Goal: Information Seeking & Learning: Check status

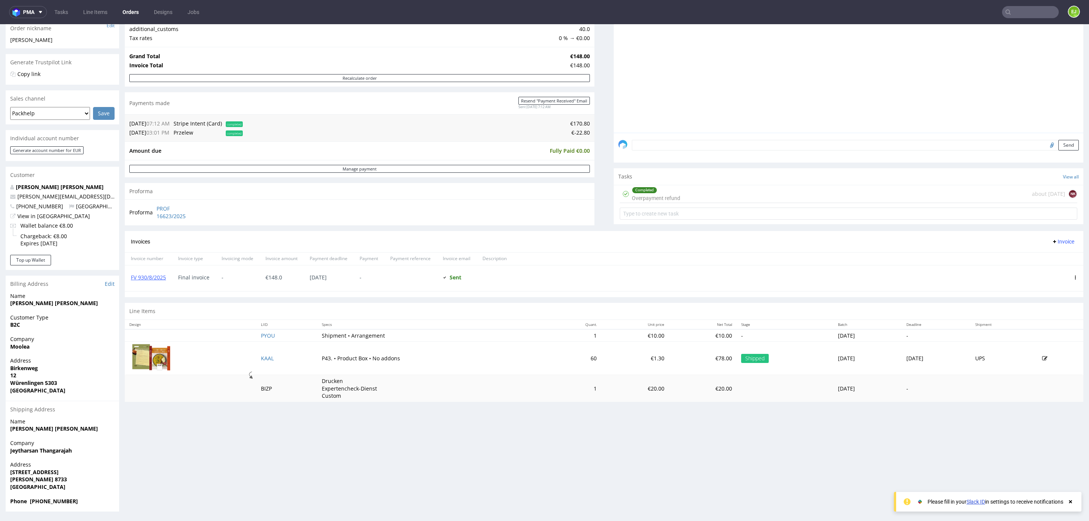
scroll to position [2, 0]
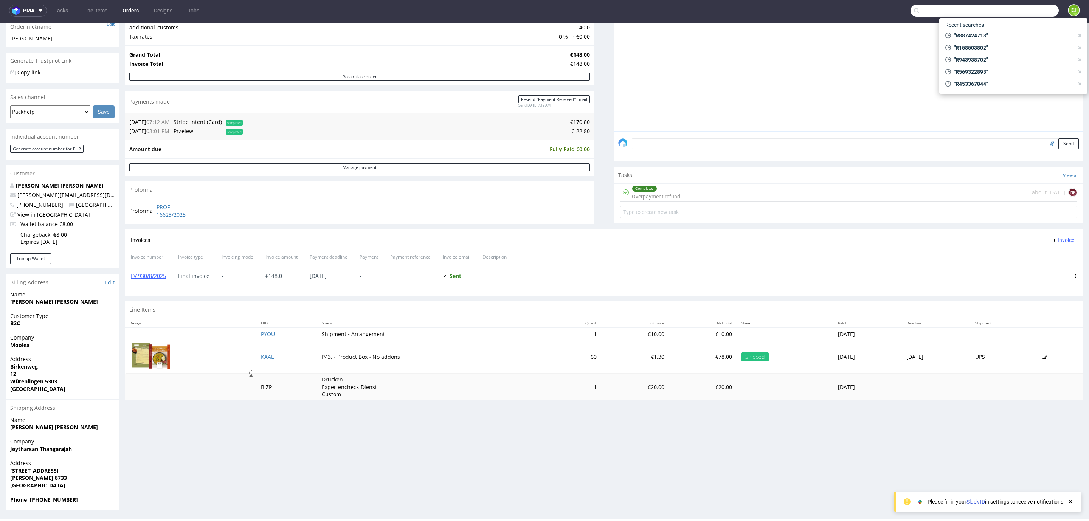
click at [1008, 12] on input "text" at bounding box center [985, 11] width 148 height 12
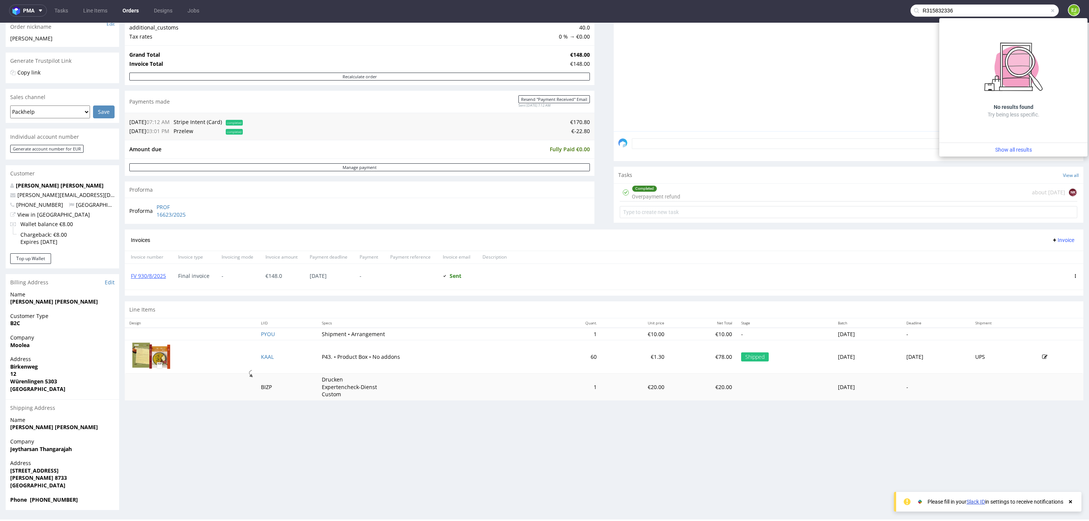
type input "R315832336"
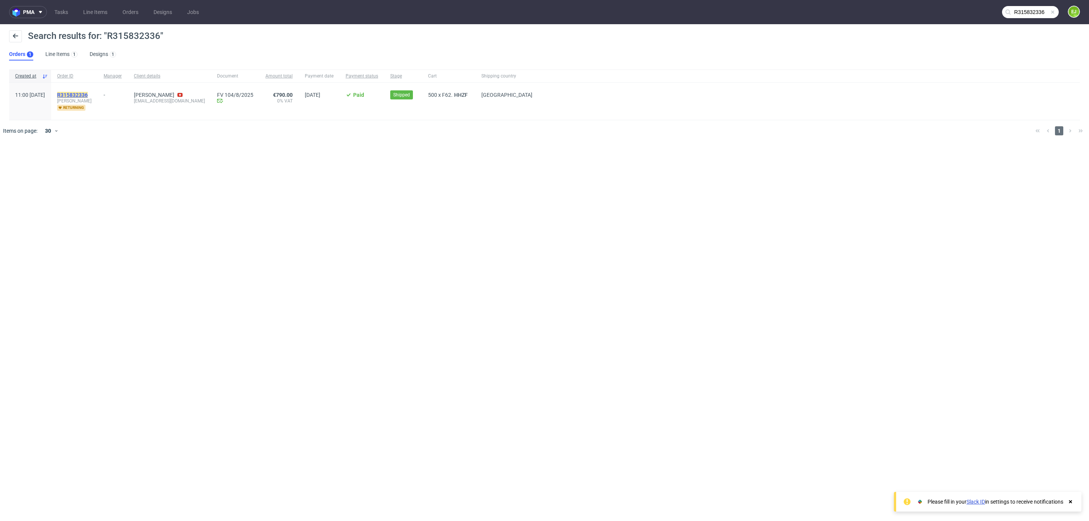
click at [84, 95] on mark "R315832336" at bounding box center [72, 95] width 31 height 6
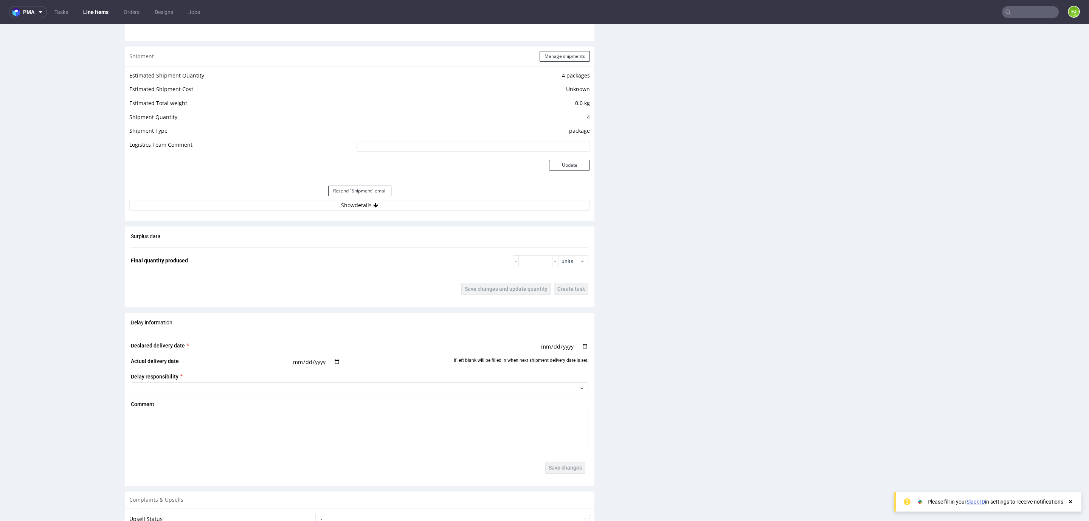
scroll to position [724, 0]
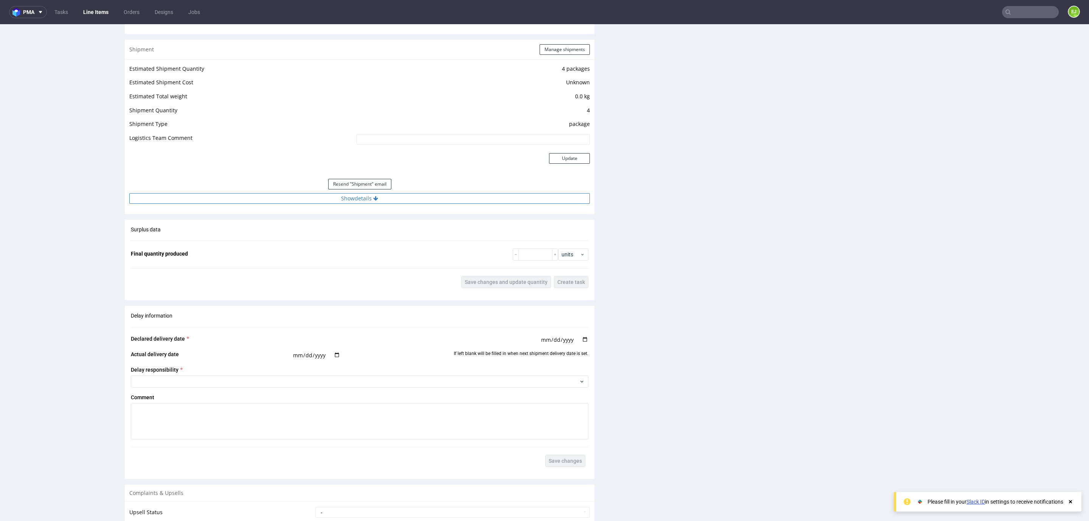
click at [309, 195] on button "Show details" at bounding box center [359, 198] width 461 height 11
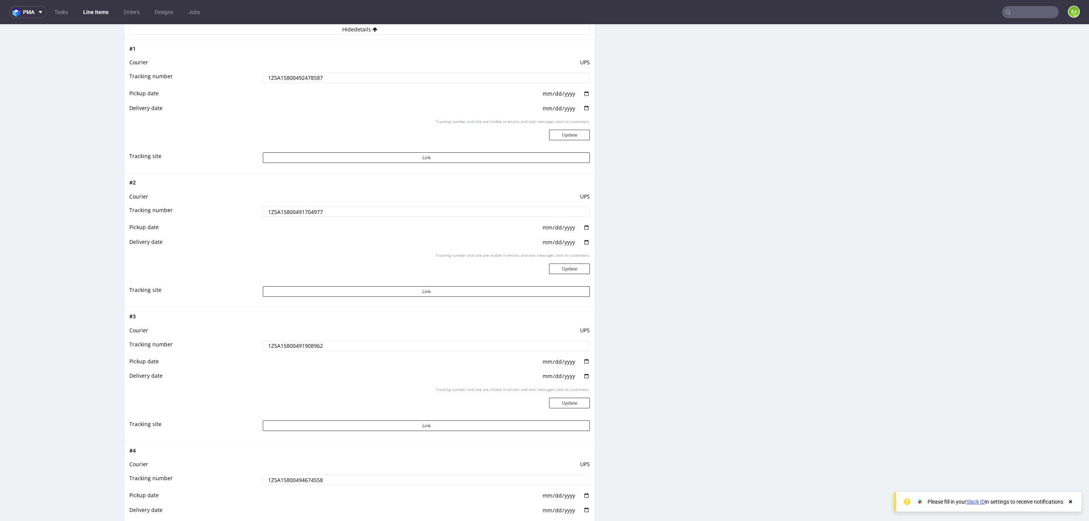
scroll to position [890, 0]
click at [281, 81] on input "1Z5A15800492478587" at bounding box center [426, 81] width 327 height 11
click at [297, 217] on input "1Z5A15800491704977" at bounding box center [426, 214] width 327 height 11
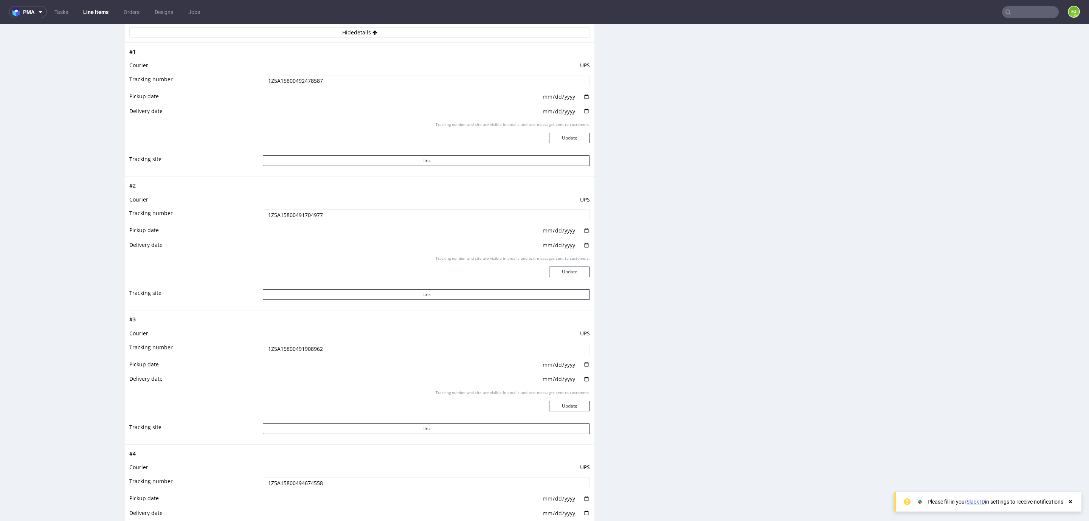
click at [297, 217] on input "1Z5A15800491704977" at bounding box center [426, 214] width 327 height 11
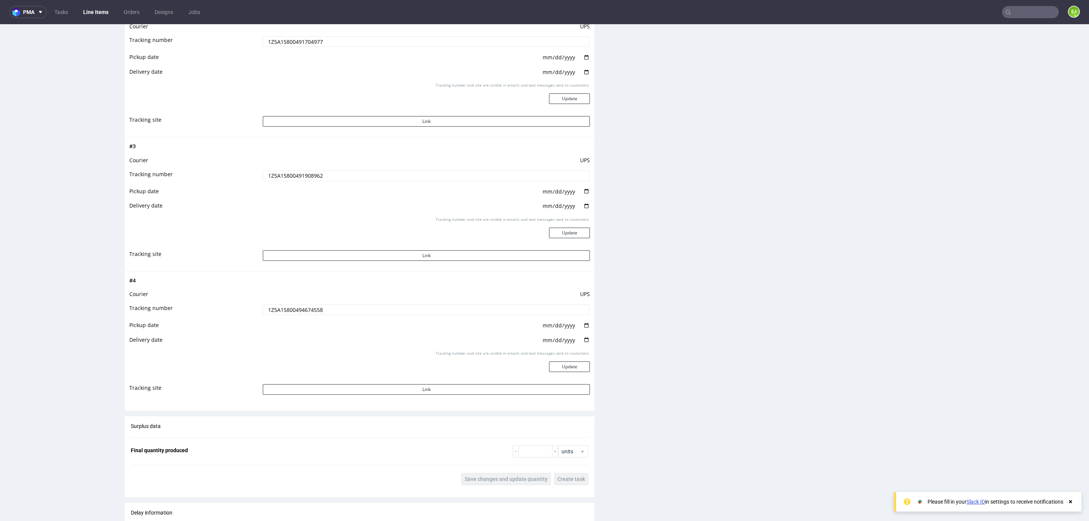
scroll to position [1068, 0]
click at [284, 169] on input "1Z5A15800491908962" at bounding box center [426, 171] width 327 height 11
click at [312, 299] on input "1Z5A15800494674558" at bounding box center [426, 304] width 327 height 11
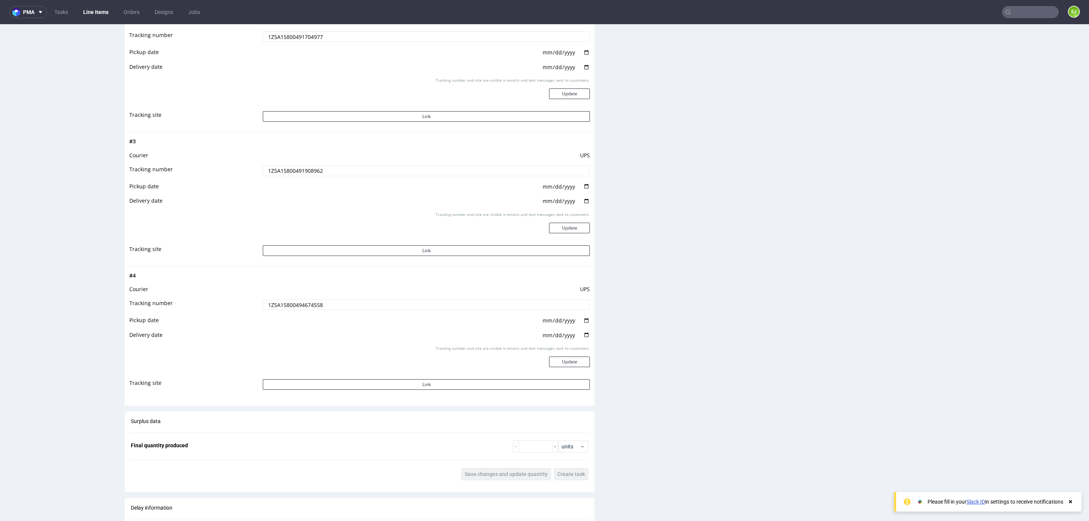
click at [312, 299] on input "1Z5A15800494674558" at bounding box center [426, 304] width 327 height 11
drag, startPoint x: 312, startPoint y: 299, endPoint x: 289, endPoint y: 304, distance: 23.5
click at [289, 304] on input "1Z5A15800494674558" at bounding box center [426, 304] width 327 height 11
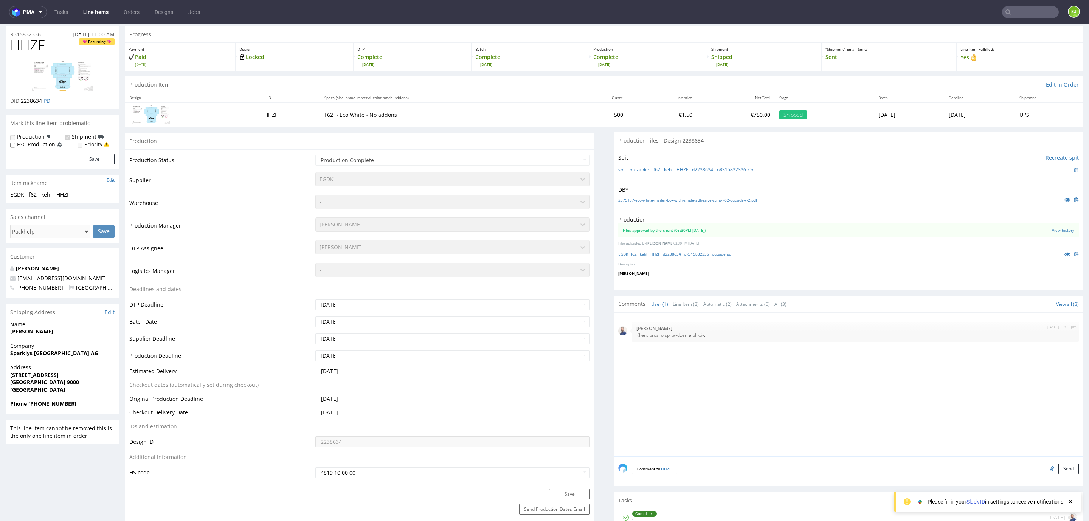
scroll to position [0, 0]
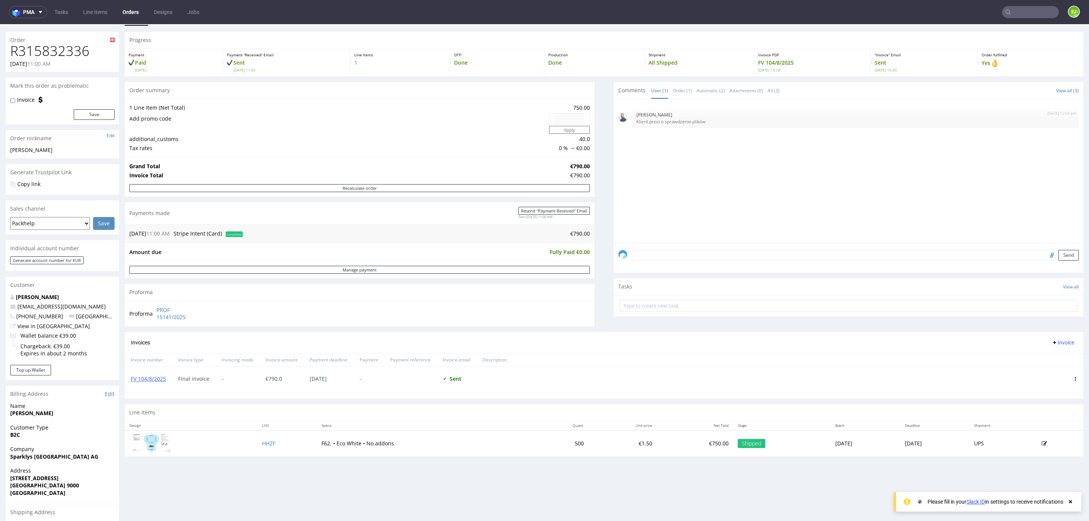
scroll to position [17, 0]
click at [157, 380] on link "FV 104/8/2025" at bounding box center [148, 378] width 35 height 7
click at [1006, 14] on input "text" at bounding box center [1030, 12] width 57 height 12
type input "R498016157"
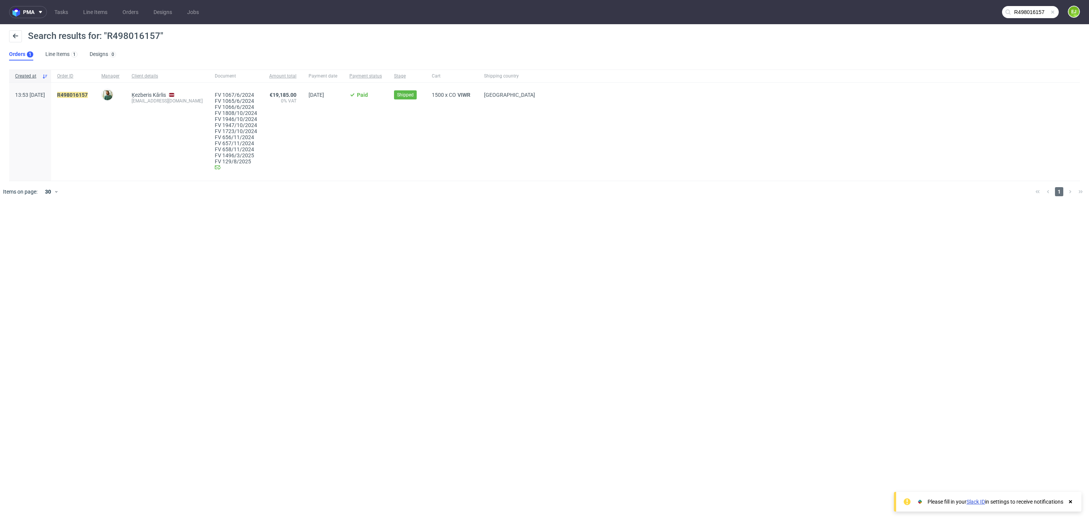
click at [95, 89] on div "R498016157" at bounding box center [73, 132] width 44 height 98
click at [88, 92] on mark "R498016157" at bounding box center [72, 95] width 31 height 6
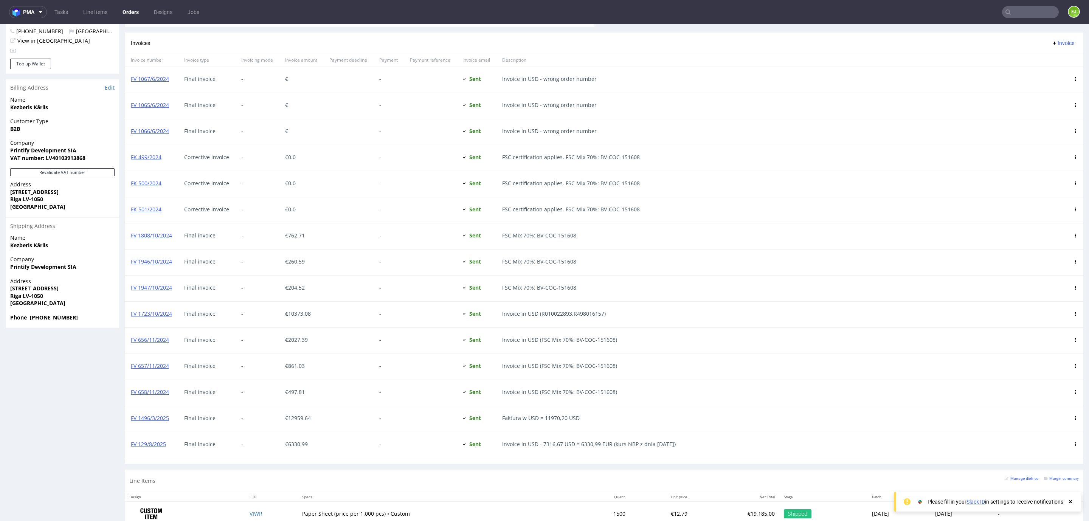
scroll to position [451, 0]
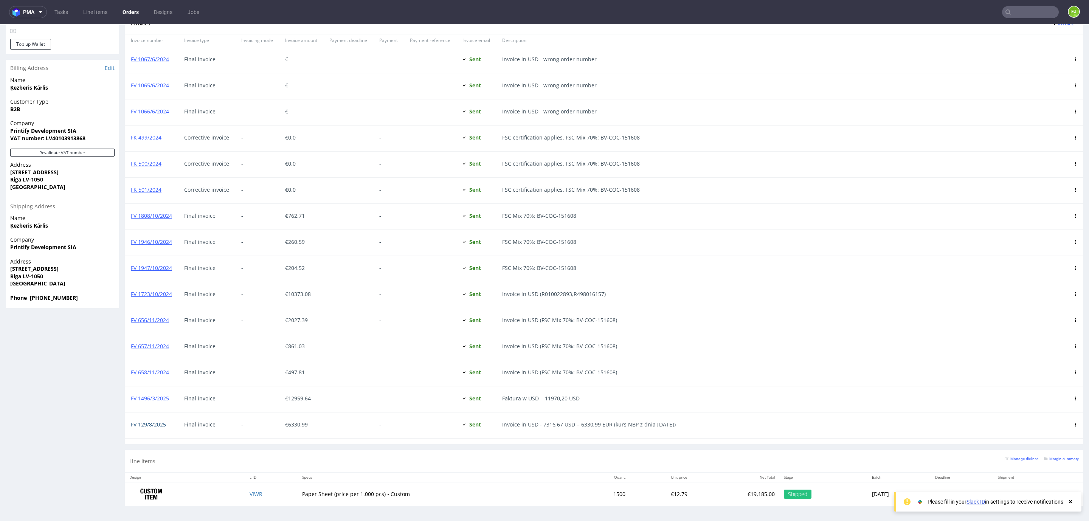
click at [156, 424] on link "FV 129/8/2025" at bounding box center [148, 424] width 35 height 7
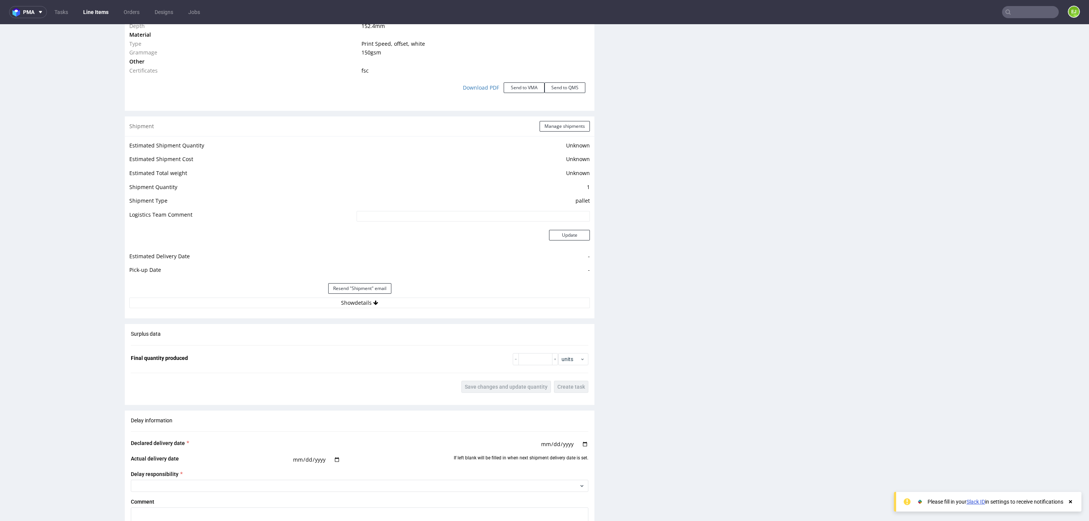
scroll to position [771, 0]
click at [262, 303] on button "Show details" at bounding box center [359, 302] width 461 height 11
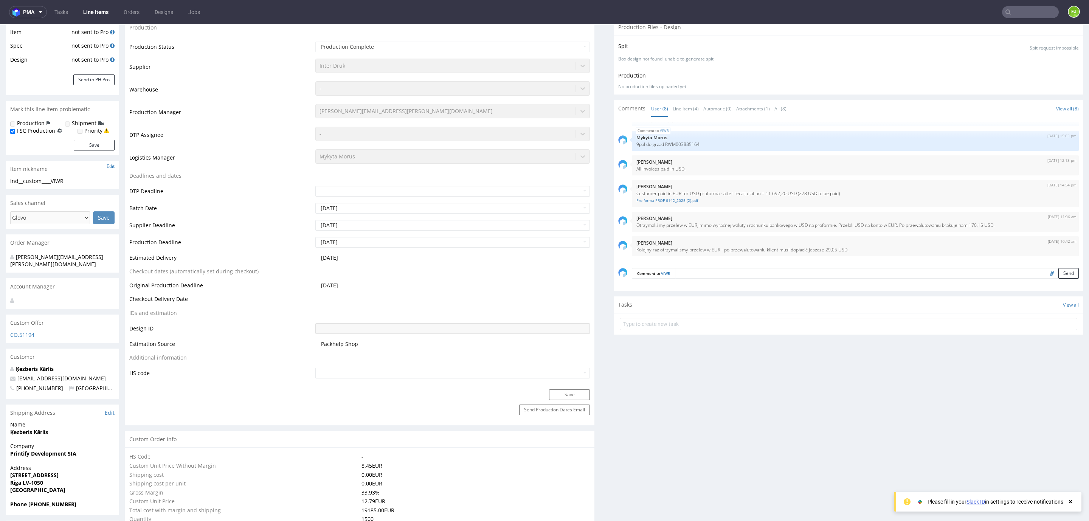
scroll to position [0, 0]
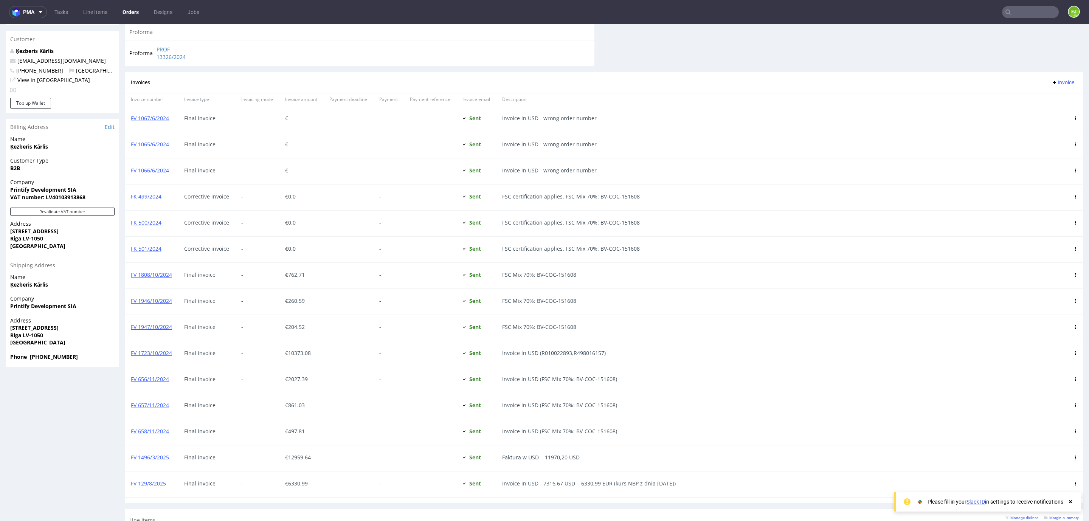
scroll to position [383, 0]
click at [24, 147] on strong "Ķezberis Kārlis" at bounding box center [29, 150] width 38 height 7
copy strong "Ķezberis"
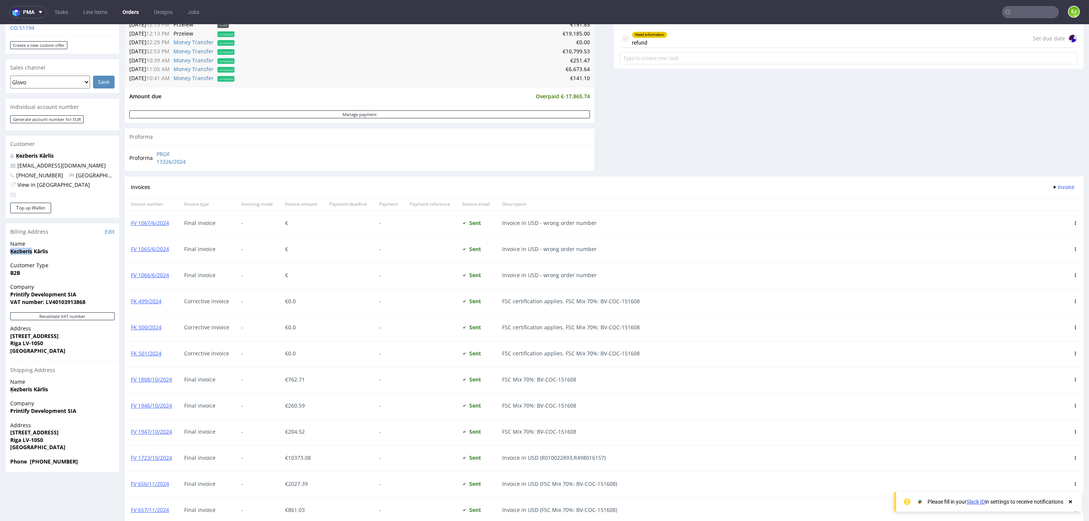
scroll to position [281, 0]
click at [191, 157] on link "PROF 13326/2024" at bounding box center [178, 159] width 43 height 15
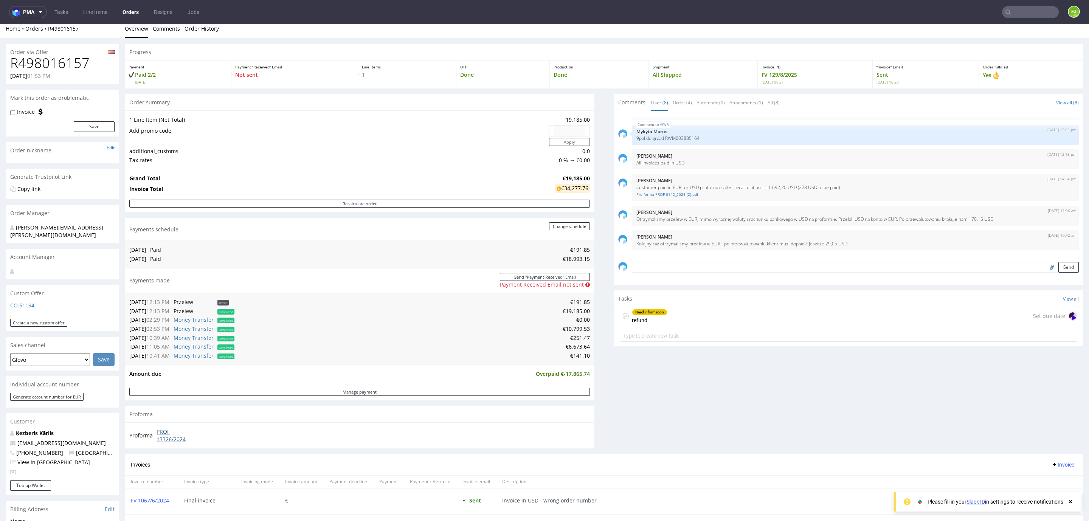
scroll to position [0, 0]
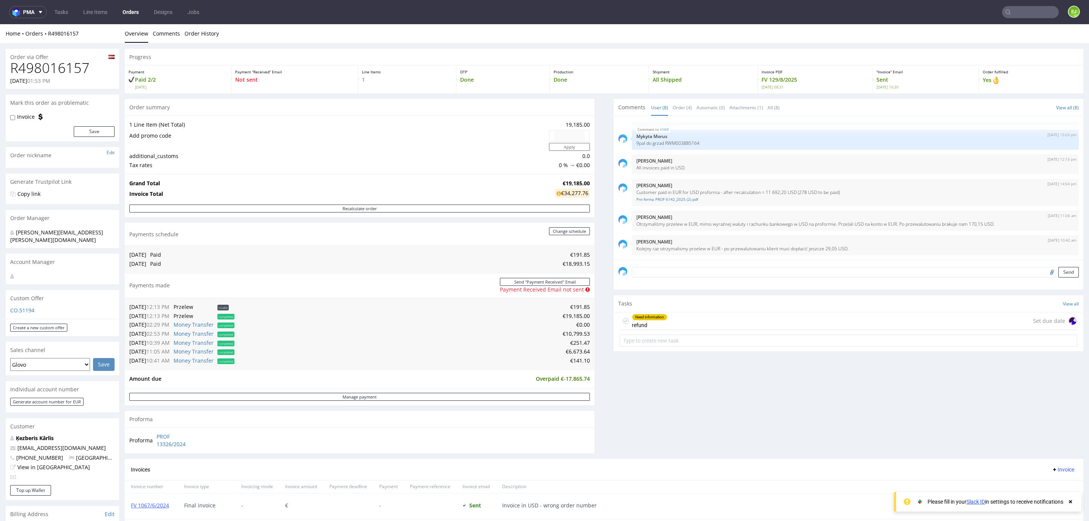
click at [699, 320] on div "Need information refund Set due date" at bounding box center [849, 321] width 458 height 18
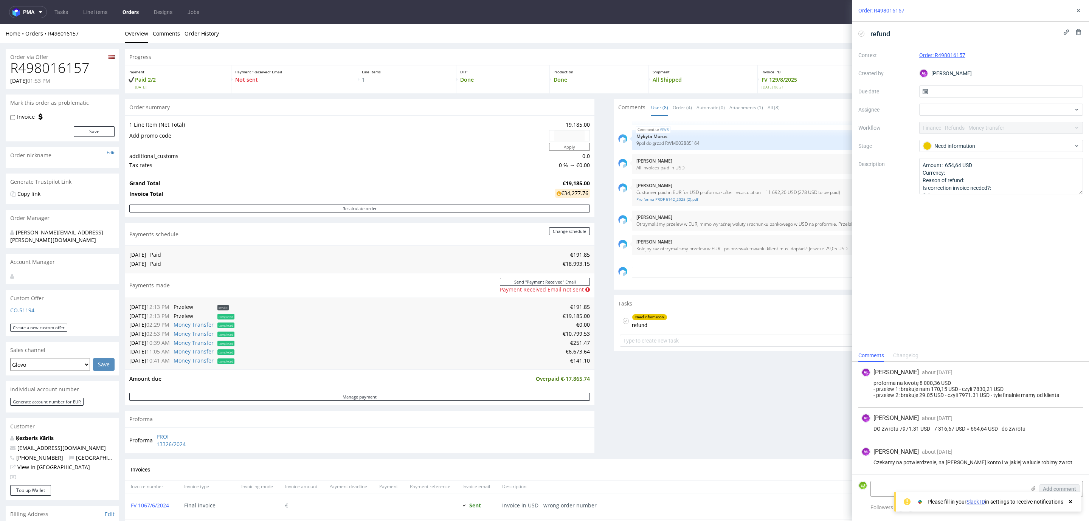
click at [699, 320] on div "Need information refund Set due date" at bounding box center [849, 321] width 458 height 18
click at [1077, 11] on icon at bounding box center [1078, 11] width 6 height 6
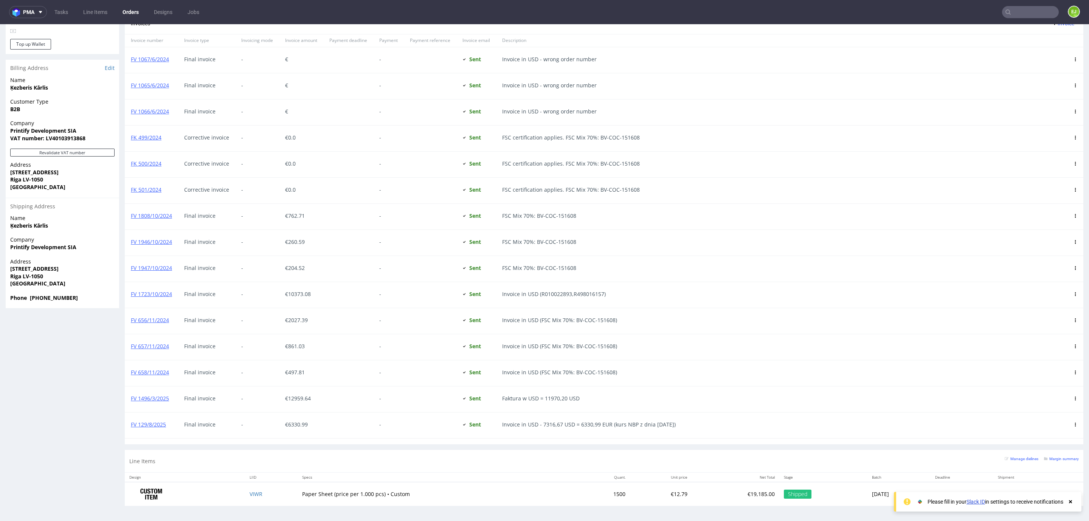
scroll to position [450, 0]
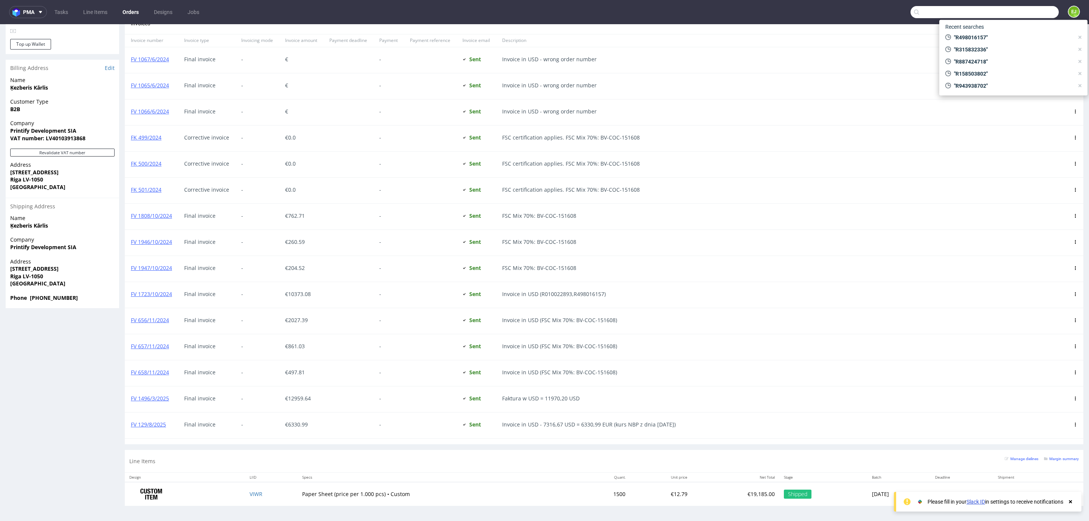
click at [1005, 12] on input "text" at bounding box center [985, 12] width 148 height 12
paste input "R498016157"
type input "R498016157"
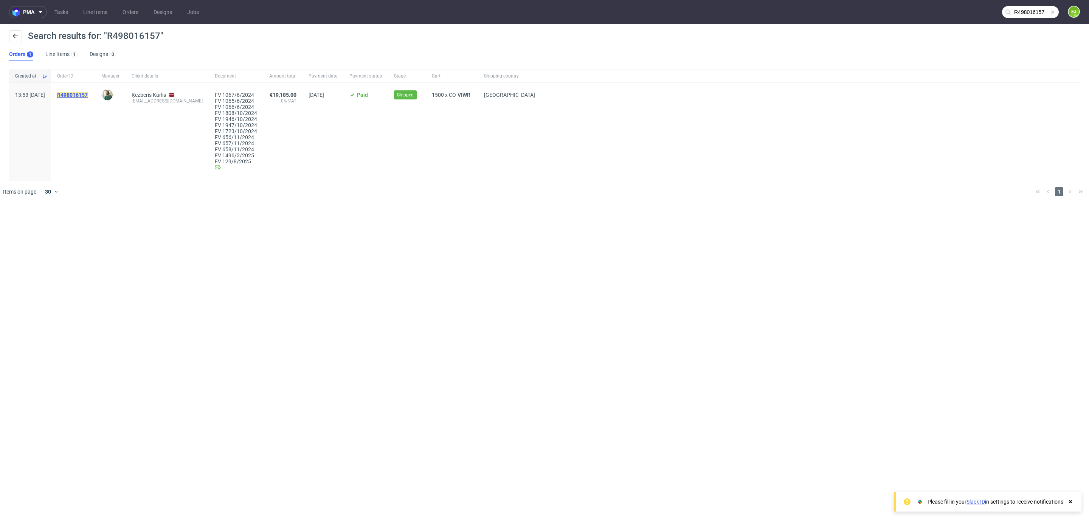
click at [88, 92] on mark "R498016157" at bounding box center [72, 95] width 31 height 6
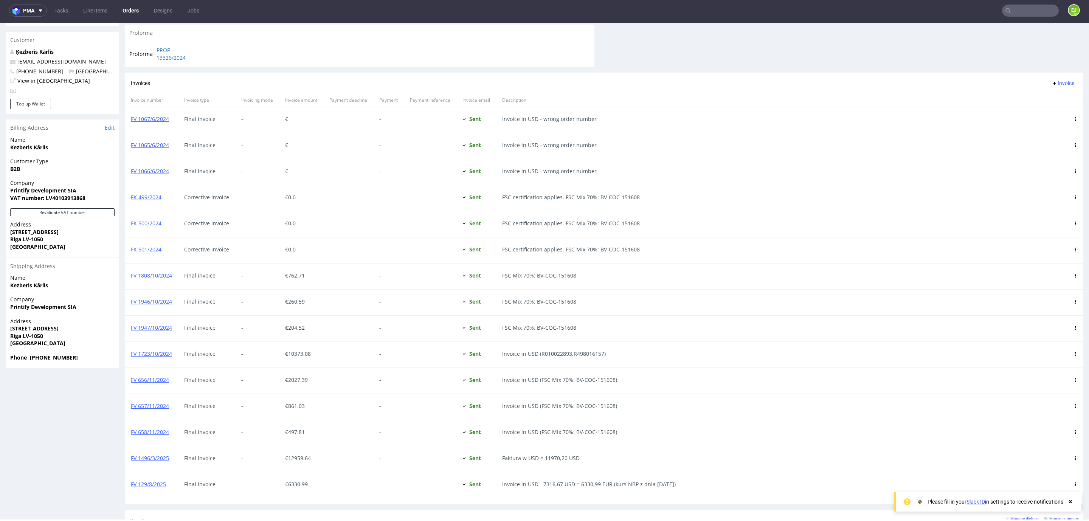
scroll to position [451, 0]
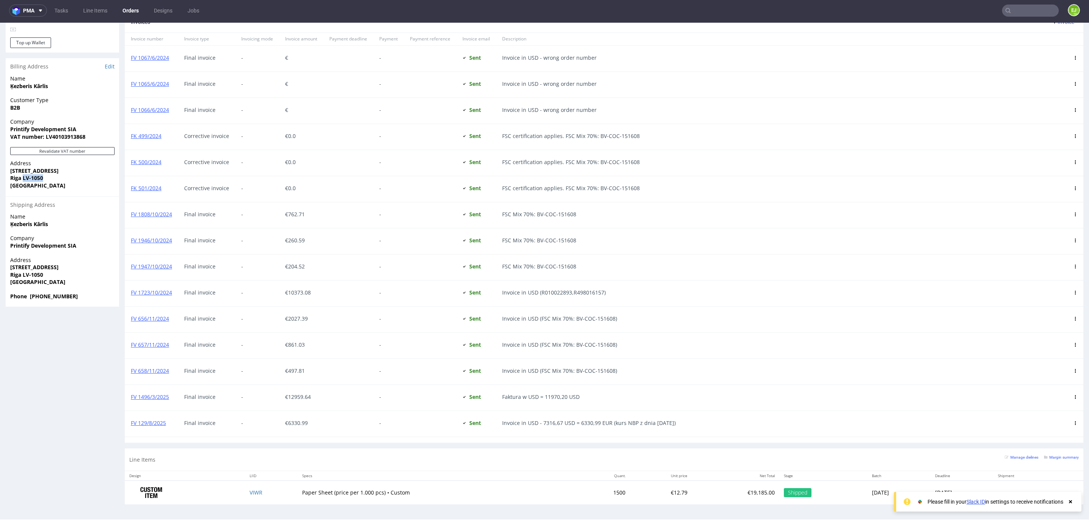
drag, startPoint x: 48, startPoint y: 164, endPoint x: 23, endPoint y: 164, distance: 24.6
click at [23, 174] on span "Riga LV-1050" at bounding box center [62, 178] width 104 height 8
copy strong "LV-1050"
click at [1005, 19] on nav "pma Tasks Line Items Orders Designs Jobs EJ" at bounding box center [544, 10] width 1089 height 24
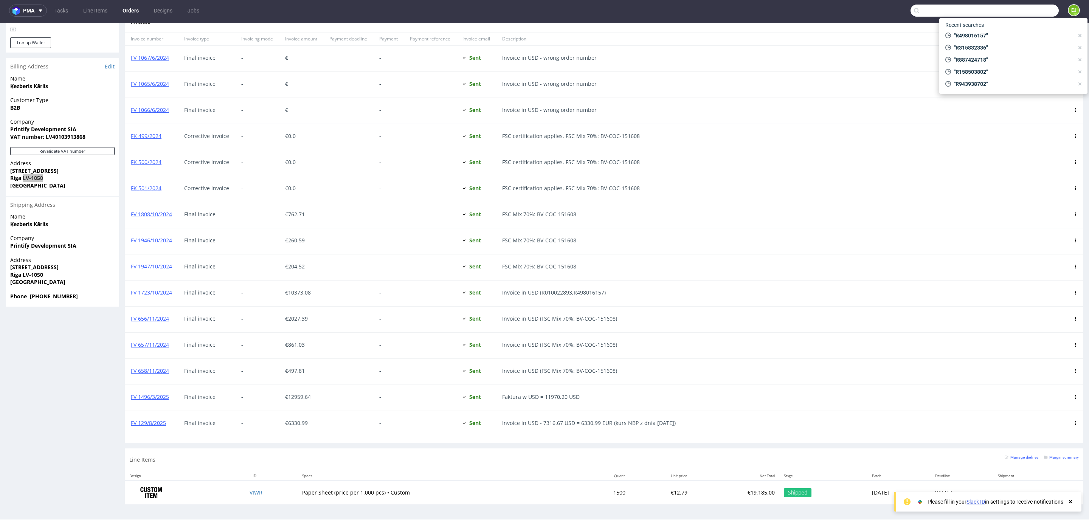
click at [1004, 8] on input "text" at bounding box center [985, 11] width 148 height 12
paste input "R798016172"
type input "R798016172"
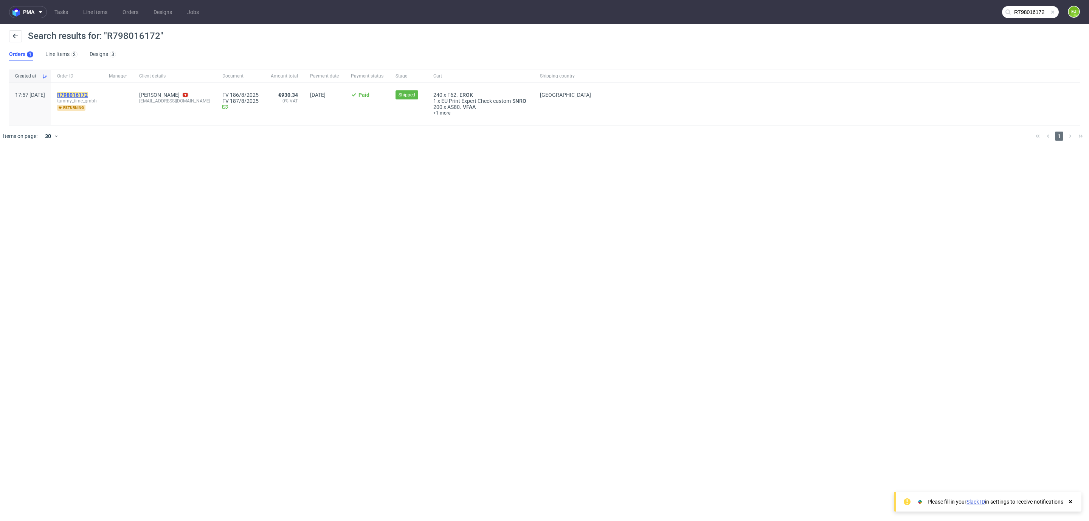
click at [88, 95] on mark "R798016172" at bounding box center [72, 95] width 31 height 6
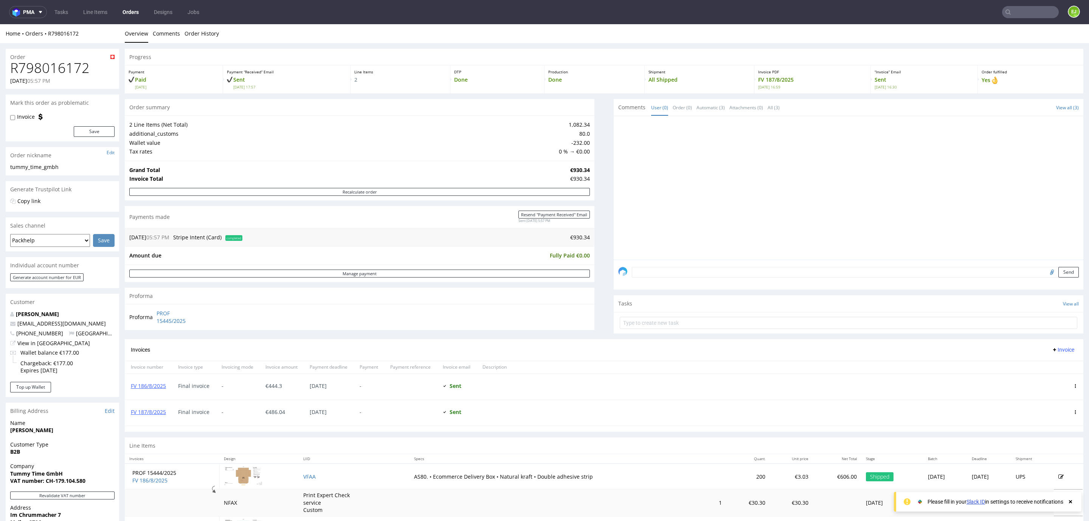
scroll to position [140, 0]
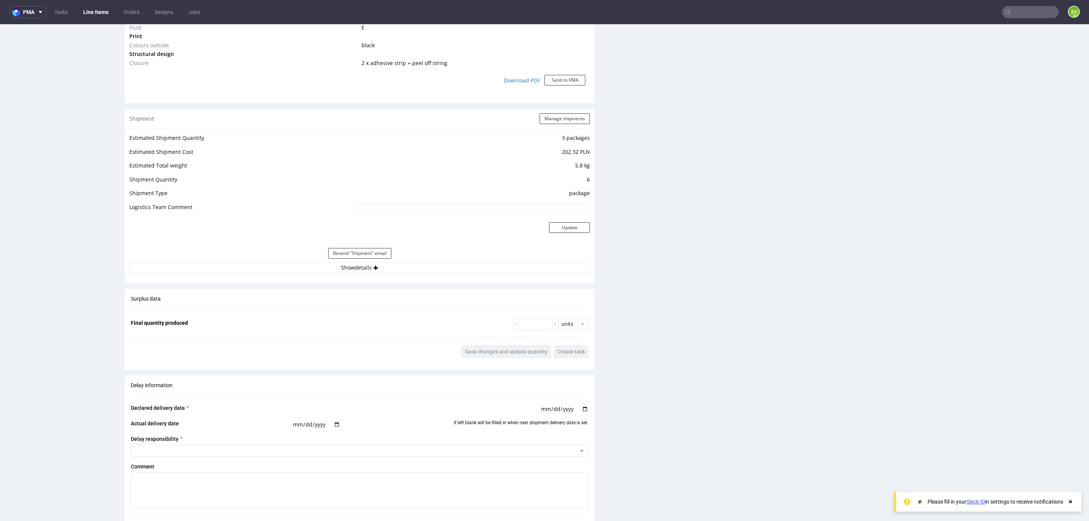
scroll to position [699, 0]
click at [327, 264] on button "Show details" at bounding box center [359, 267] width 461 height 11
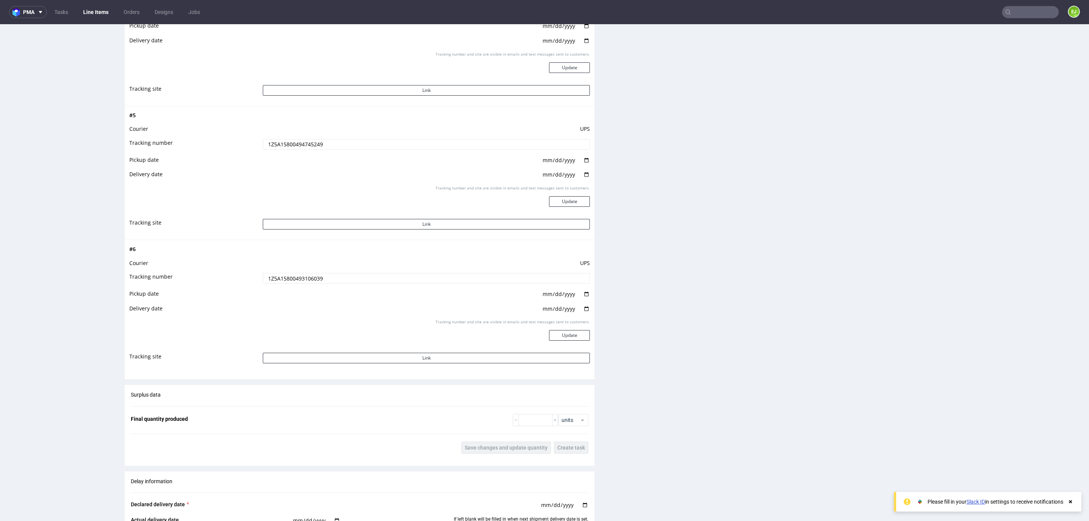
scroll to position [1412, 0]
click at [299, 271] on input "1Z5A15800493106039" at bounding box center [426, 272] width 327 height 11
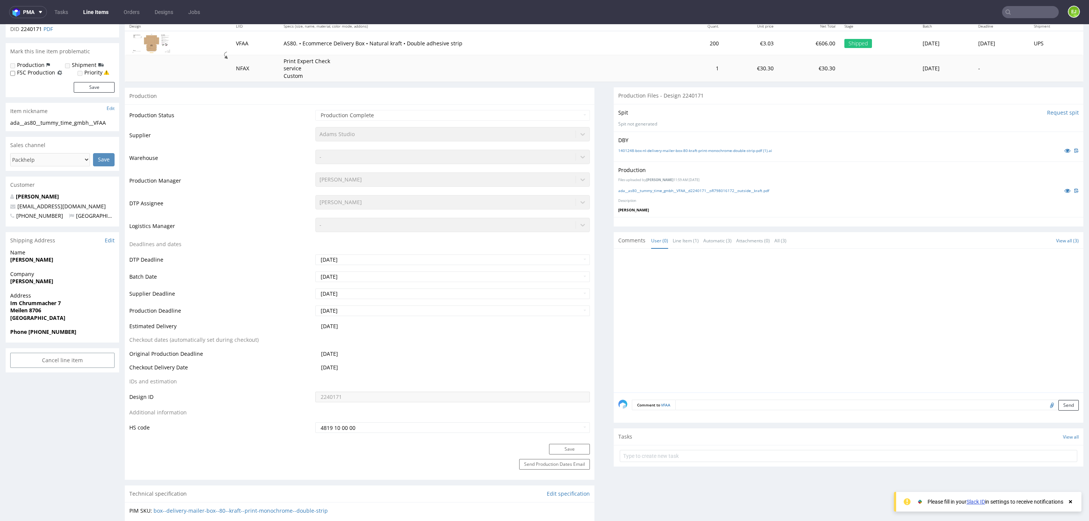
scroll to position [0, 0]
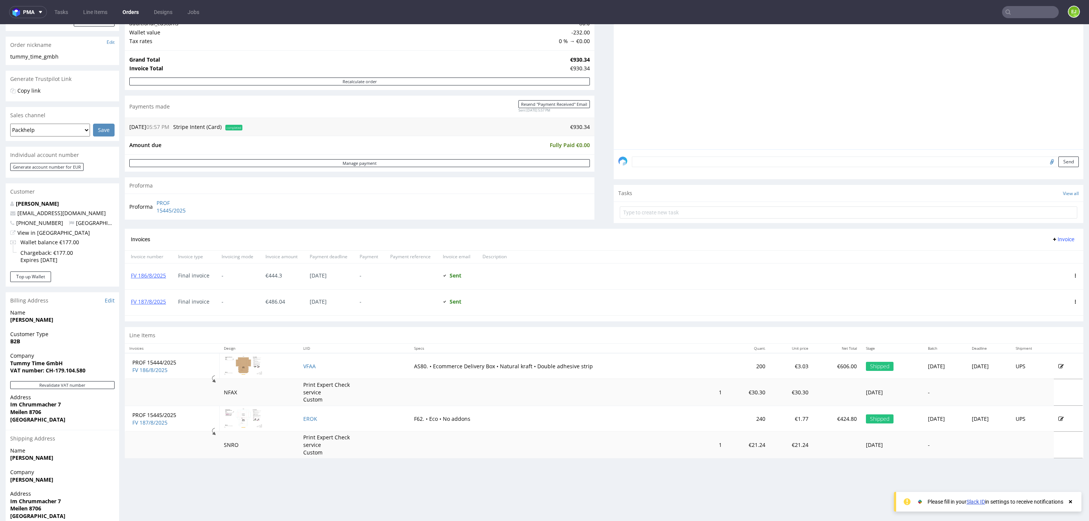
scroll to position [111, 0]
click at [153, 276] on link "FV 186/8/2025" at bounding box center [148, 274] width 35 height 7
click at [156, 277] on link "FV 186/8/2025" at bounding box center [148, 274] width 35 height 7
click at [1005, 10] on icon at bounding box center [1008, 12] width 6 height 6
click at [1019, 10] on input "text" at bounding box center [1030, 12] width 57 height 12
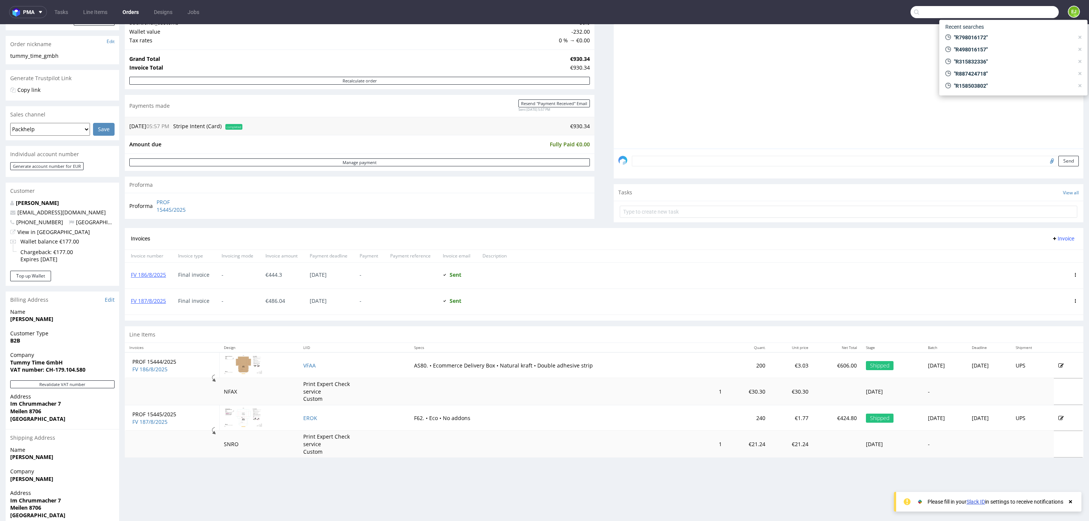
click at [1019, 10] on input "text" at bounding box center [985, 12] width 148 height 12
paste input "R443581363"
type input "R443581363"
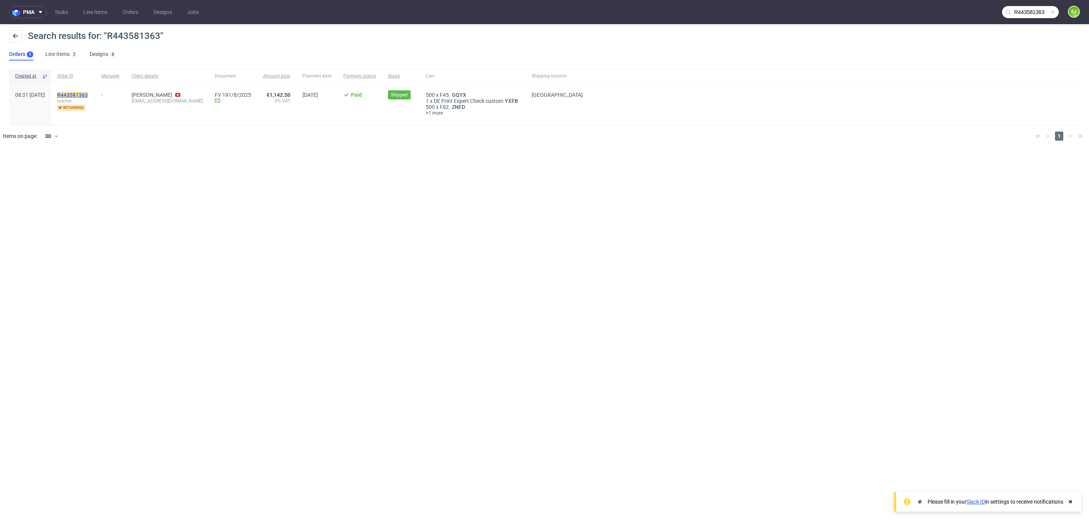
click at [88, 92] on mark "R443581363" at bounding box center [72, 95] width 31 height 6
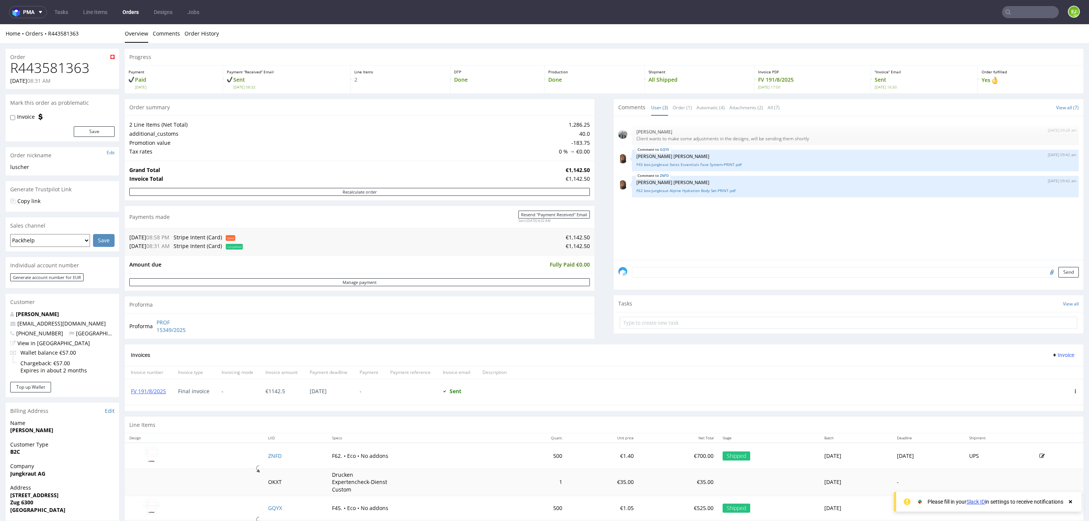
scroll to position [119, 0]
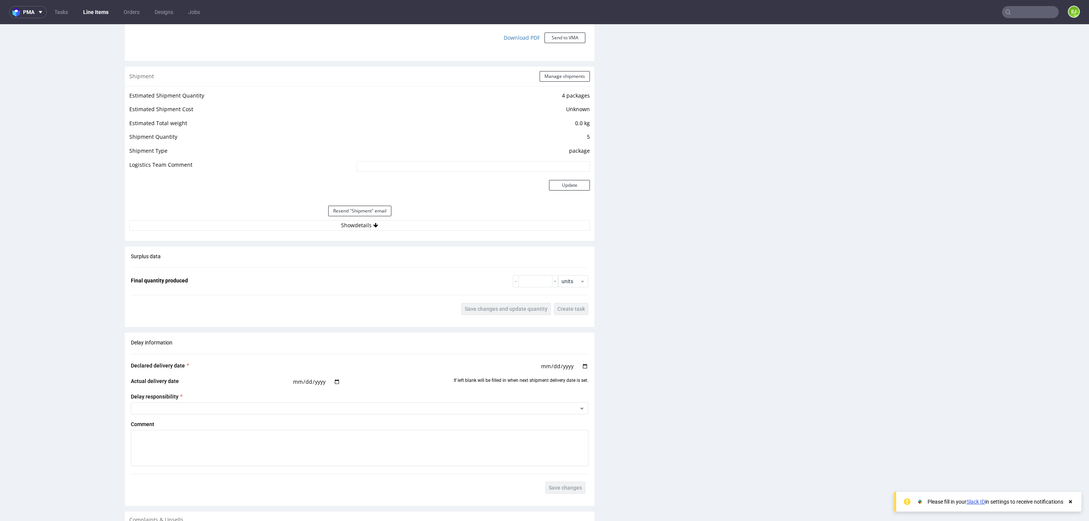
scroll to position [724, 0]
click at [268, 227] on button "Show details" at bounding box center [359, 225] width 461 height 11
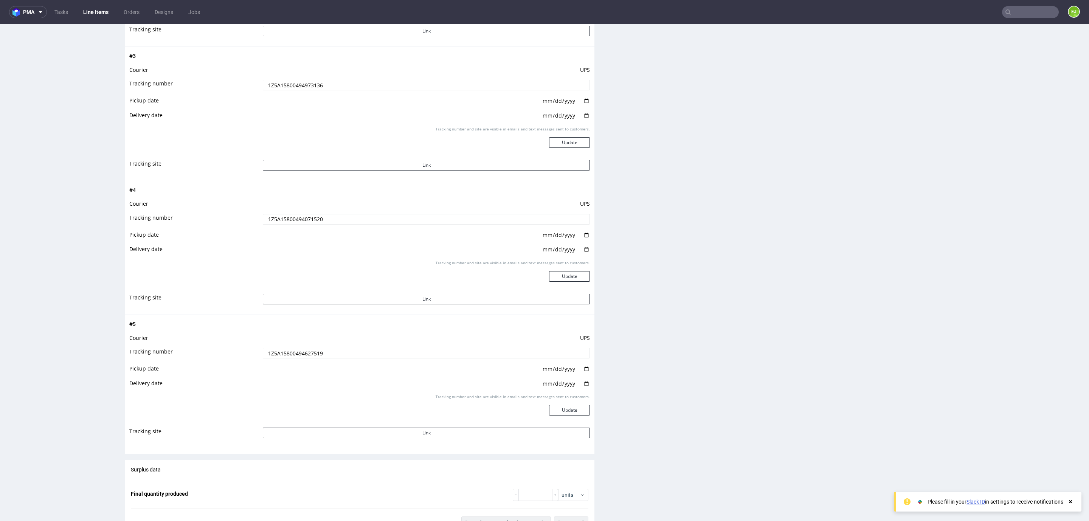
scroll to position [1181, 0]
click at [284, 360] on td "1Z5A15800494627519" at bounding box center [425, 354] width 329 height 17
click at [279, 350] on input "1Z5A15800494627519" at bounding box center [426, 352] width 327 height 11
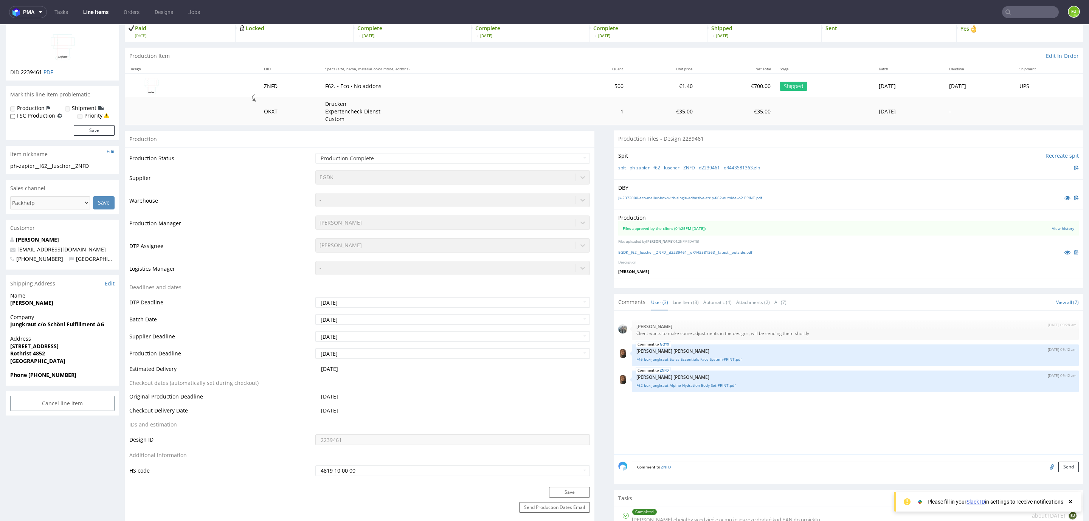
scroll to position [0, 0]
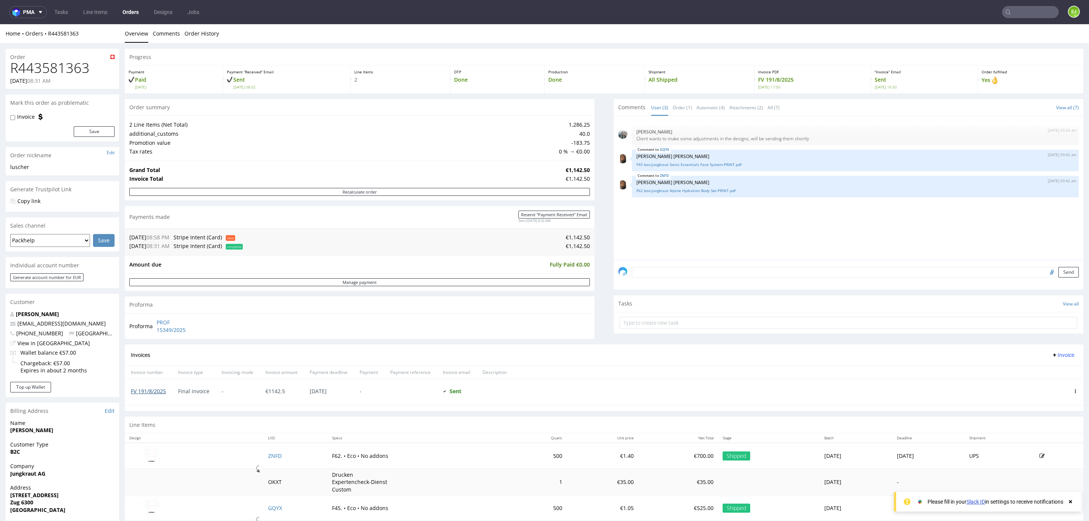
click at [158, 388] on link "FV 191/8/2025" at bounding box center [148, 391] width 35 height 7
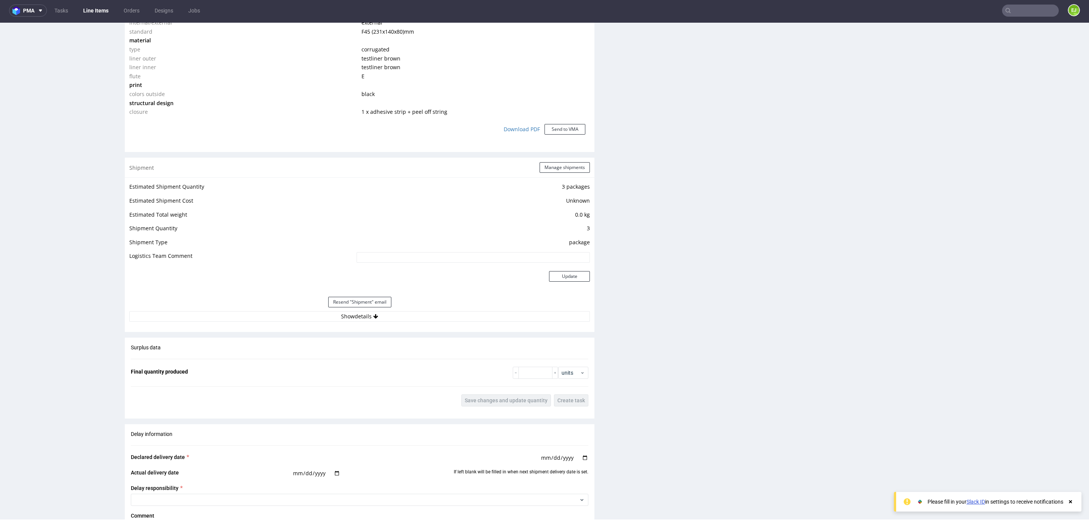
scroll to position [628, 0]
click at [264, 320] on button "Show details" at bounding box center [359, 317] width 461 height 11
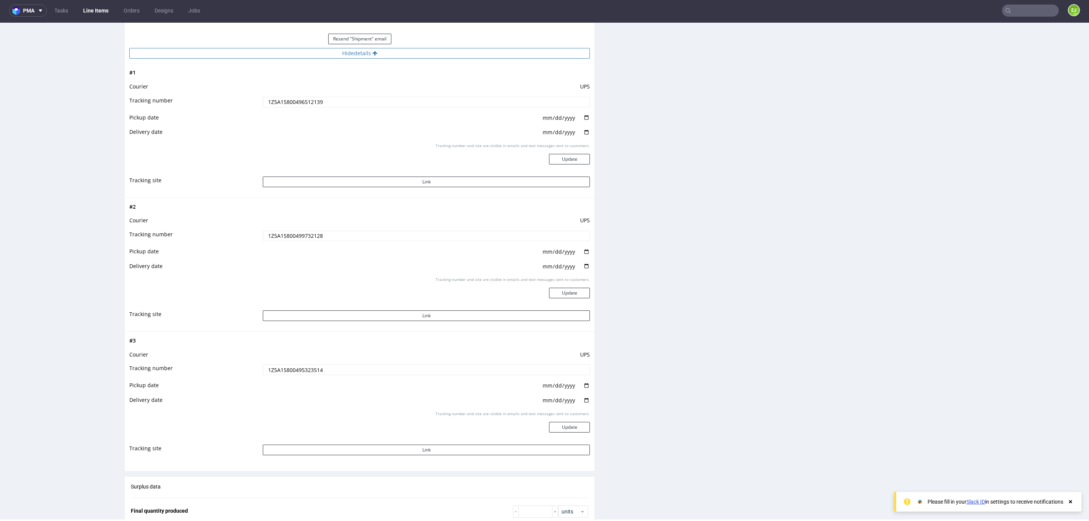
scroll to position [1010, 0]
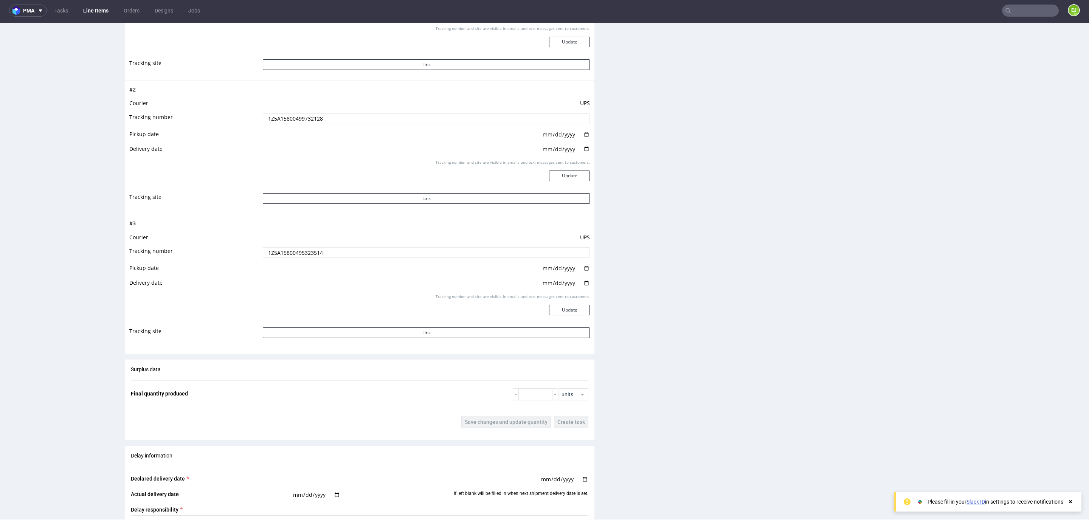
click at [282, 257] on input "1Z5A15800495323514" at bounding box center [426, 252] width 327 height 11
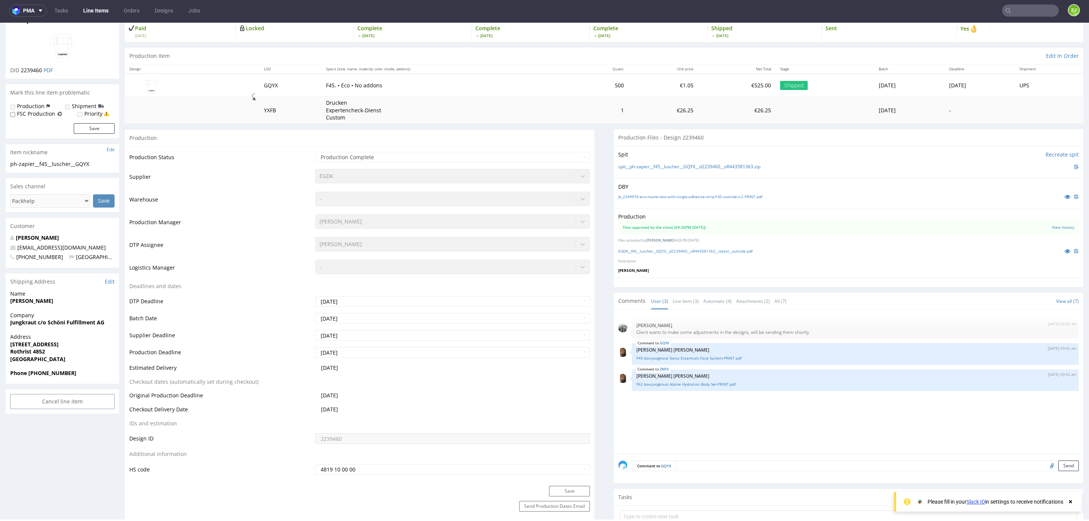
scroll to position [0, 0]
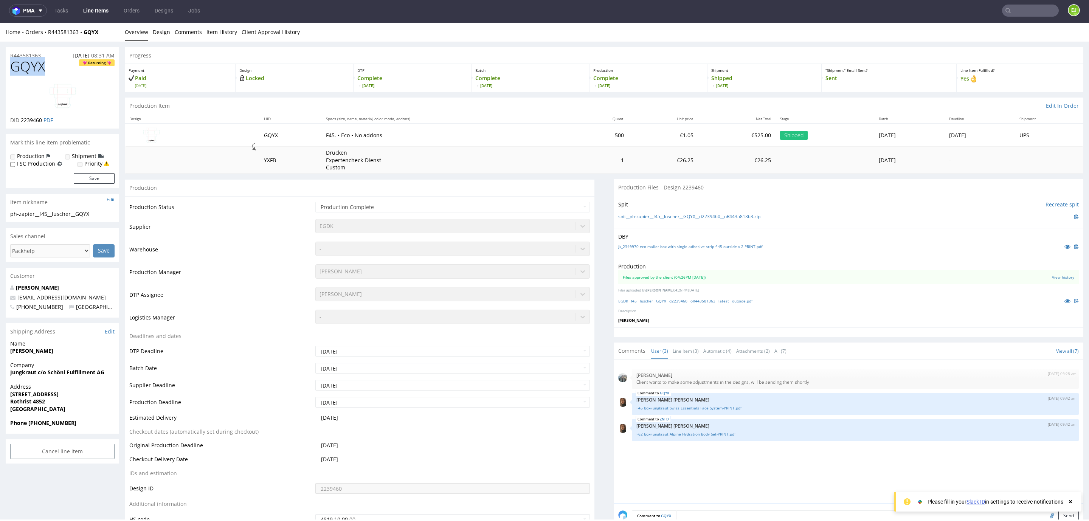
drag, startPoint x: 53, startPoint y: 68, endPoint x: 11, endPoint y: 70, distance: 42.0
click at [11, 70] on h1 "GQYX Returning" at bounding box center [62, 66] width 104 height 15
copy span "GQYX"
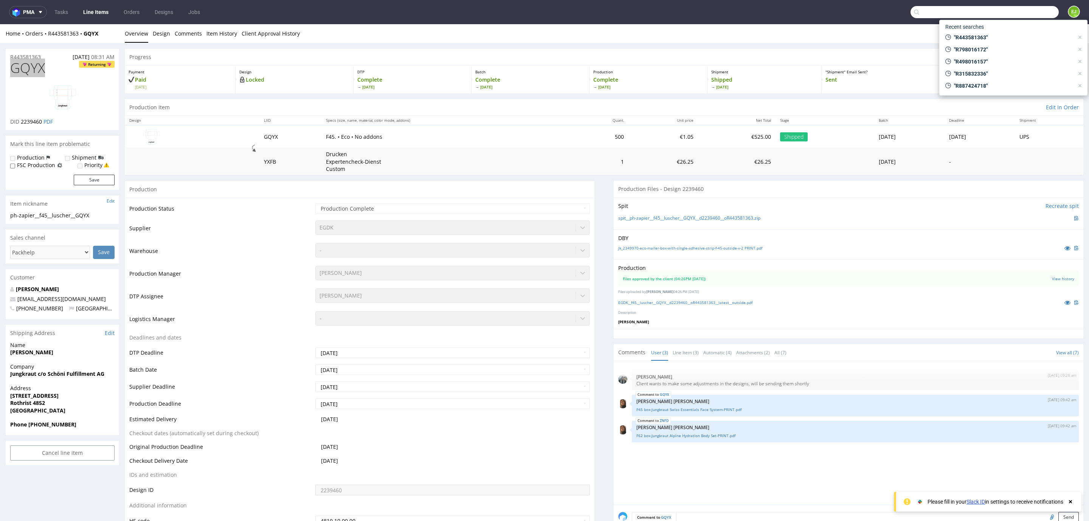
click at [1008, 11] on input "text" at bounding box center [985, 12] width 148 height 12
paste input "R729789933"
type input "R729789933"
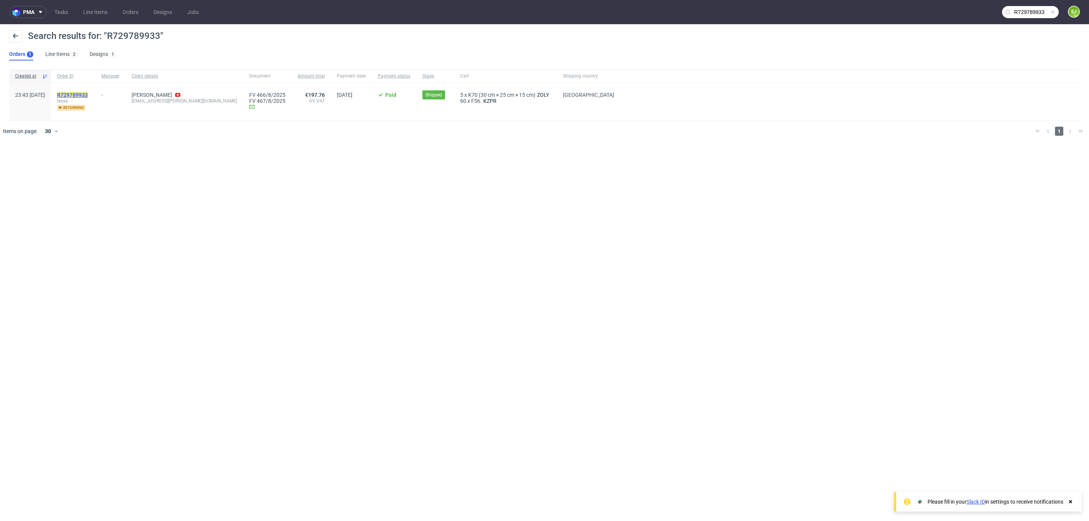
click at [88, 93] on mark "R729789933" at bounding box center [72, 95] width 31 height 6
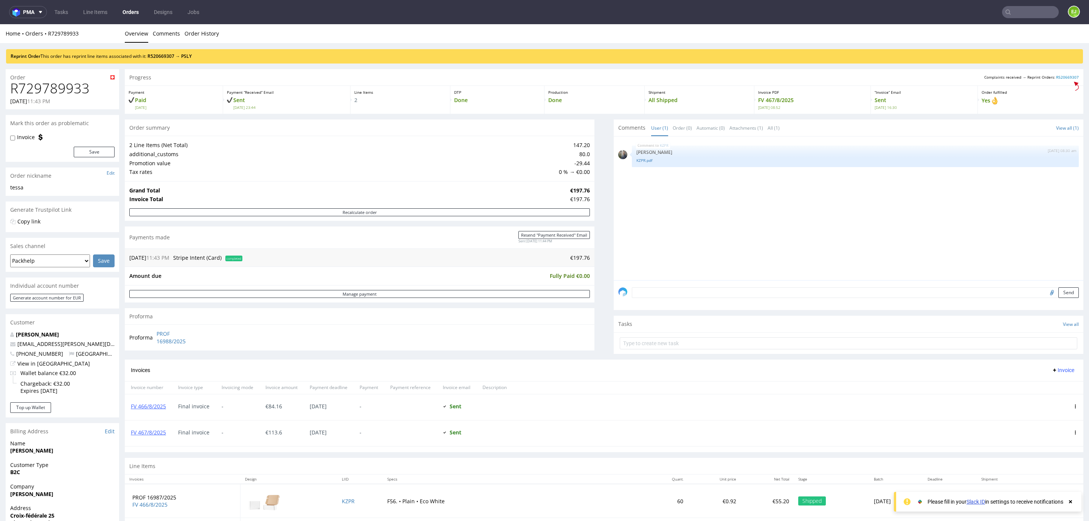
scroll to position [140, 0]
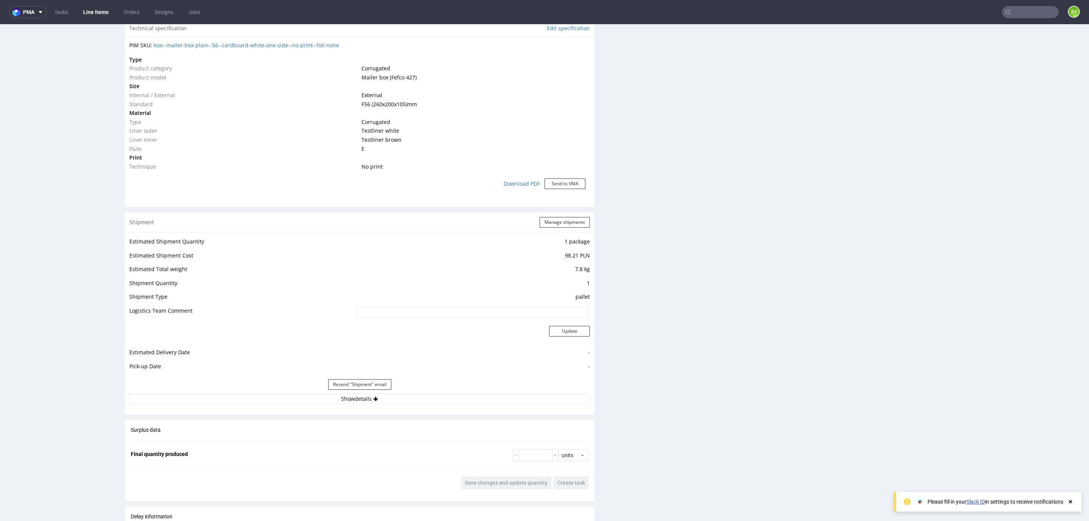
scroll to position [630, 0]
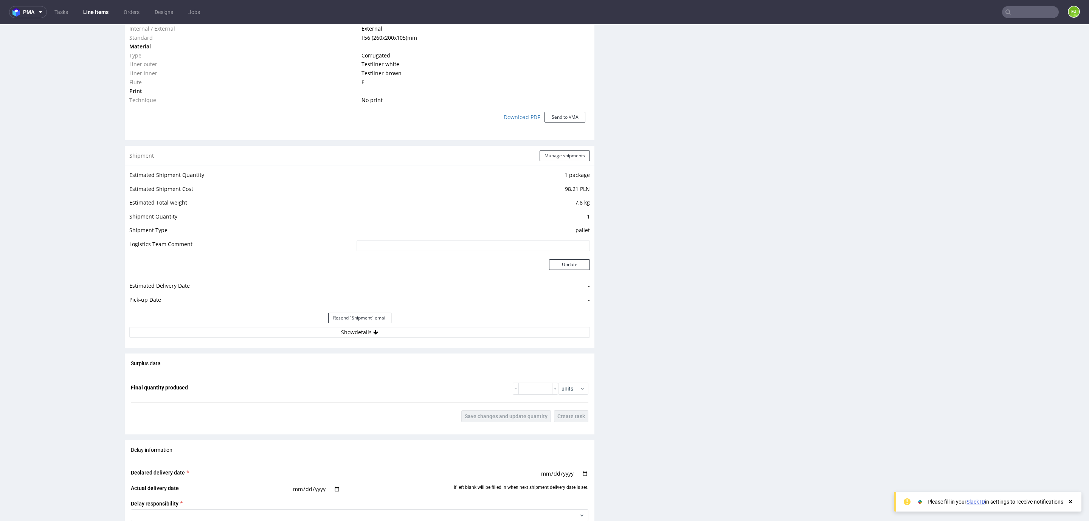
click at [285, 337] on button "Show details" at bounding box center [359, 332] width 461 height 11
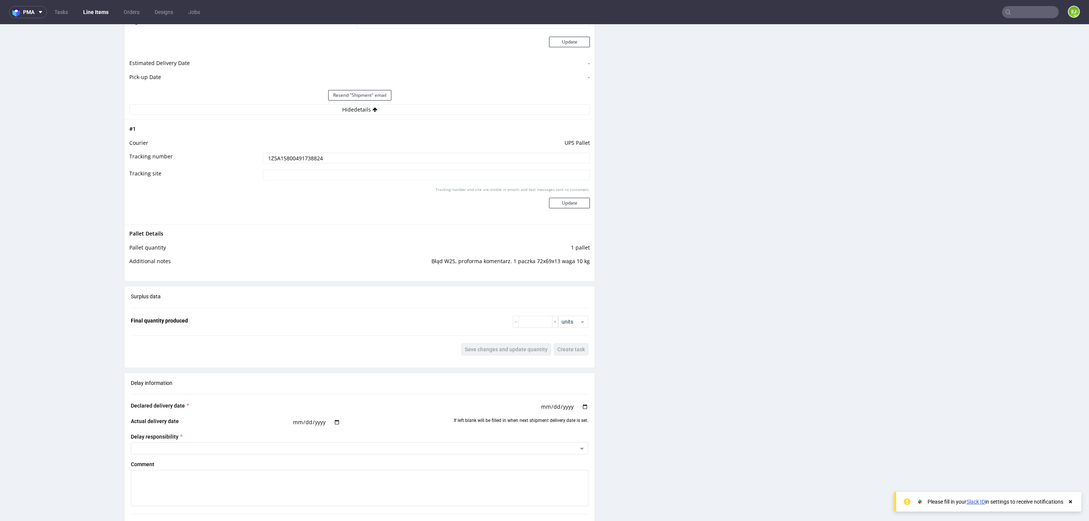
scroll to position [853, 0]
click at [313, 154] on input "1Z5A15800491738824" at bounding box center [426, 157] width 327 height 11
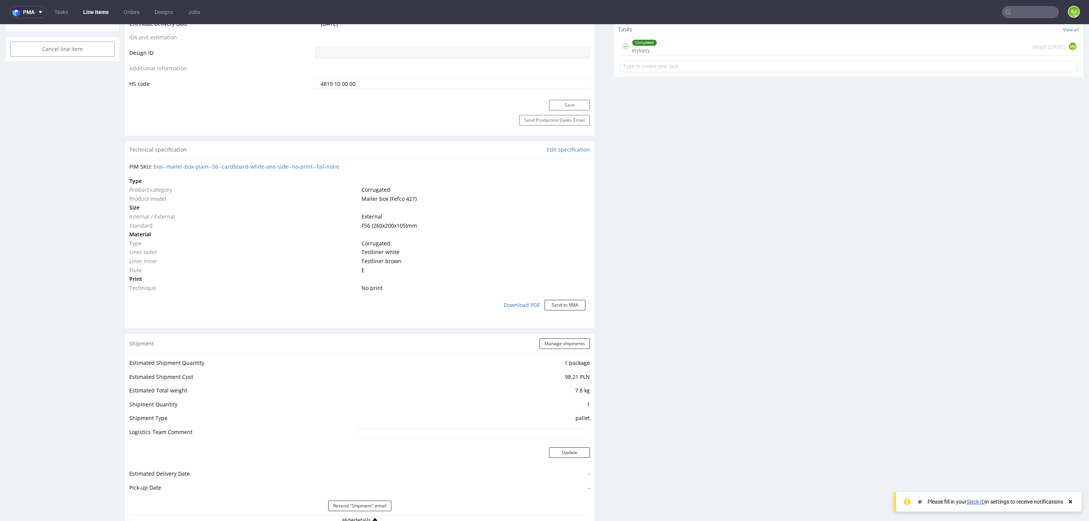
scroll to position [0, 0]
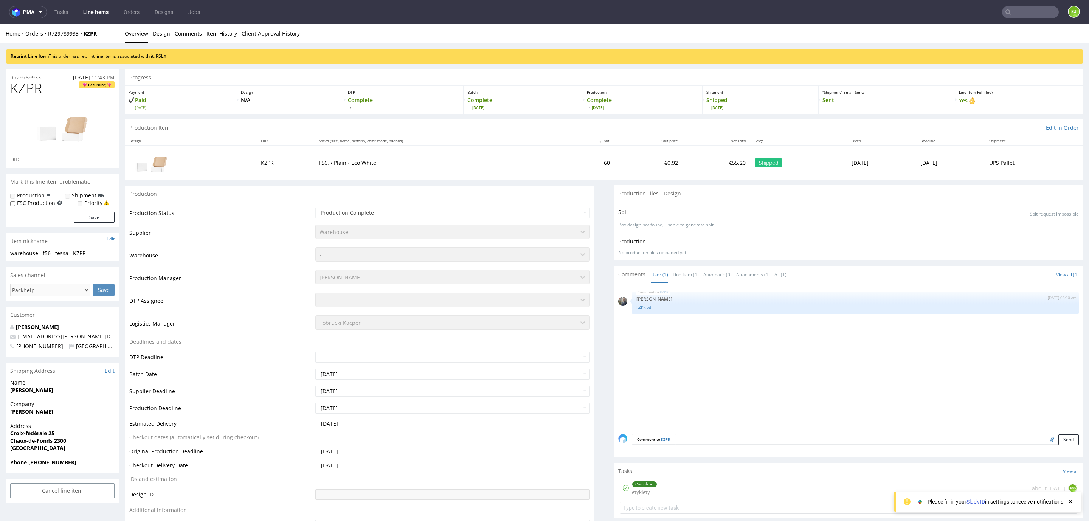
click at [23, 73] on div "R729789933 [DATE] 11:43 PM" at bounding box center [62, 75] width 113 height 12
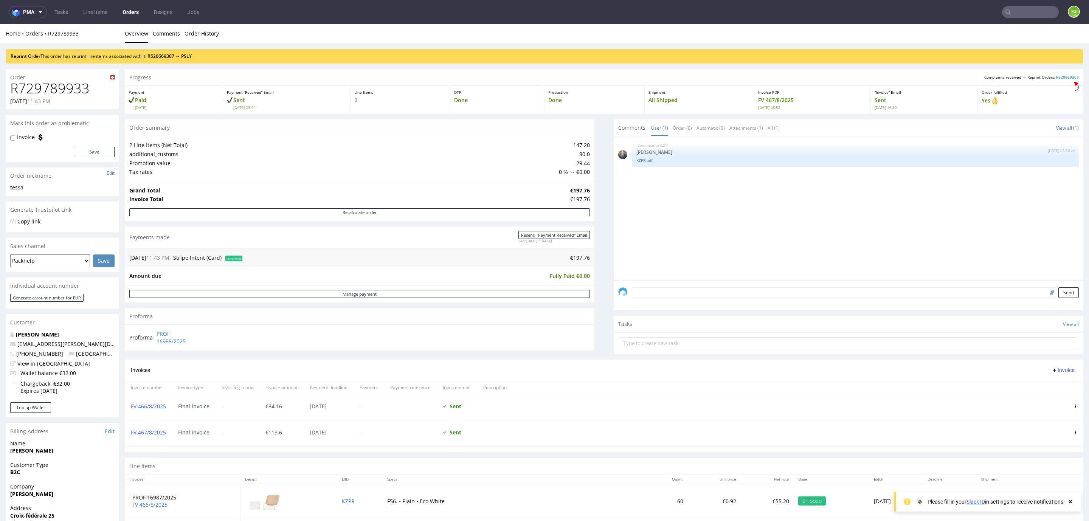
click at [76, 85] on h1 "R729789933" at bounding box center [62, 88] width 104 height 15
copy h1 "R729789933"
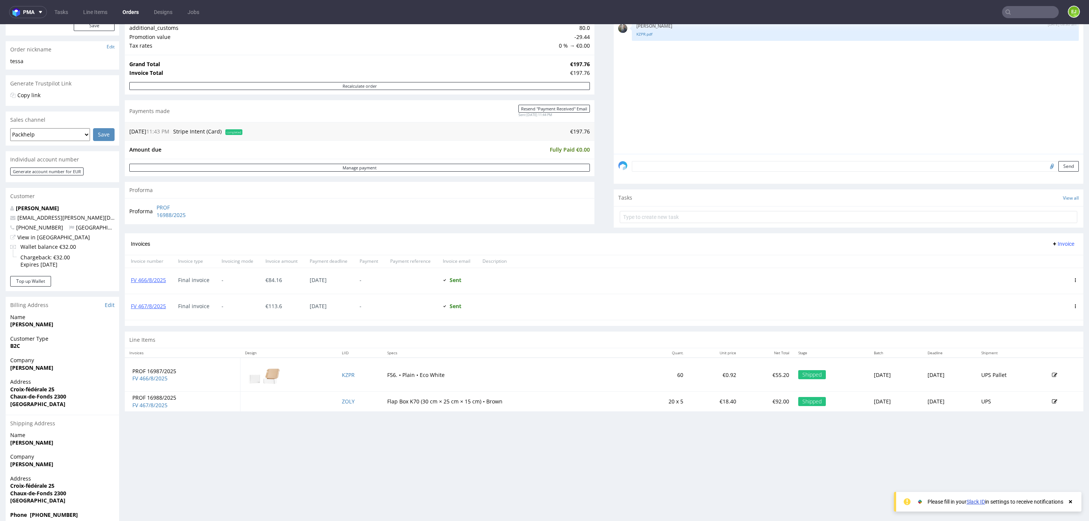
scroll to position [127, 0]
drag, startPoint x: 71, startPoint y: 395, endPoint x: 10, endPoint y: 397, distance: 61.3
click at [10, 397] on span "Chaux-de-Fonds 2300" at bounding box center [62, 396] width 104 height 8
copy strong "Chaux-de-Fonds 2300"
click at [1011, 17] on input "text" at bounding box center [1030, 12] width 57 height 12
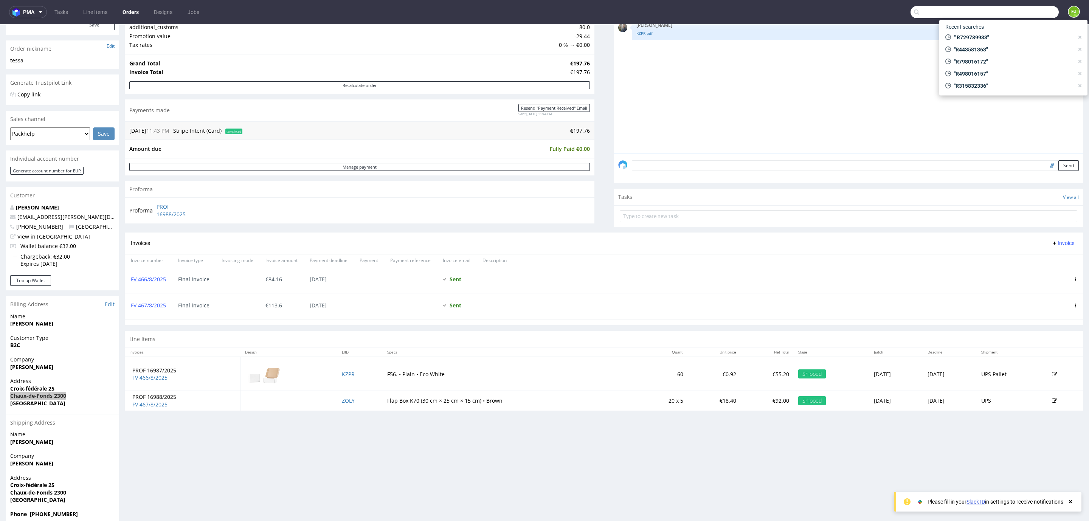
paste input "R03973574"
type input "R03973574"
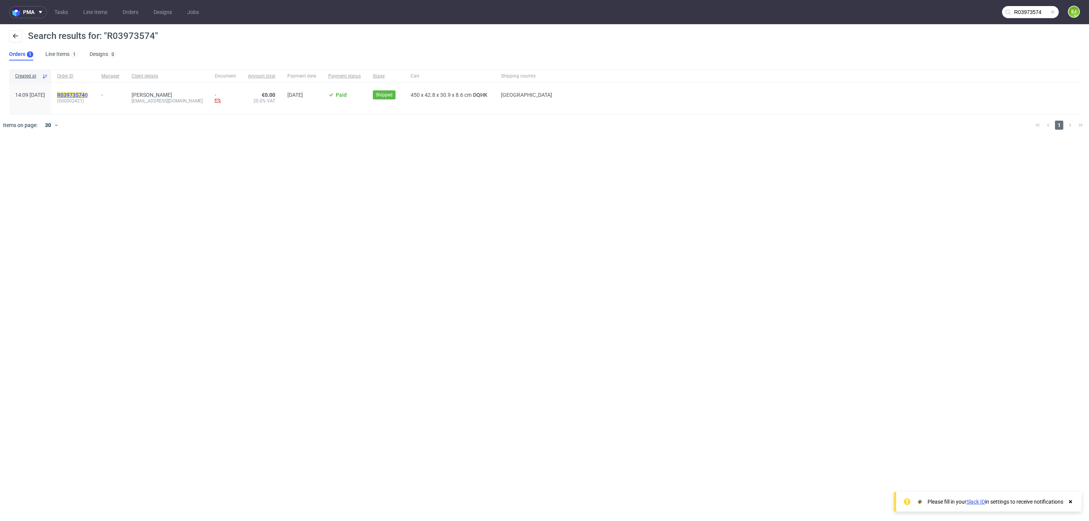
click at [88, 96] on span "R03973574 0" at bounding box center [72, 95] width 31 height 6
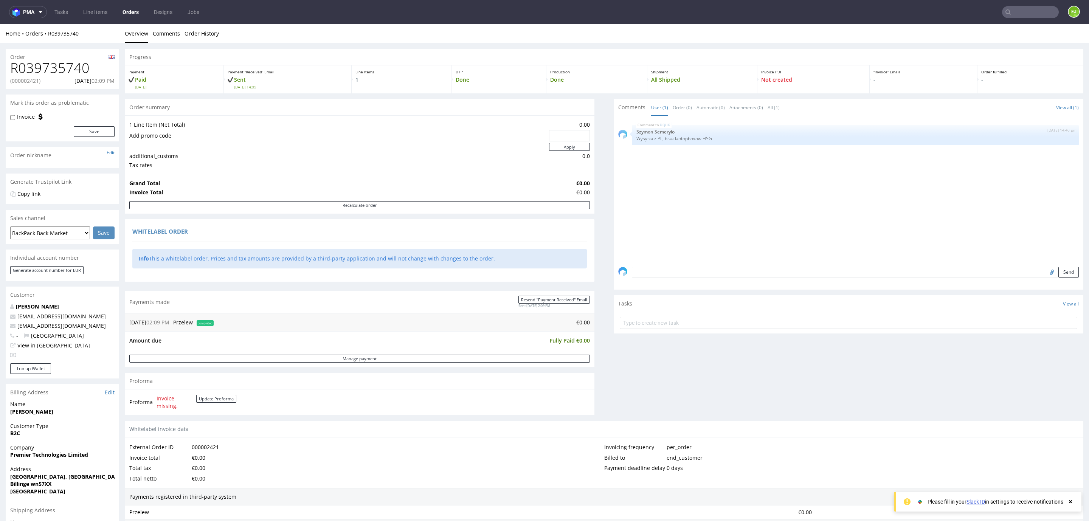
click at [74, 66] on h1 "R039735740" at bounding box center [62, 68] width 104 height 15
copy h1 "R039735740"
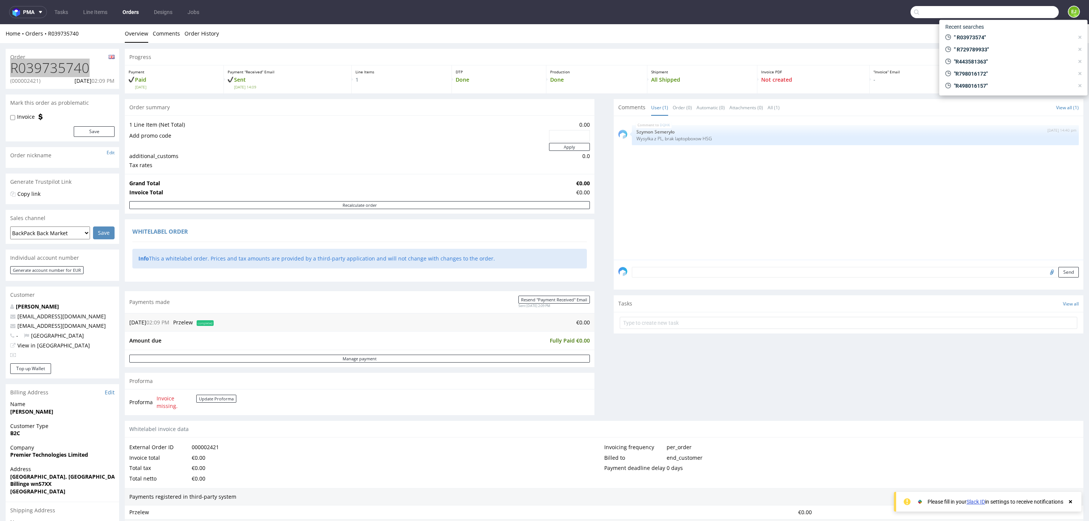
click at [1005, 8] on input "text" at bounding box center [985, 12] width 148 height 12
paste input "R039735740"
type input "R039735740"
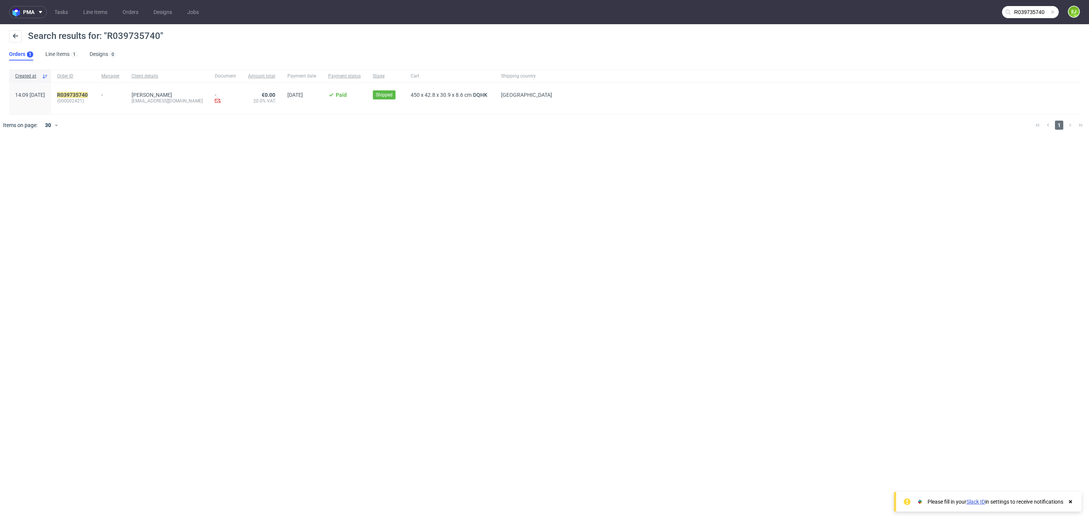
click at [95, 91] on div "R039735740 (000002421)" at bounding box center [73, 98] width 44 height 31
click at [88, 92] on mark "R039735740" at bounding box center [72, 95] width 31 height 6
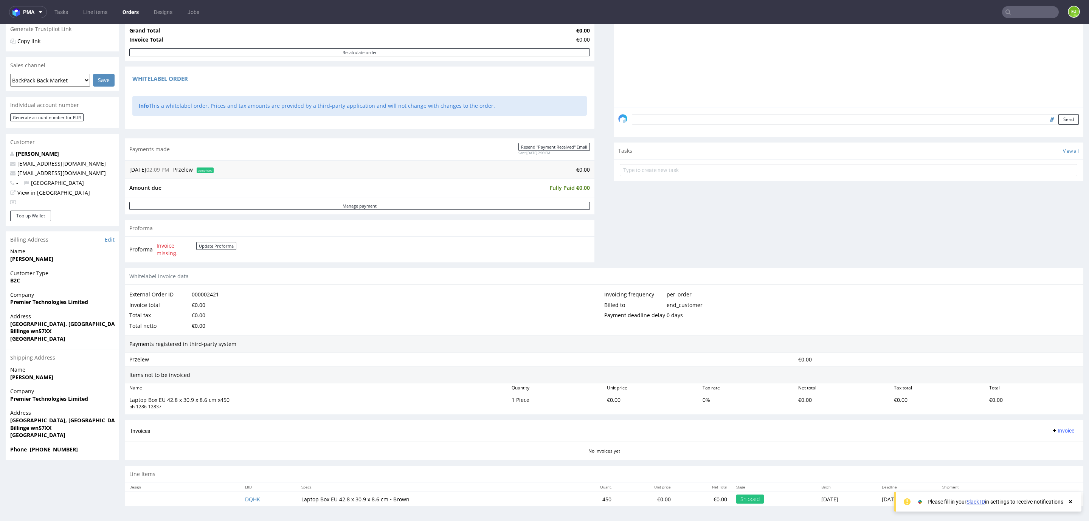
scroll to position [2, 0]
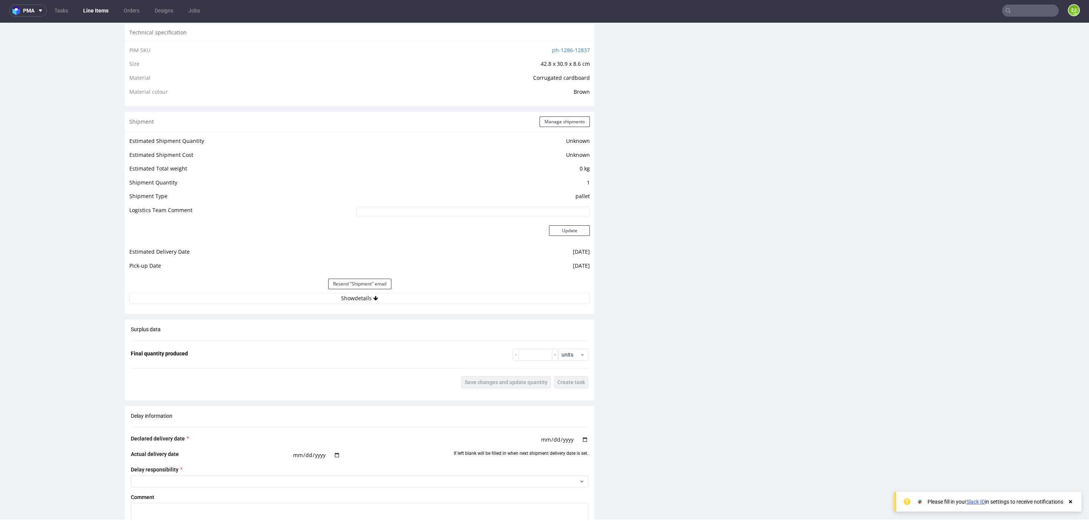
scroll to position [518, 0]
click at [336, 296] on button "Show details" at bounding box center [359, 298] width 461 height 11
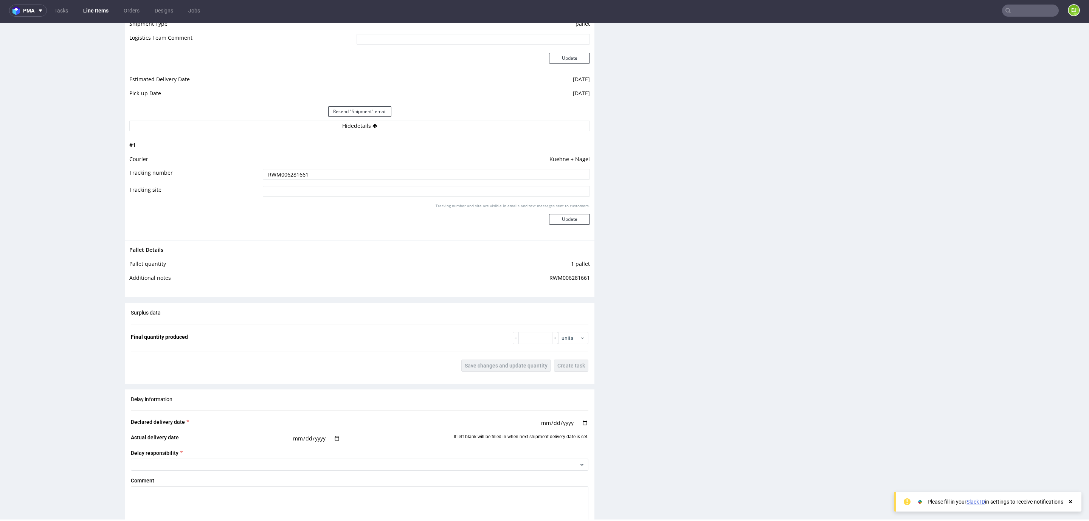
scroll to position [690, 0]
click at [289, 172] on input "RWM006281661" at bounding box center [426, 174] width 327 height 11
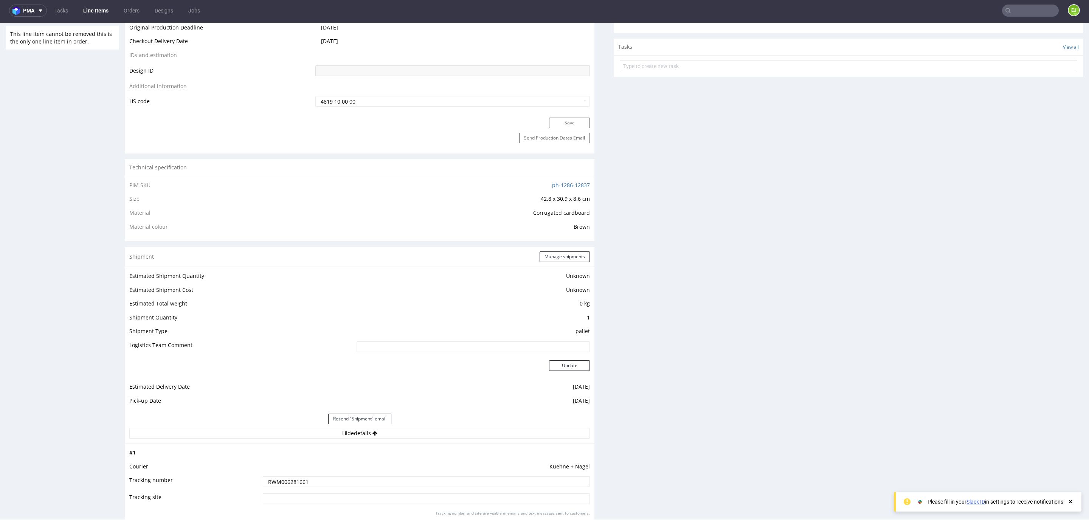
scroll to position [0, 0]
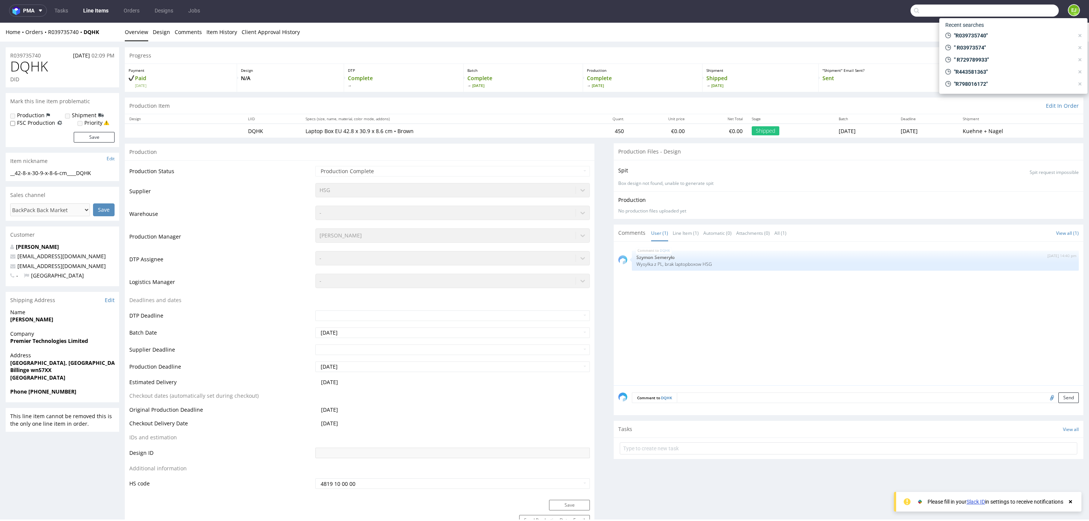
click at [1016, 12] on input "text" at bounding box center [985, 11] width 148 height 12
type input "R039735740"
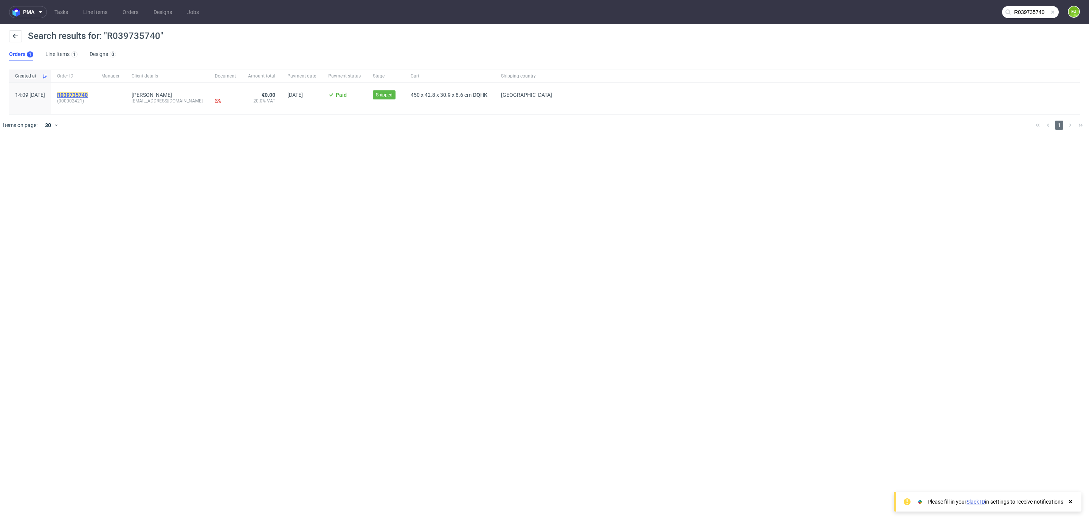
click at [88, 95] on mark "R039735740" at bounding box center [72, 95] width 31 height 6
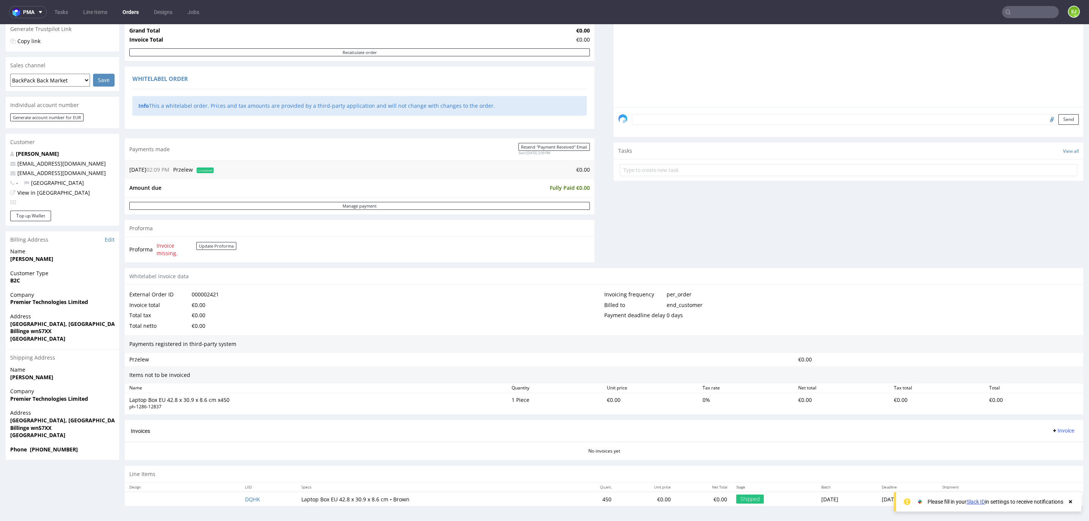
scroll to position [2, 0]
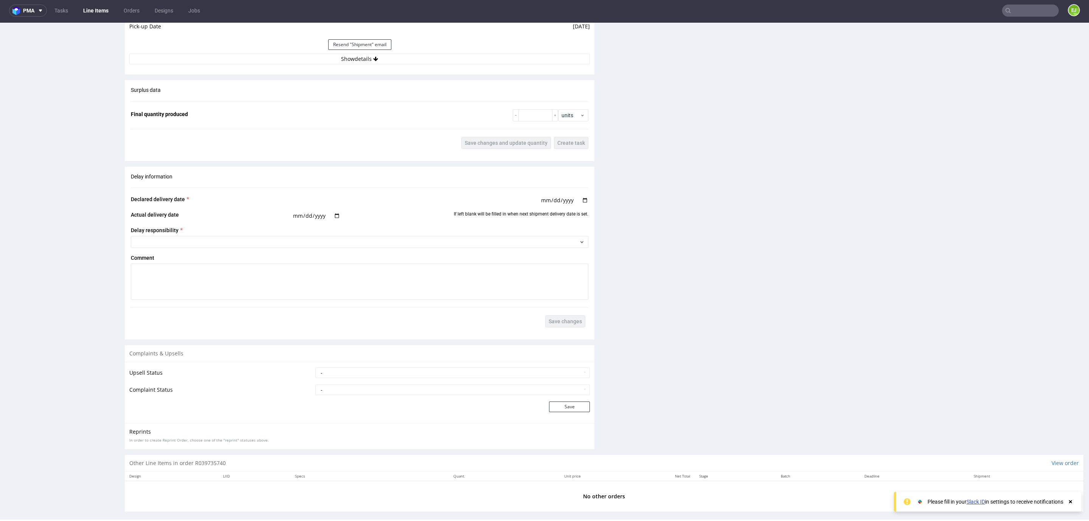
scroll to position [757, 0]
click at [373, 61] on icon at bounding box center [375, 58] width 5 height 5
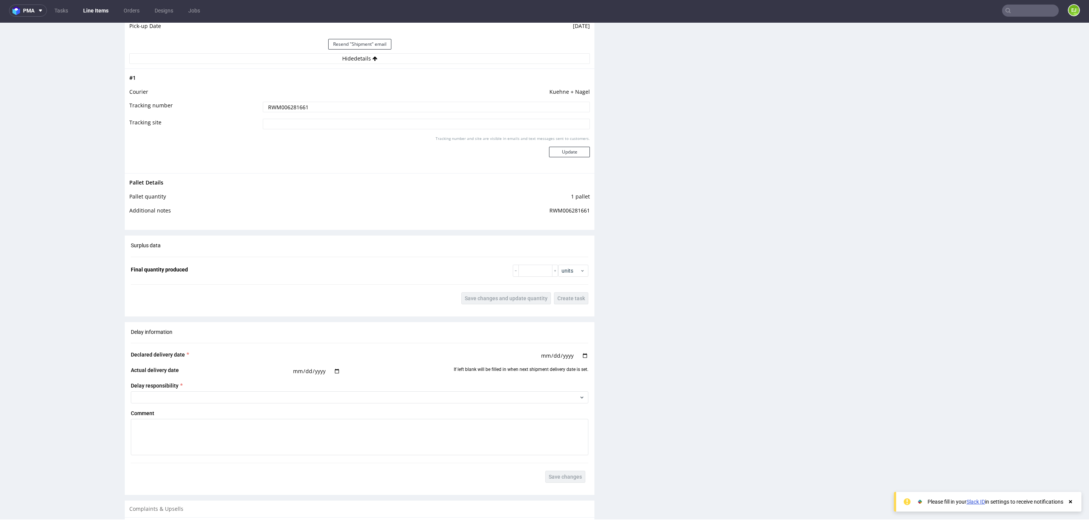
click at [313, 107] on input "RWM006281661" at bounding box center [426, 107] width 327 height 11
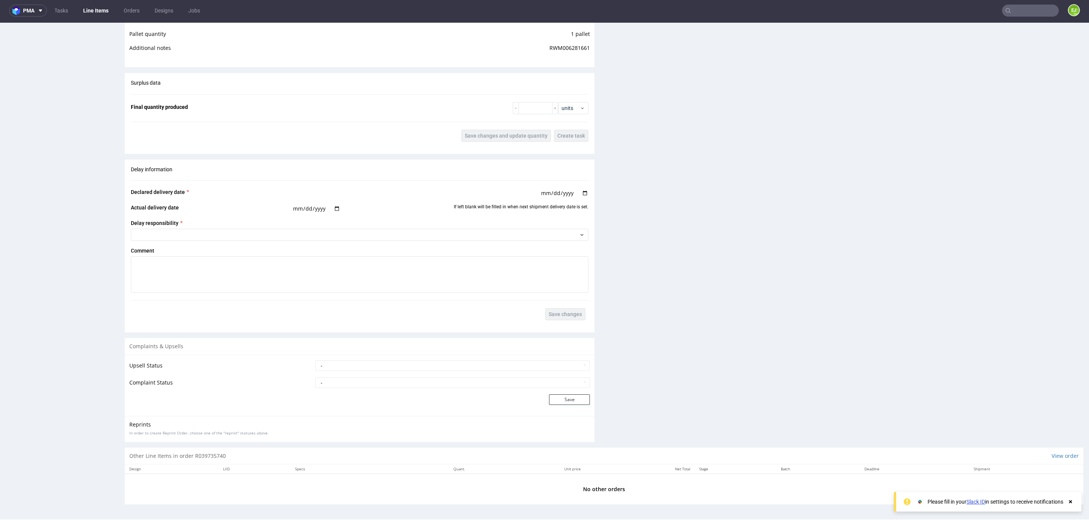
click at [1012, 9] on input "text" at bounding box center [1030, 11] width 57 height 12
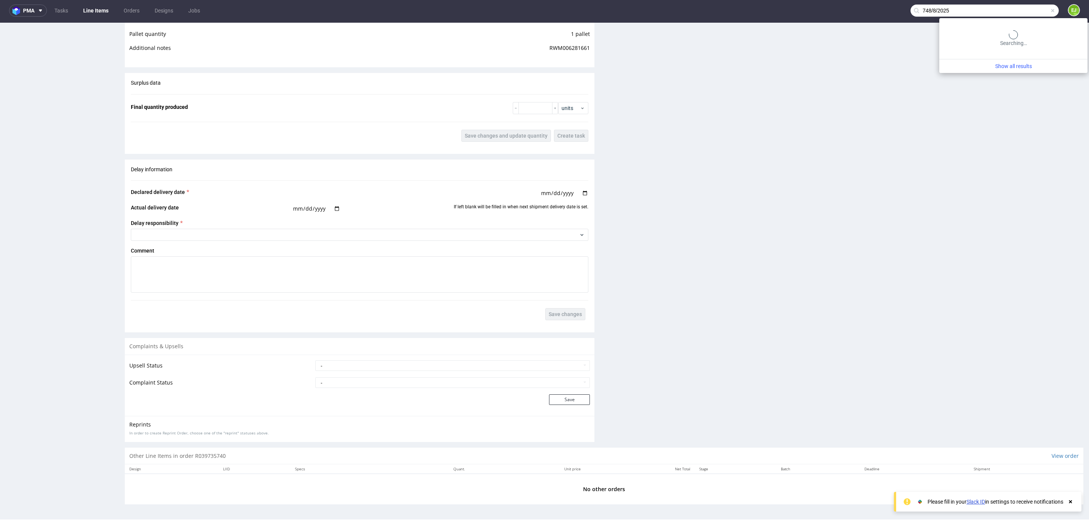
type input "748/8/2025"
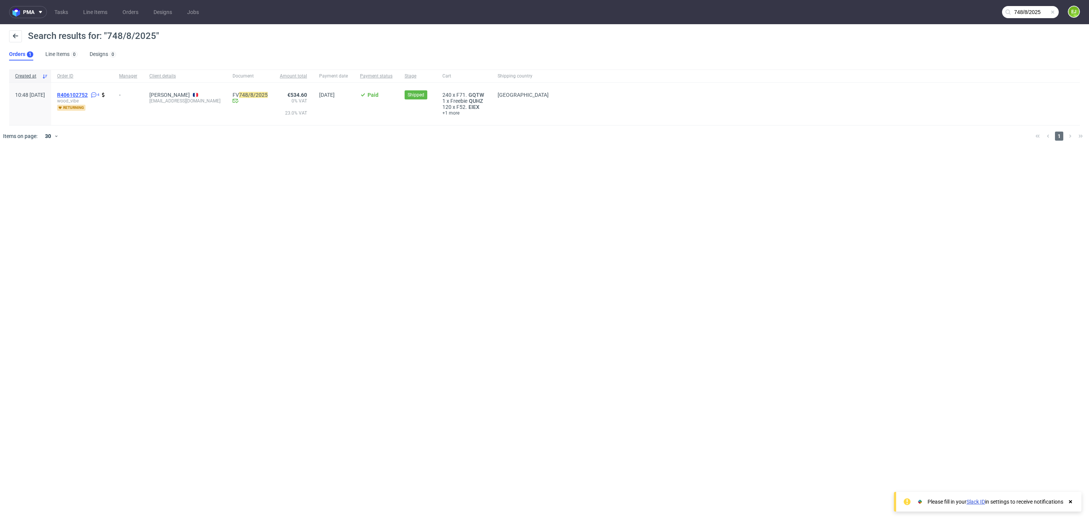
click at [88, 96] on span "R406102752" at bounding box center [72, 95] width 31 height 6
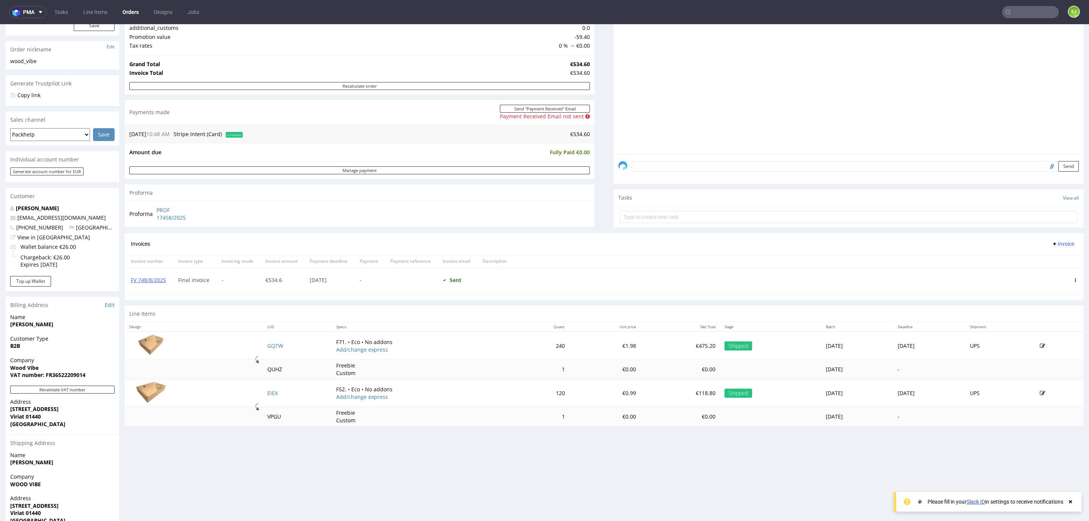
scroll to position [118, 0]
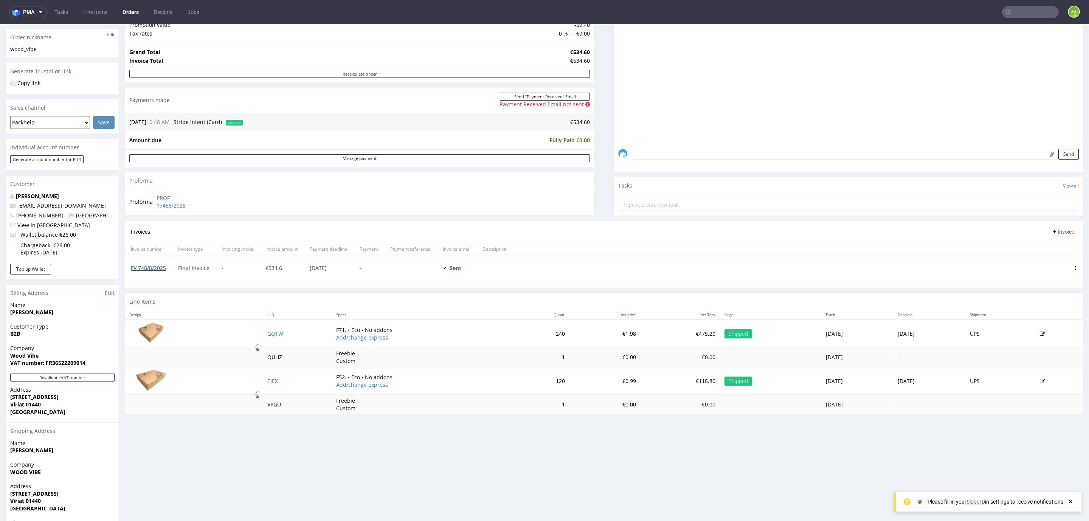
click at [158, 268] on link "FV 748/8/2025" at bounding box center [148, 267] width 35 height 7
click at [1003, 17] on input "text" at bounding box center [1030, 12] width 57 height 12
type input "R193976347"
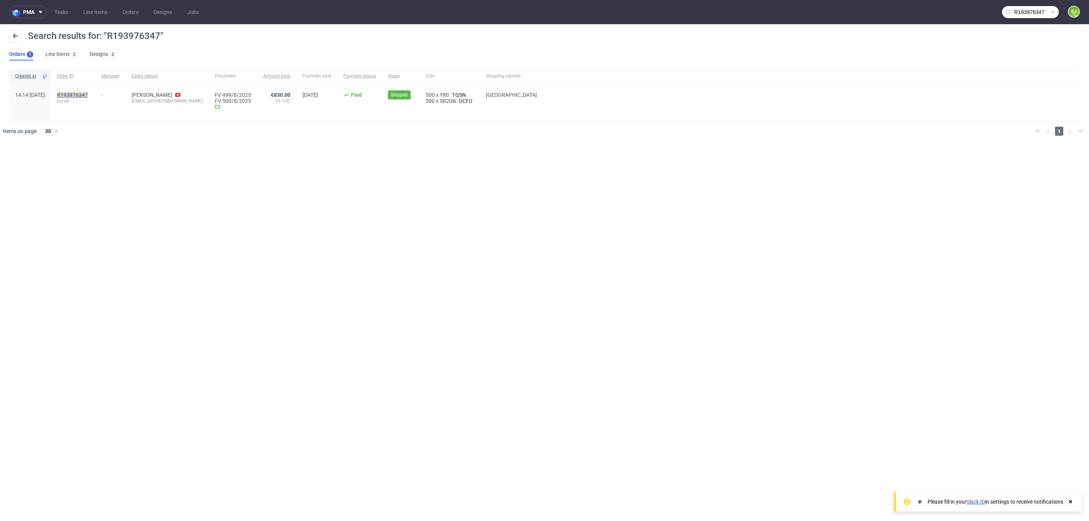
click at [88, 96] on mark "R193976347" at bounding box center [72, 95] width 31 height 6
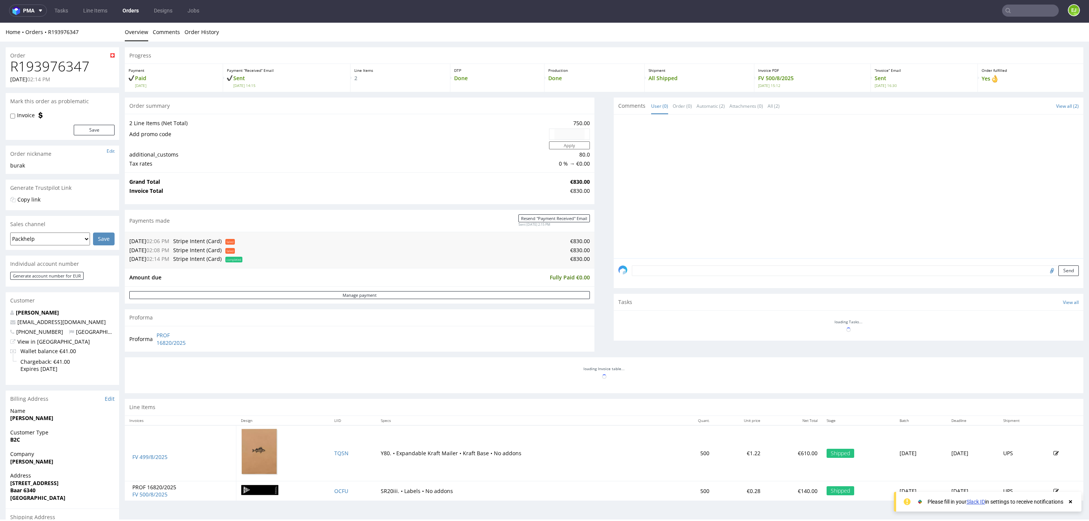
scroll to position [109, 0]
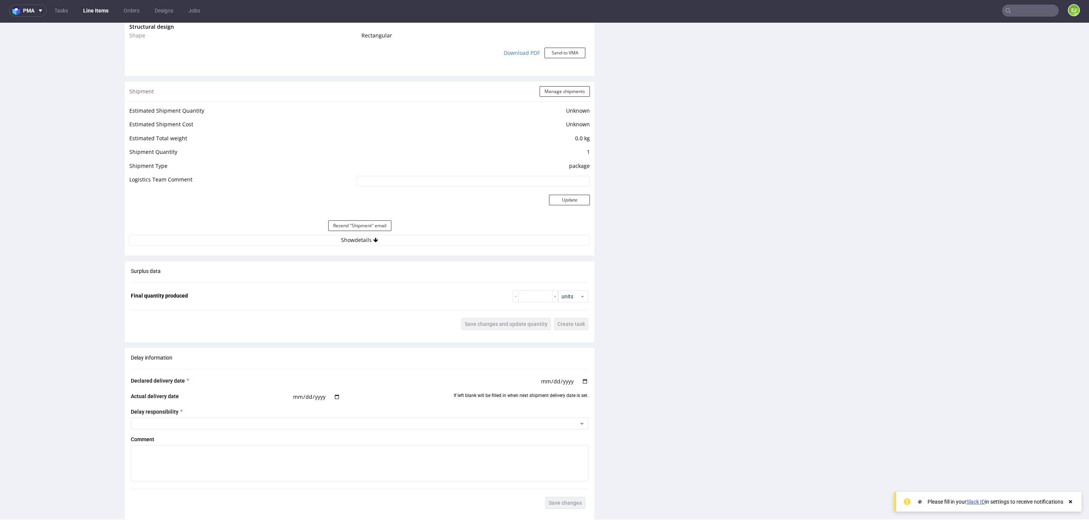
scroll to position [665, 0]
click at [329, 237] on button "Show details" at bounding box center [359, 238] width 461 height 11
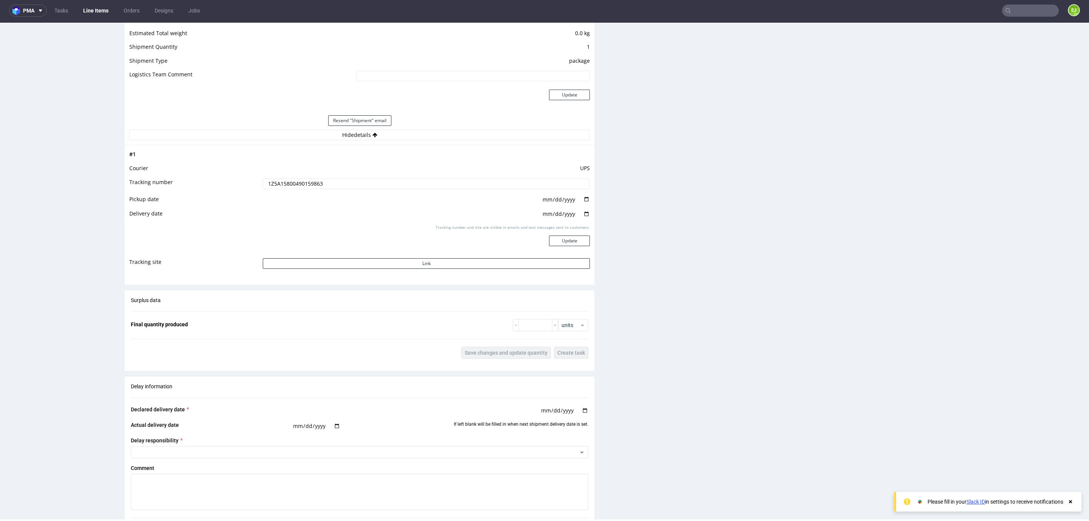
scroll to position [768, 0]
click at [286, 182] on input "1Z5A15800490159863" at bounding box center [426, 183] width 327 height 11
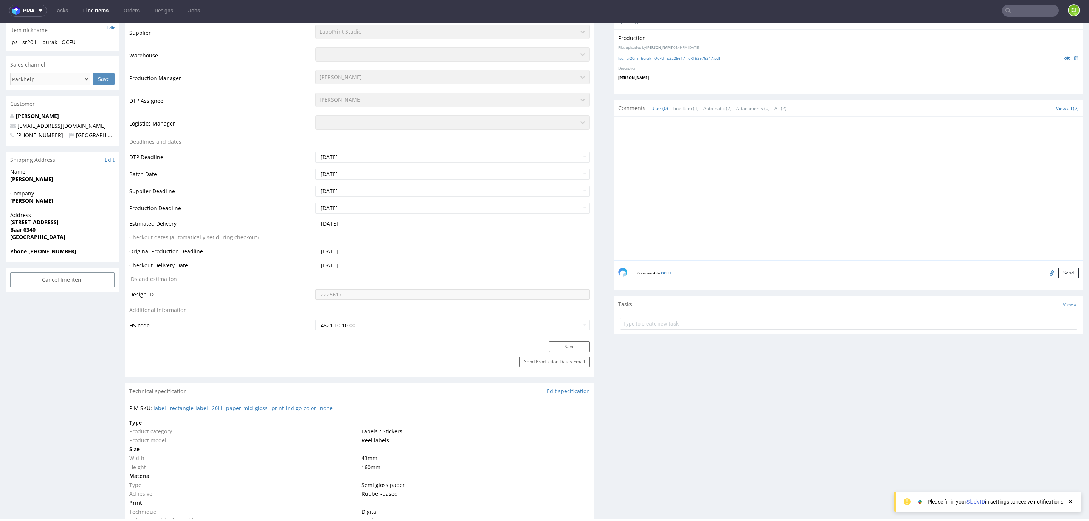
scroll to position [0, 0]
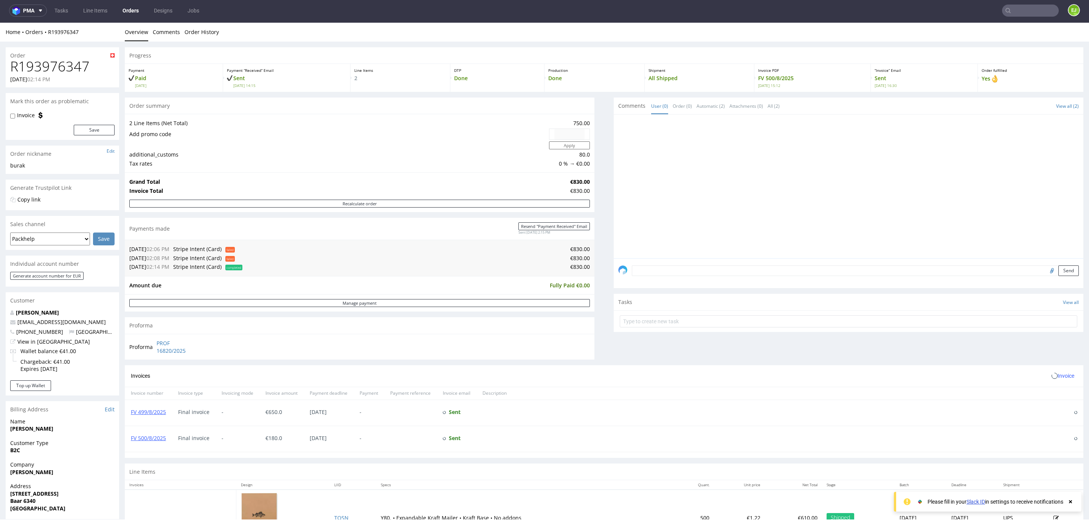
scroll to position [119, 0]
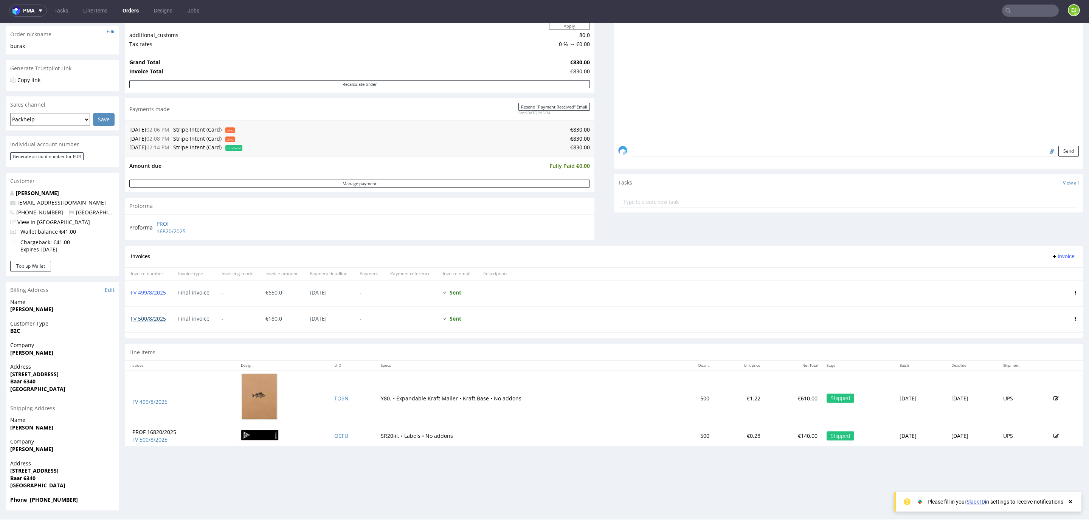
click at [158, 322] on link "FV 500/8/2025" at bounding box center [148, 318] width 35 height 7
click at [1005, 8] on icon at bounding box center [1008, 11] width 6 height 6
click at [1012, 11] on input "text" at bounding box center [1030, 11] width 57 height 12
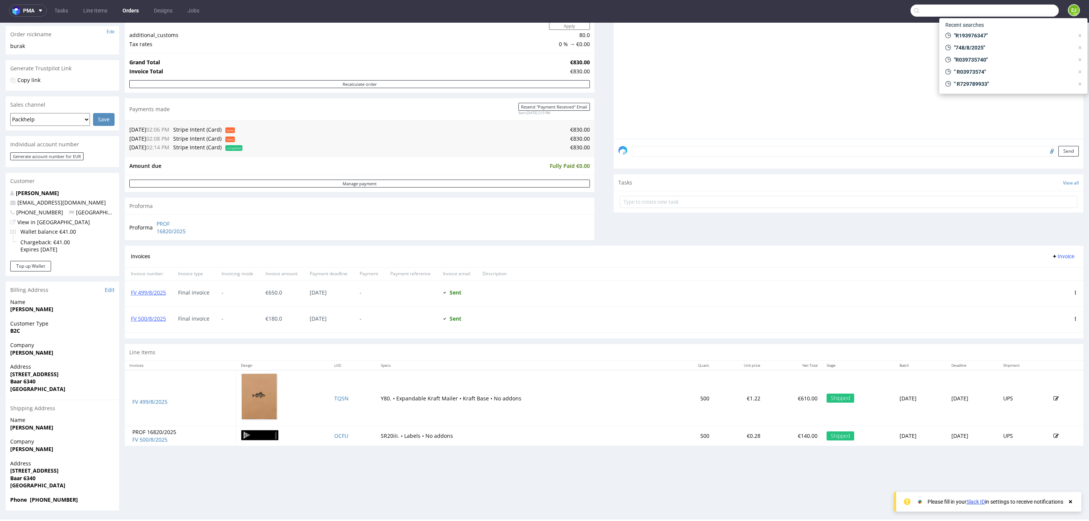
paste input "R982050074"
type input "R982050074"
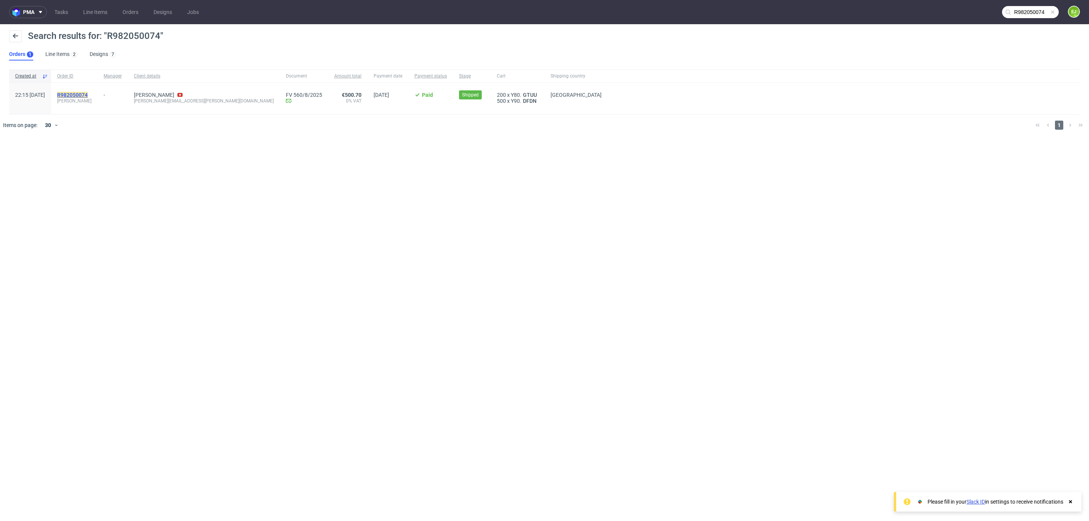
click at [88, 95] on mark "R982050074" at bounding box center [72, 95] width 31 height 6
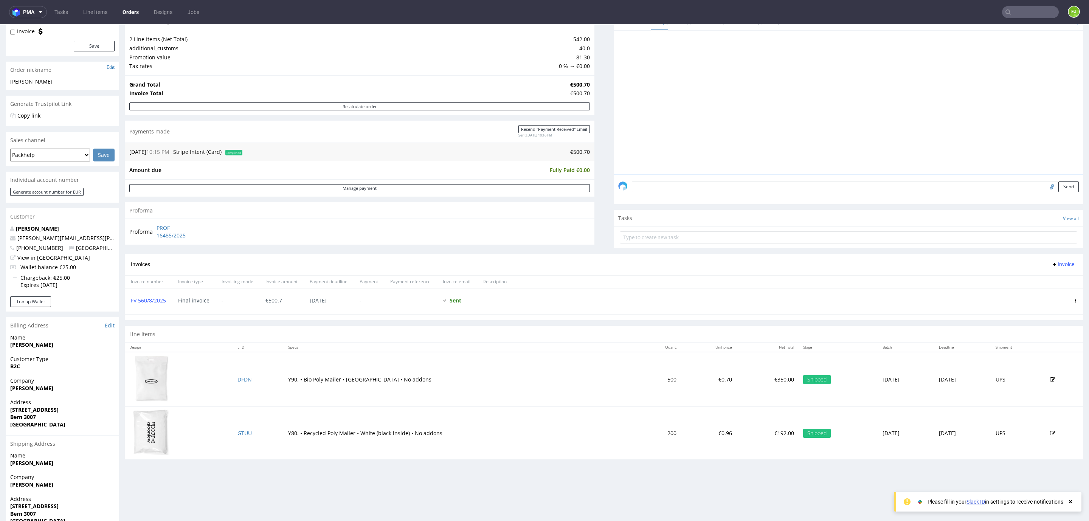
scroll to position [119, 0]
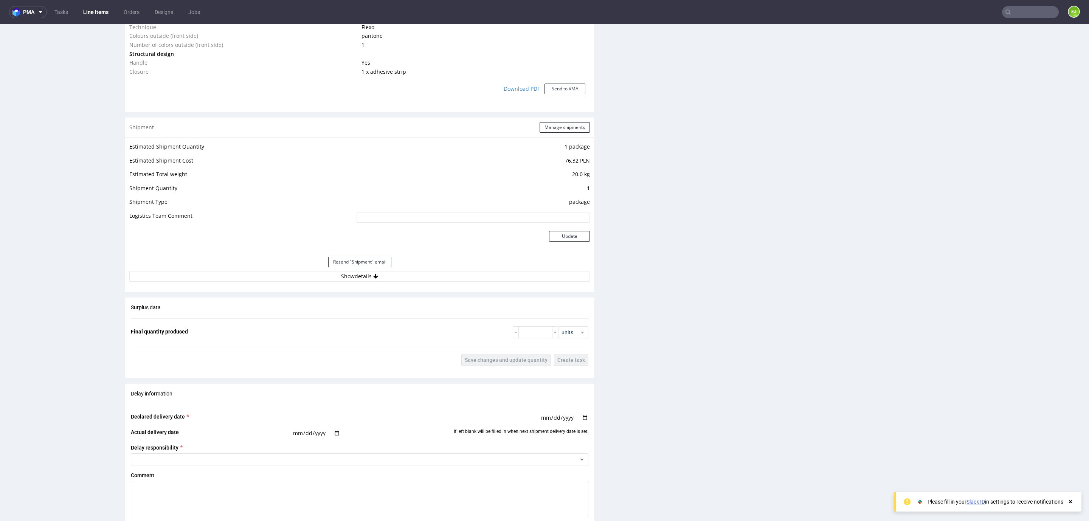
scroll to position [702, 0]
click at [312, 272] on button "Show details" at bounding box center [359, 275] width 461 height 11
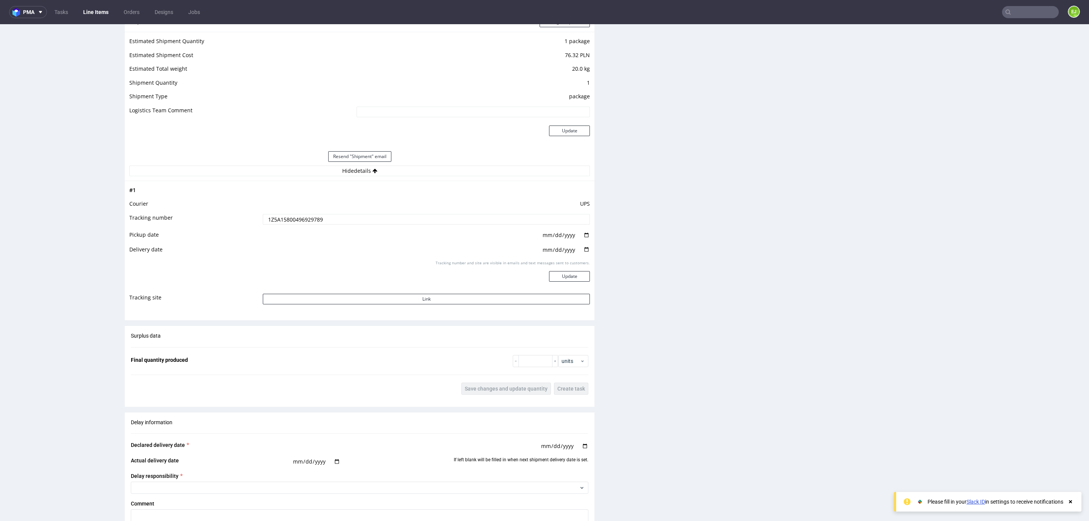
scroll to position [807, 0]
click at [303, 217] on input "1Z5A15800496929789" at bounding box center [426, 219] width 327 height 11
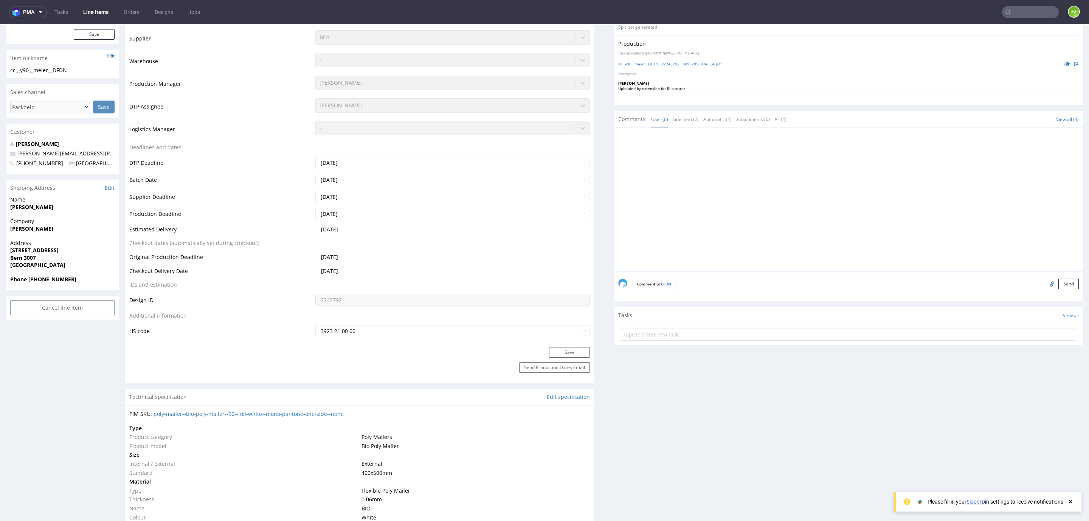
scroll to position [0, 0]
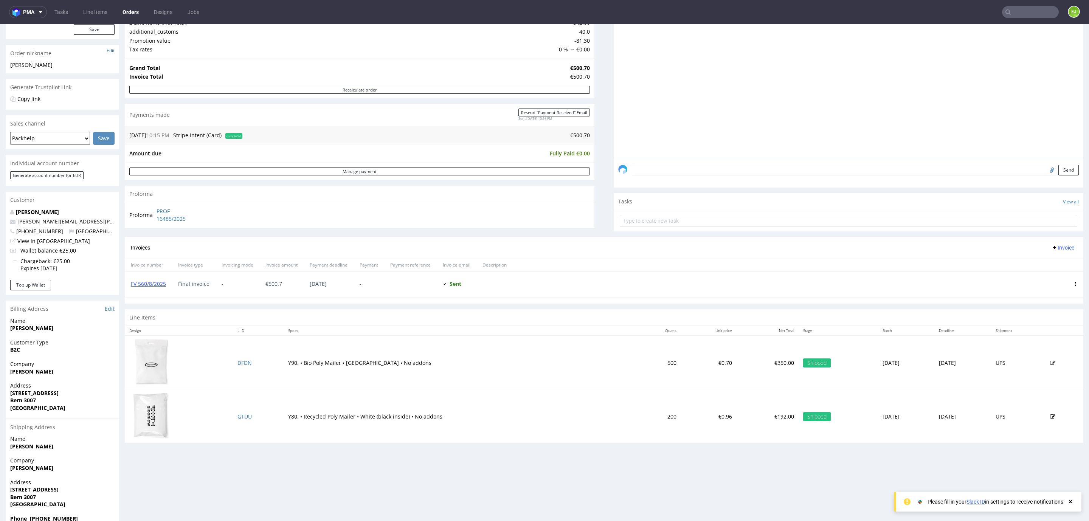
scroll to position [119, 0]
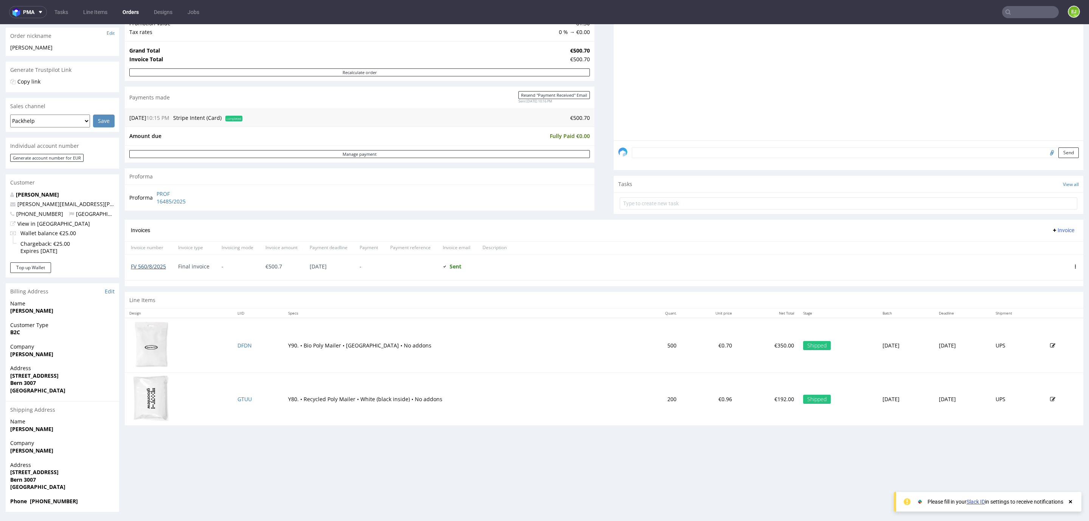
click at [151, 266] on link "FV 560/8/2025" at bounding box center [148, 266] width 35 height 7
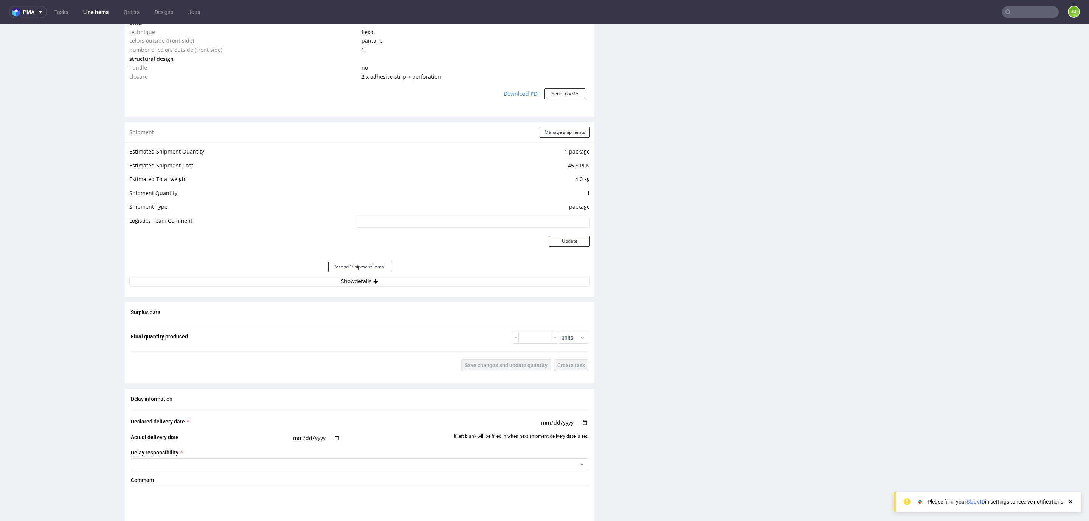
scroll to position [819, 0]
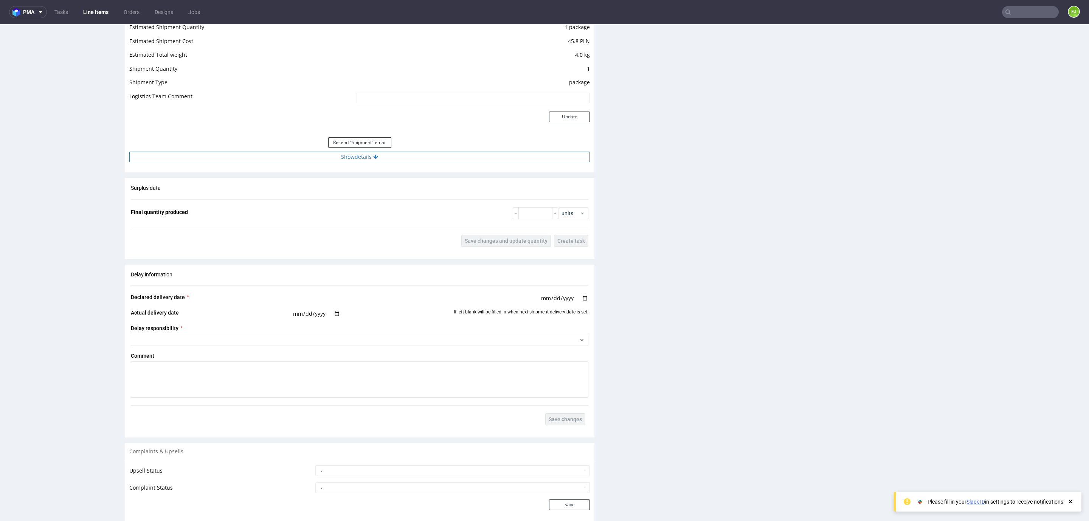
click at [363, 159] on button "Show details" at bounding box center [359, 157] width 461 height 11
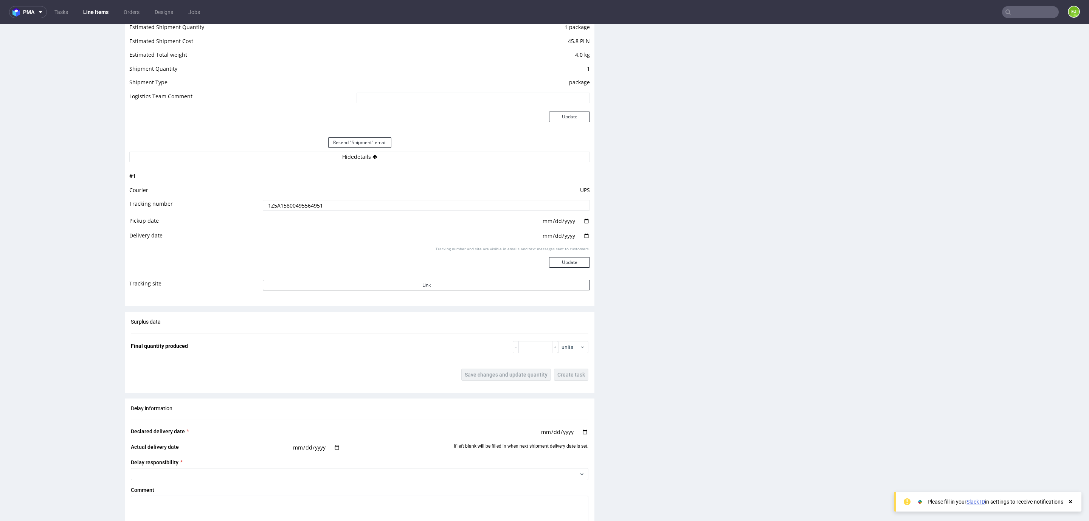
click at [302, 204] on input "1Z5A15800495564951" at bounding box center [426, 205] width 327 height 11
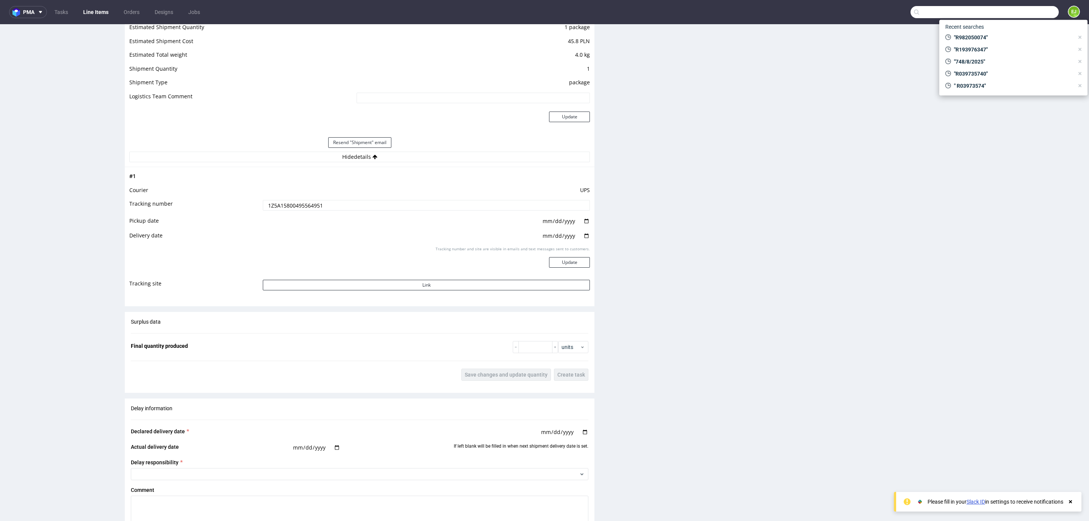
click at [1021, 16] on input "text" at bounding box center [985, 12] width 148 height 12
type input "R992431489"
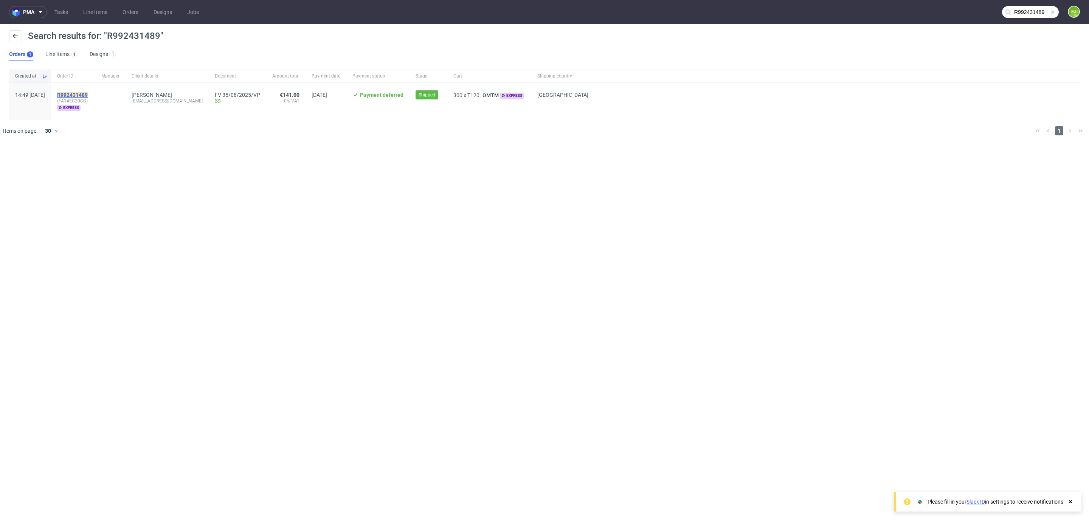
click at [87, 93] on mark "R992431489" at bounding box center [72, 95] width 31 height 6
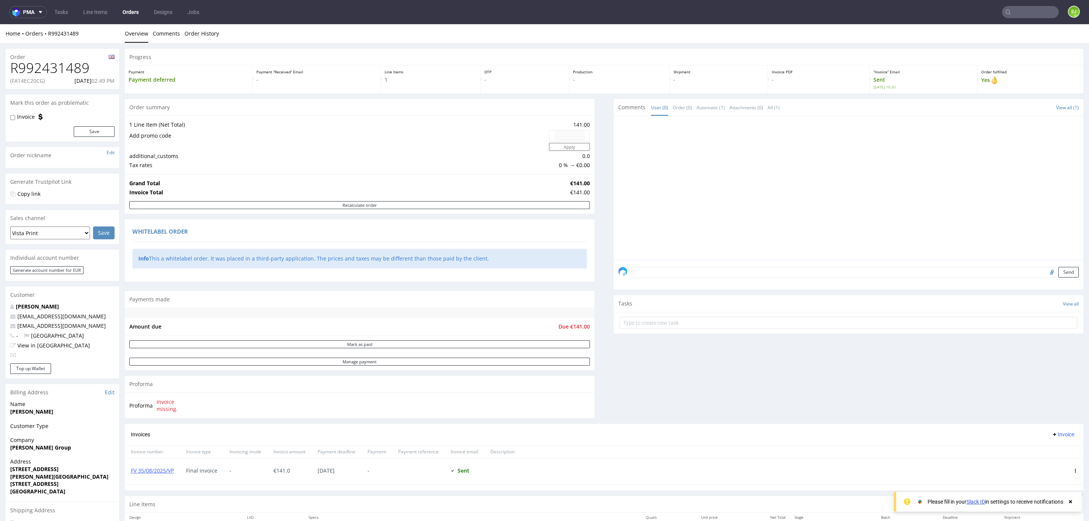
scroll to position [109, 0]
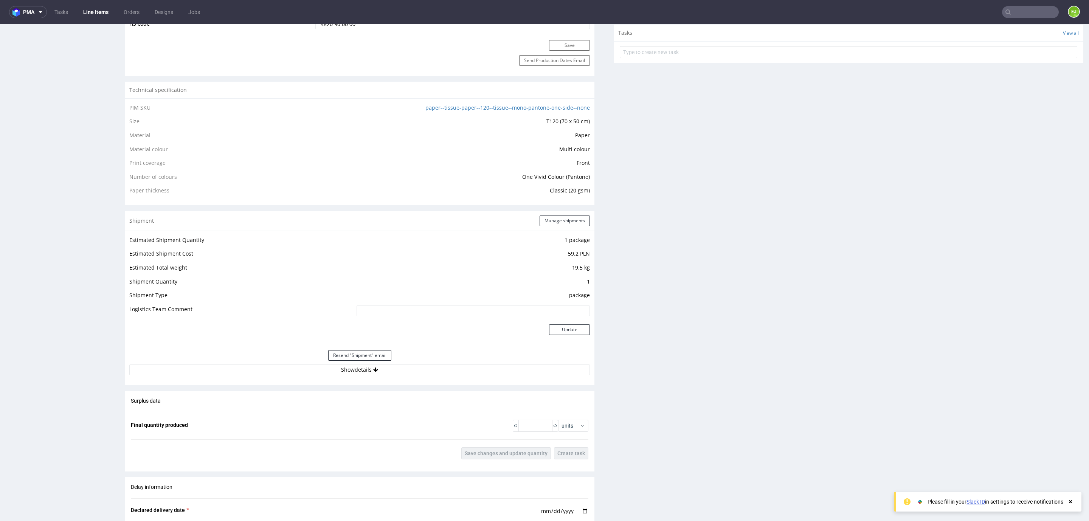
scroll to position [565, 0]
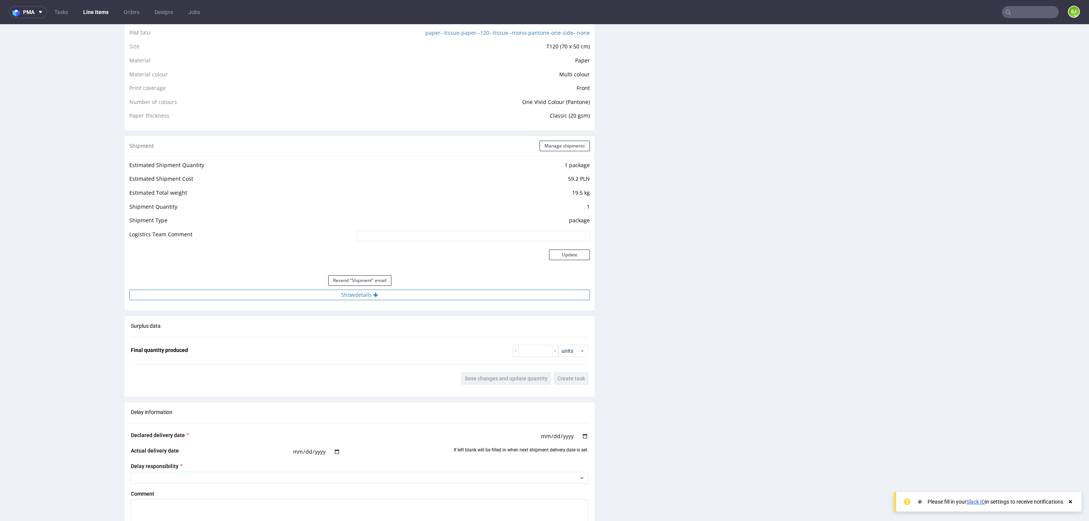
click at [358, 298] on button "Show details" at bounding box center [359, 295] width 461 height 11
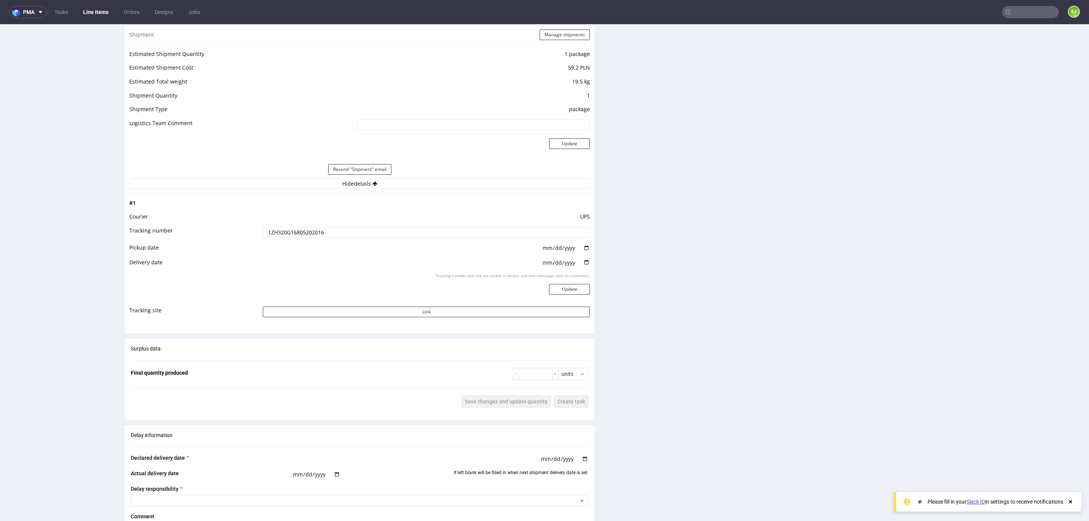
scroll to position [679, 0]
click at [302, 229] on input "1ZH320G16805202016" at bounding box center [426, 229] width 327 height 11
click at [1005, 11] on icon at bounding box center [1008, 12] width 6 height 6
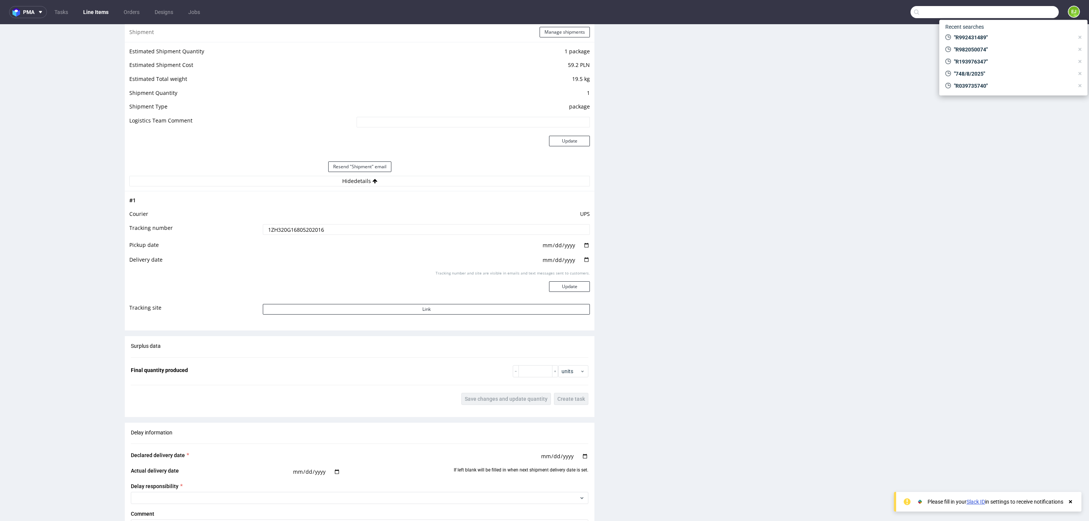
click at [1003, 10] on input "text" at bounding box center [985, 12] width 148 height 12
paste input "R992431489"
type input "R992431489"
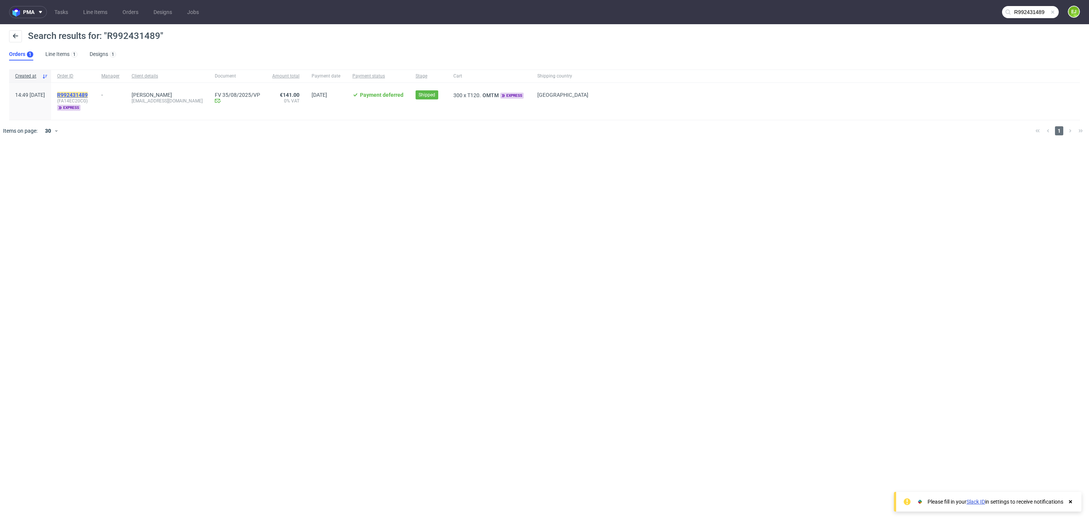
click at [88, 92] on mark "R992431489" at bounding box center [72, 95] width 31 height 6
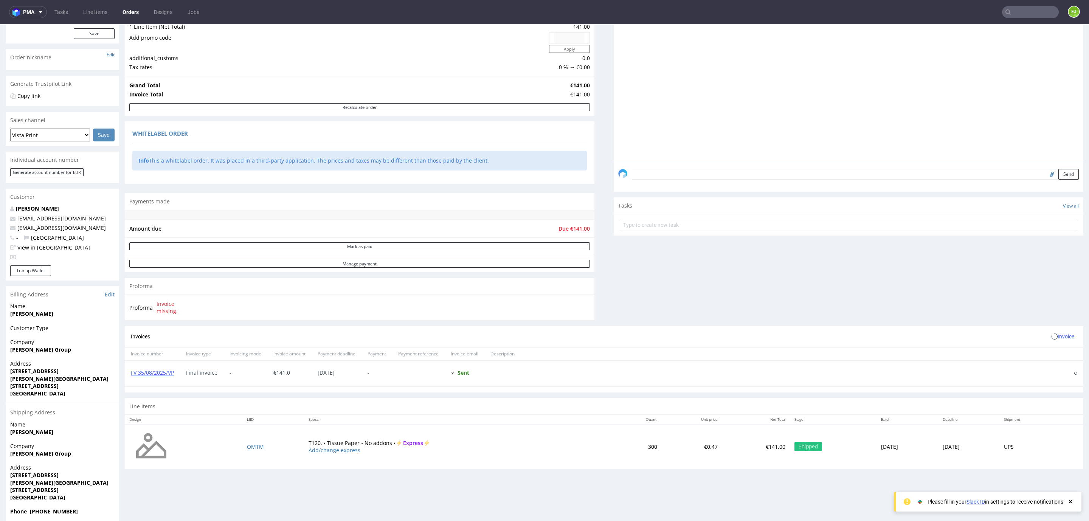
scroll to position [109, 0]
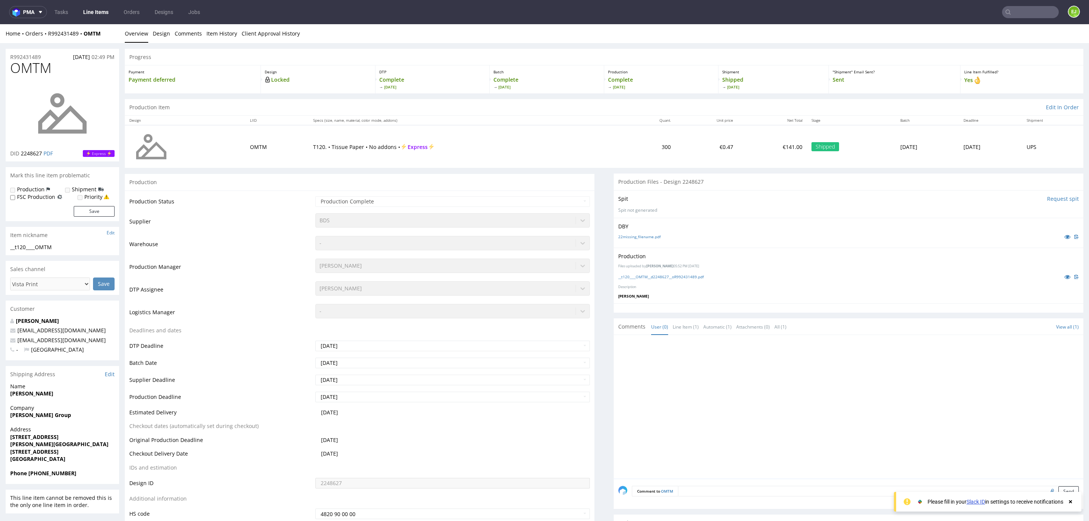
click at [36, 65] on span "OMTM" at bounding box center [30, 68] width 41 height 15
copy span "OMTM"
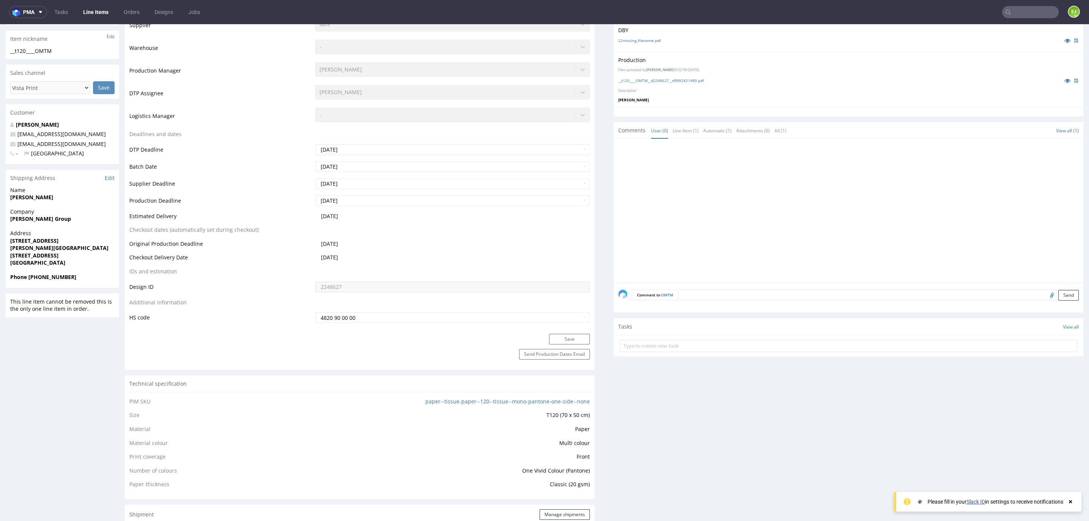
scroll to position [210, 0]
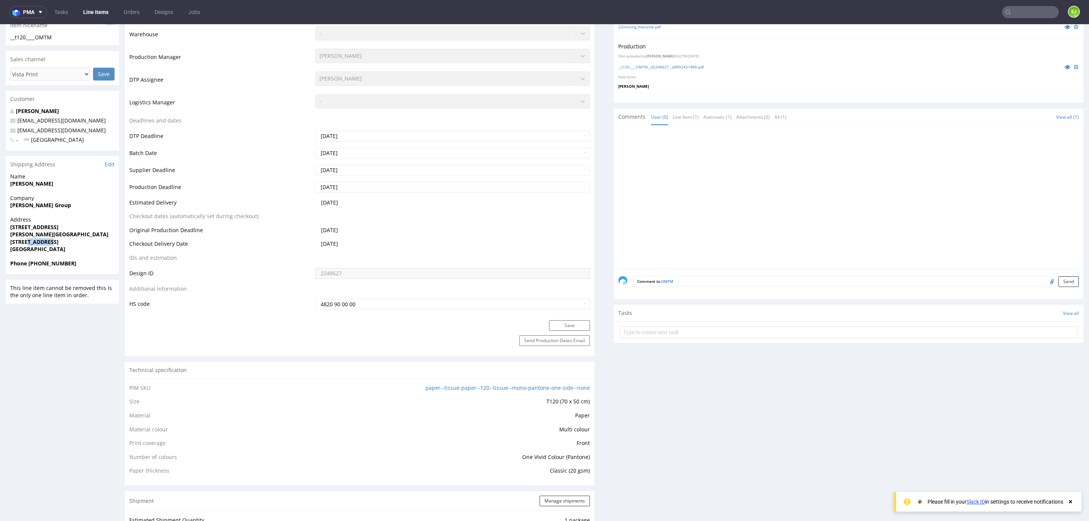
drag, startPoint x: 27, startPoint y: 242, endPoint x: 56, endPoint y: 244, distance: 28.5
click at [56, 244] on span "[STREET_ADDRESS]" at bounding box center [62, 242] width 104 height 8
copy strong "LS15 8ZB"
click at [354, 353] on div "Send Production Dates Email" at bounding box center [360, 345] width 470 height 21
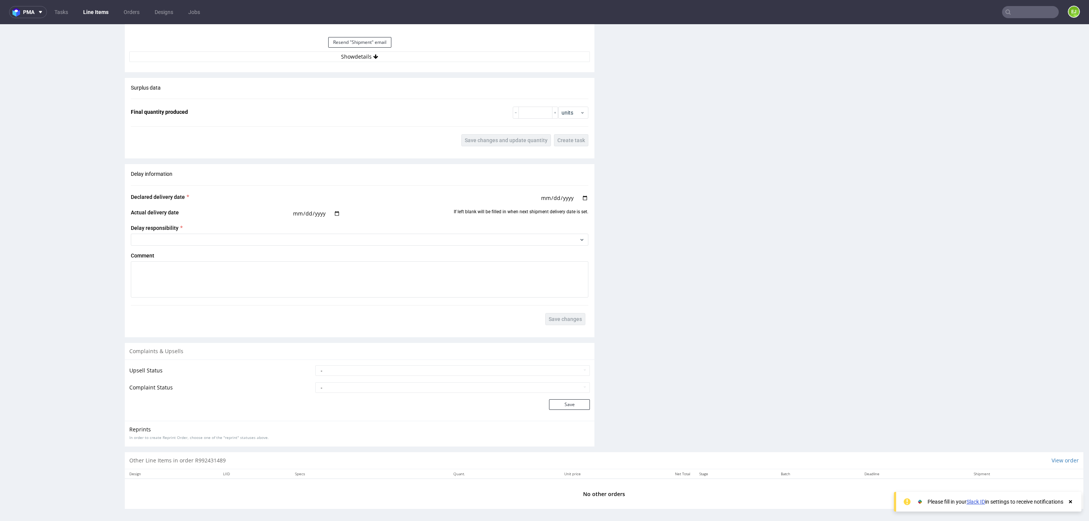
scroll to position [808, 0]
click at [335, 52] on button "Show details" at bounding box center [359, 53] width 461 height 11
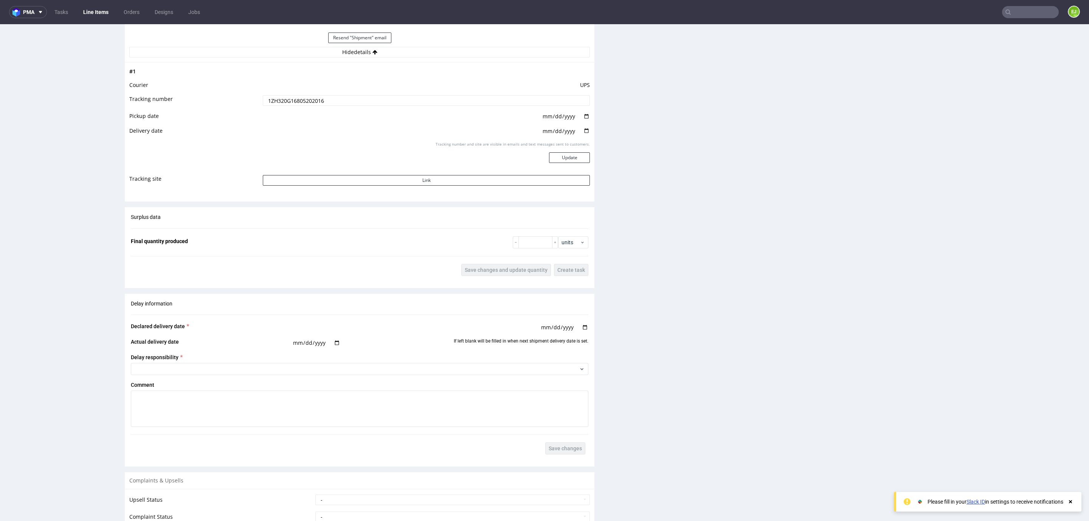
click at [321, 98] on input "1ZH320G16805202016" at bounding box center [426, 100] width 327 height 11
click at [1015, 8] on input "text" at bounding box center [1030, 12] width 57 height 12
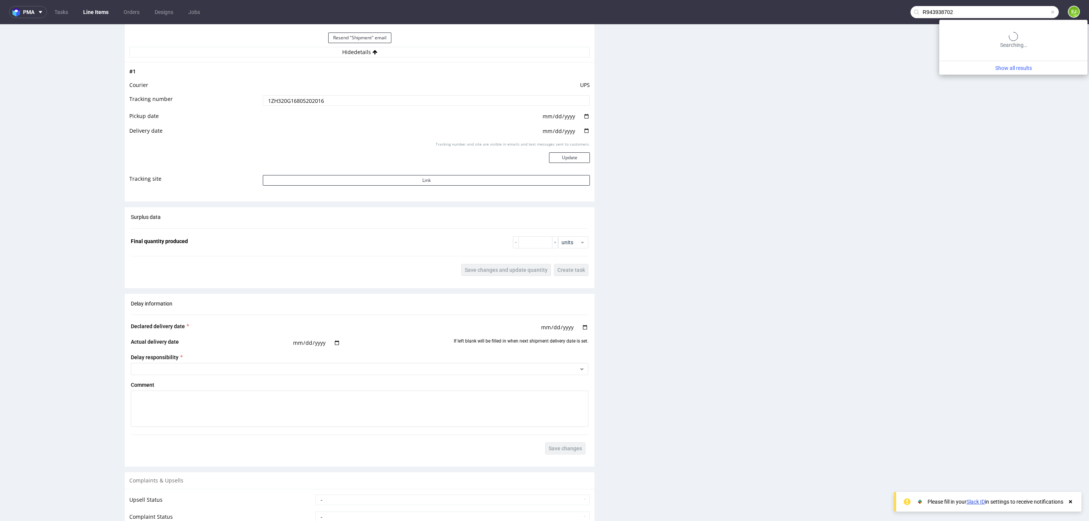
type input "R943938702"
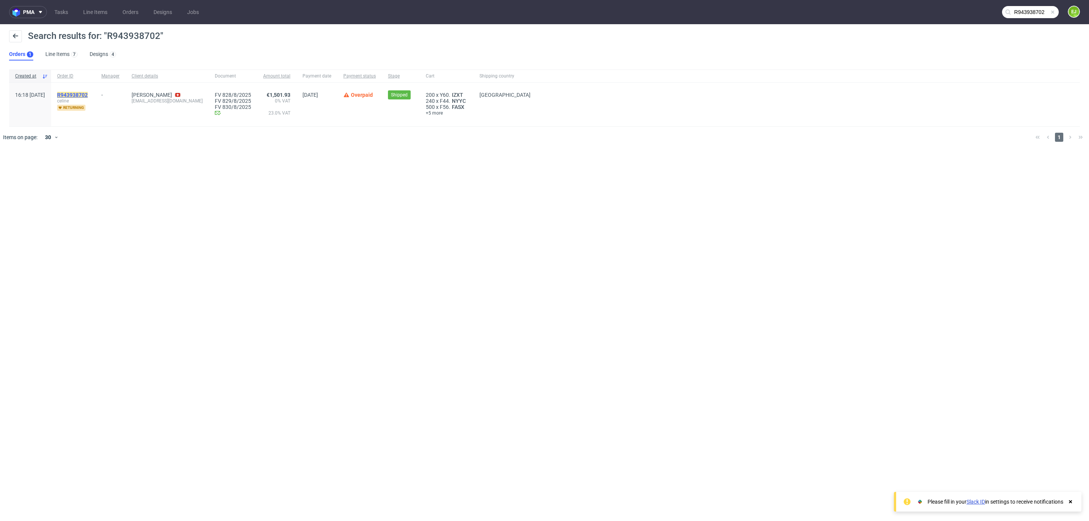
click at [86, 93] on mark "R943938702" at bounding box center [72, 95] width 31 height 6
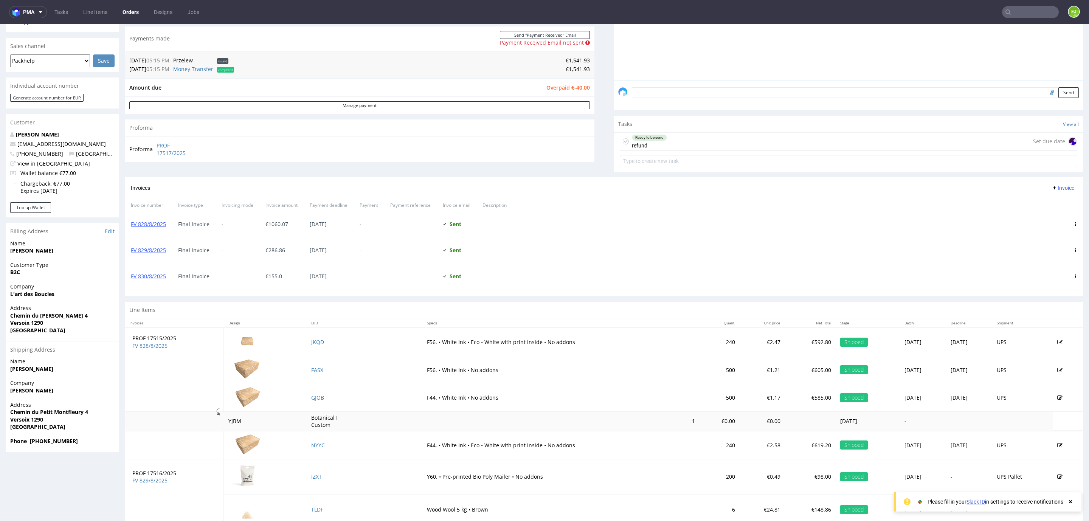
scroll to position [265, 0]
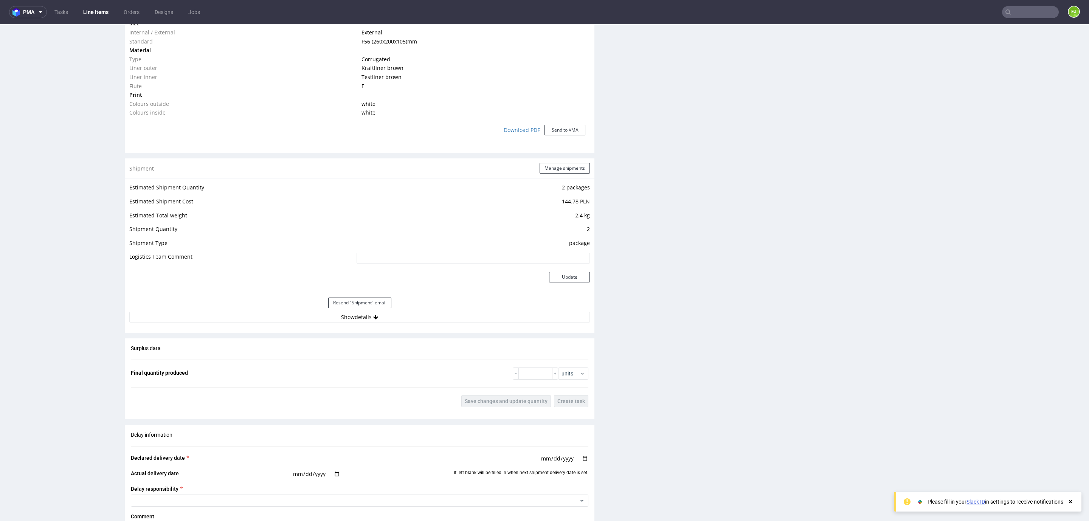
scroll to position [693, 0]
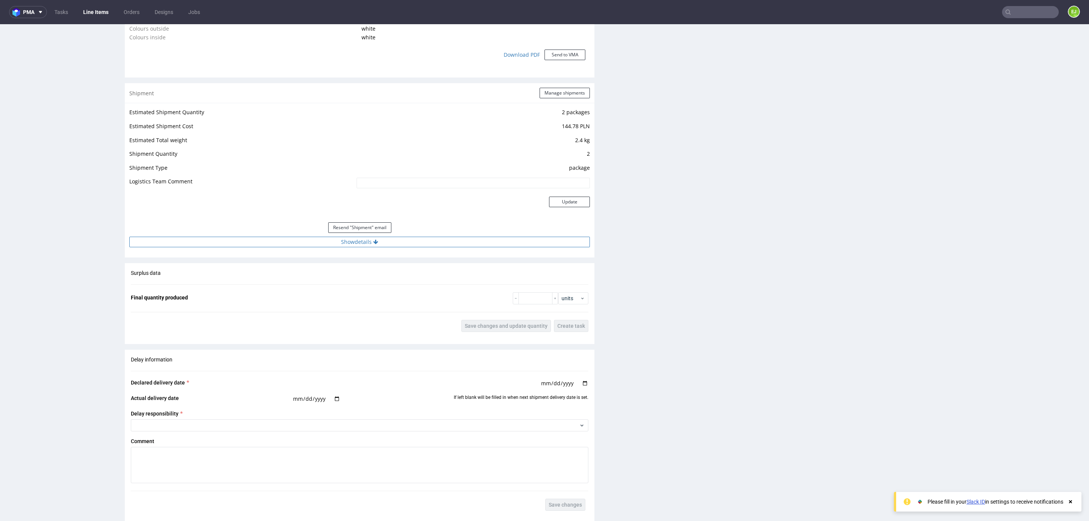
click at [315, 247] on button "Show details" at bounding box center [359, 242] width 461 height 11
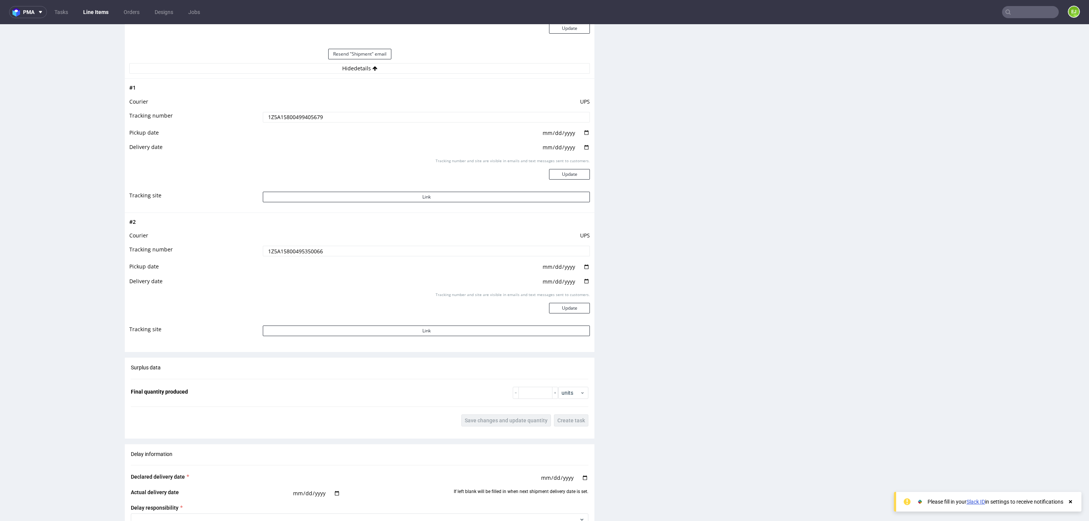
scroll to position [889, 0]
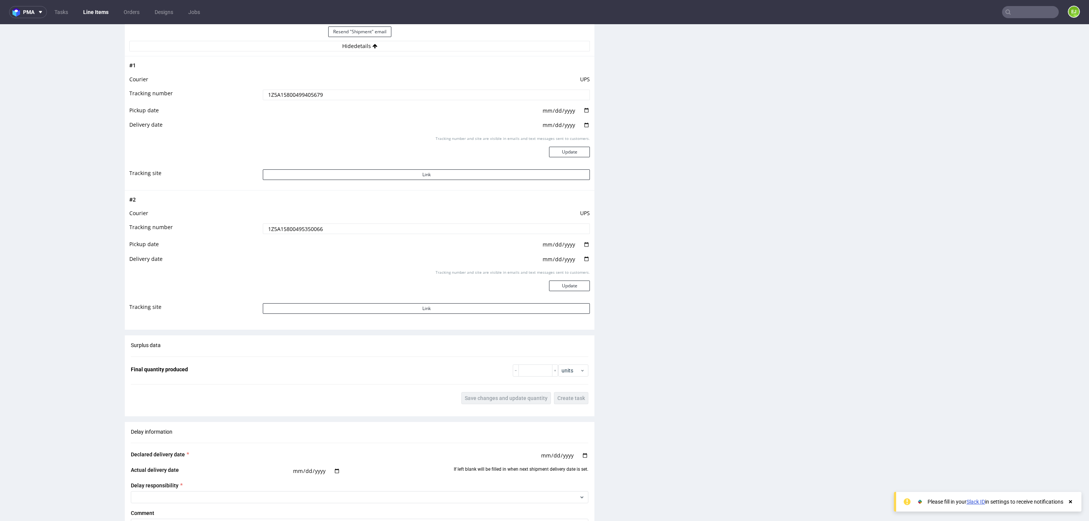
click at [309, 223] on input "1Z5A15800495350066" at bounding box center [426, 228] width 327 height 11
drag, startPoint x: 309, startPoint y: 223, endPoint x: 299, endPoint y: 231, distance: 12.5
click at [299, 231] on input "1Z5A15800495350066" at bounding box center [426, 228] width 327 height 11
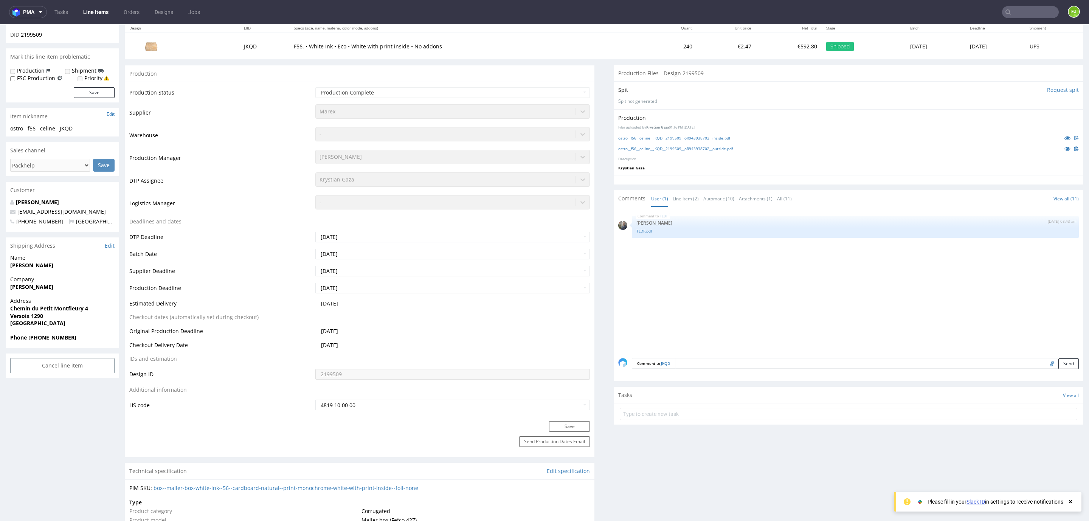
scroll to position [0, 0]
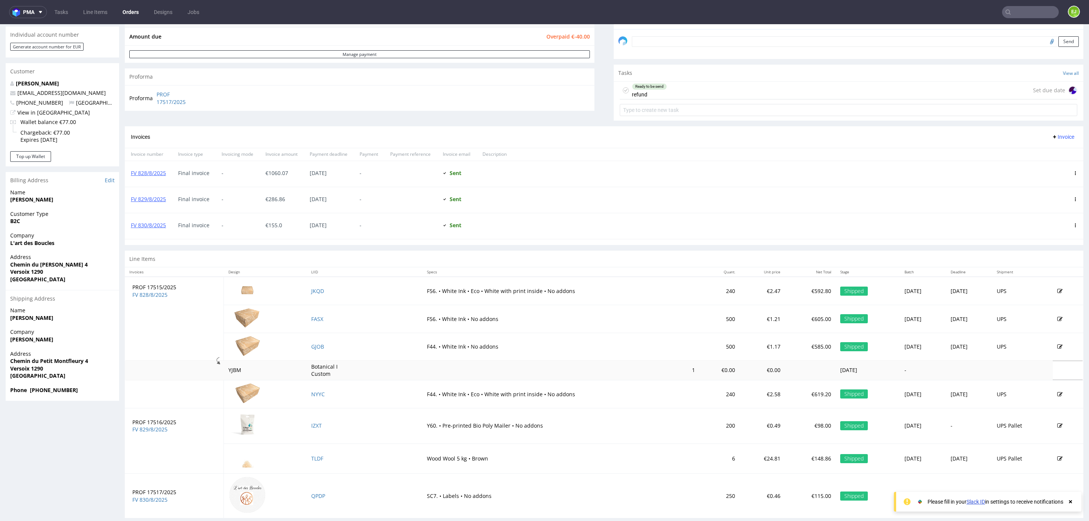
scroll to position [252, 0]
click at [151, 175] on link "FV 828/8/2025" at bounding box center [148, 171] width 35 height 7
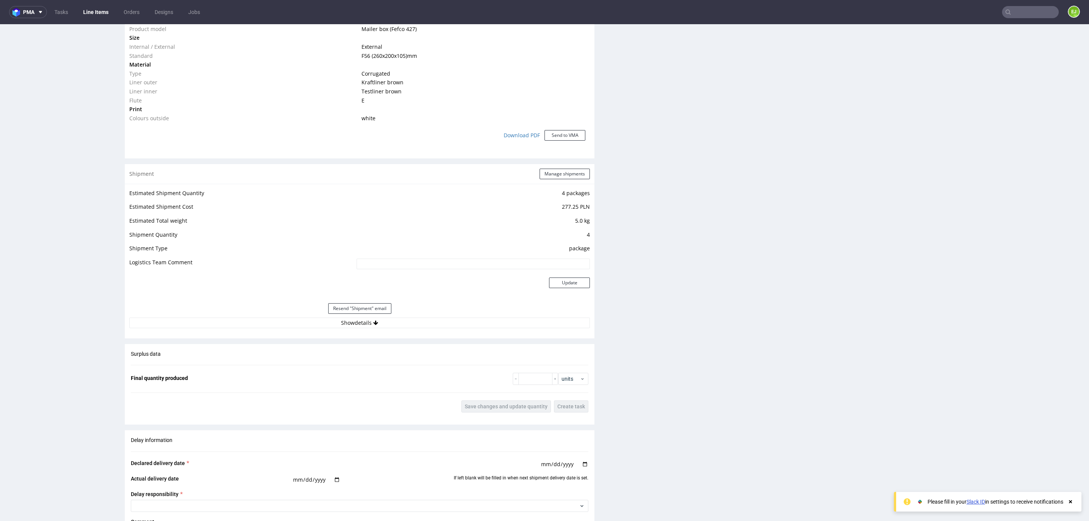
scroll to position [610, 0]
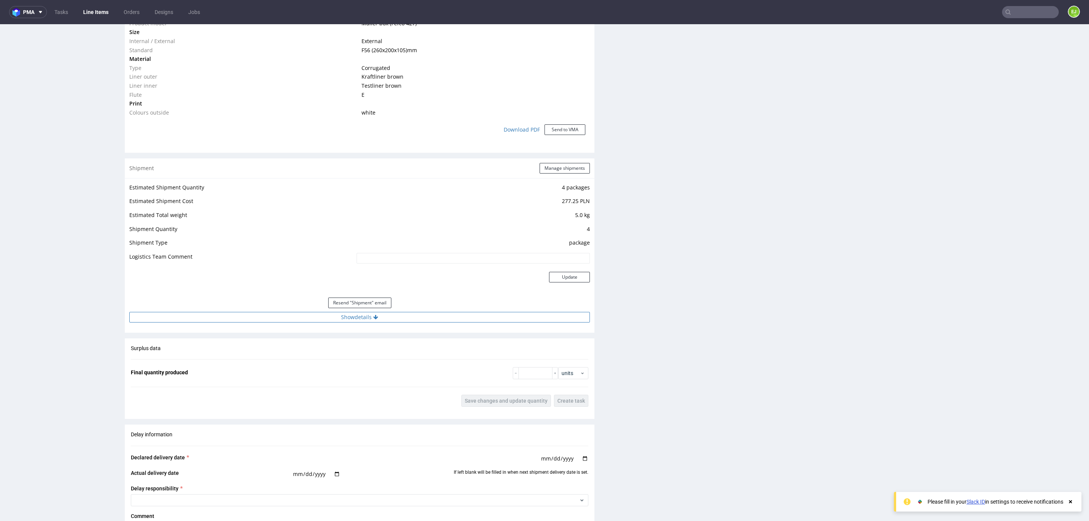
click at [351, 315] on button "Show details" at bounding box center [359, 317] width 461 height 11
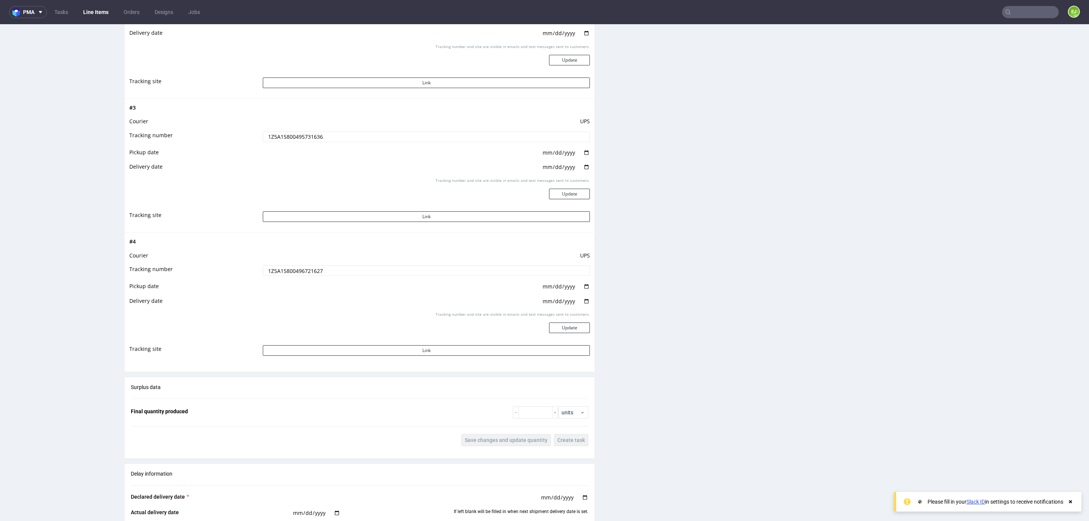
scroll to position [1108, 0]
click at [287, 267] on input "1Z5A15800496721627" at bounding box center [426, 269] width 327 height 11
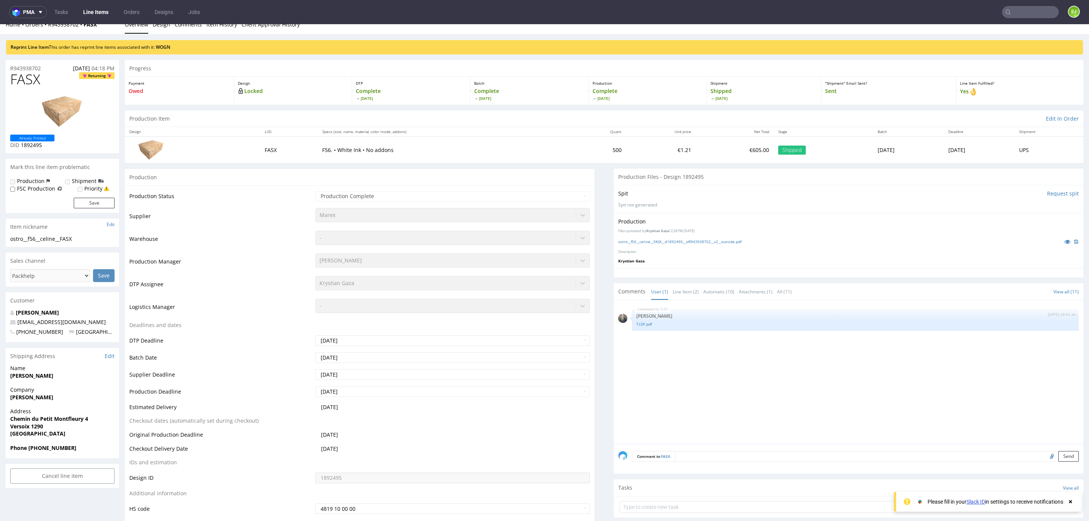
scroll to position [0, 0]
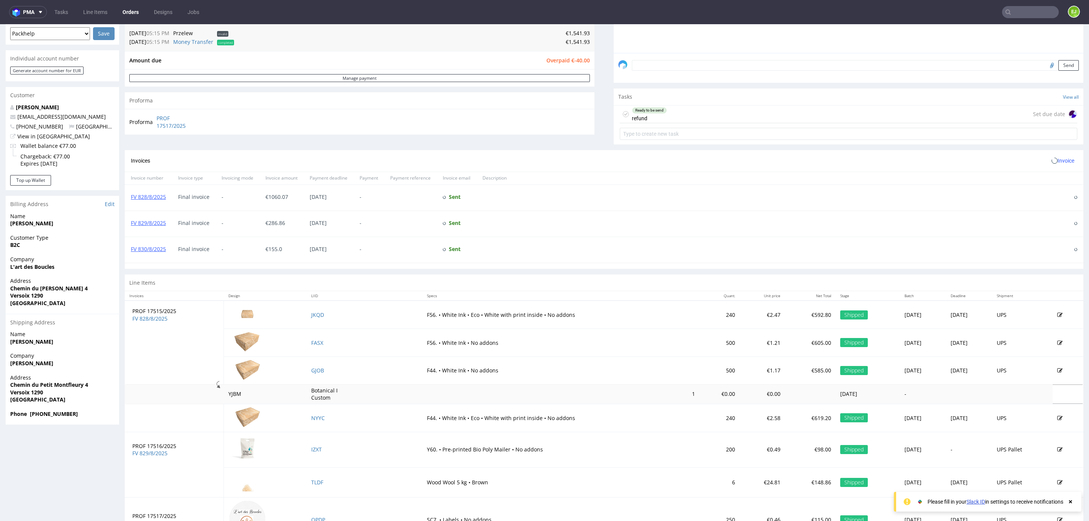
scroll to position [238, 0]
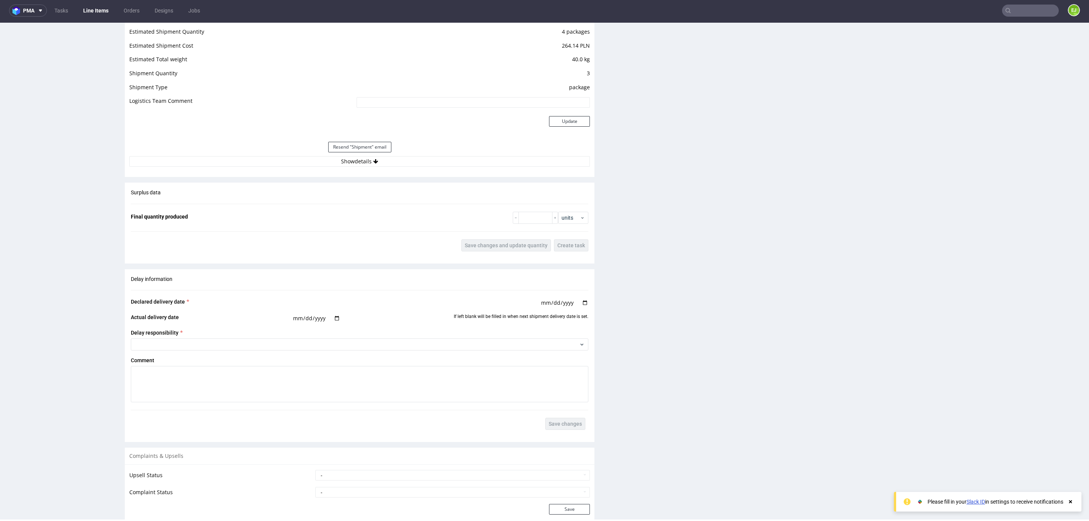
scroll to position [795, 0]
click at [365, 165] on button "Show details" at bounding box center [359, 164] width 461 height 11
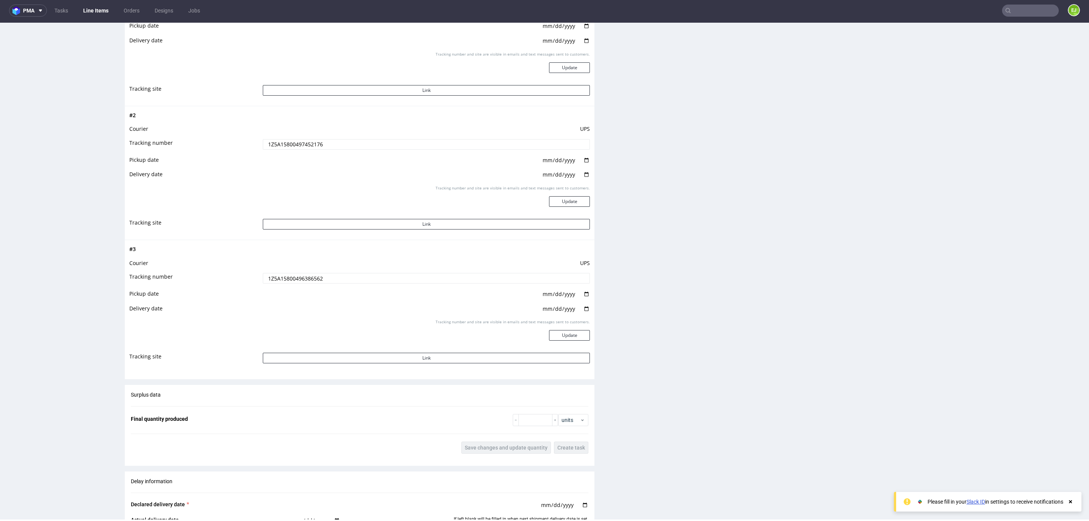
scroll to position [1078, 0]
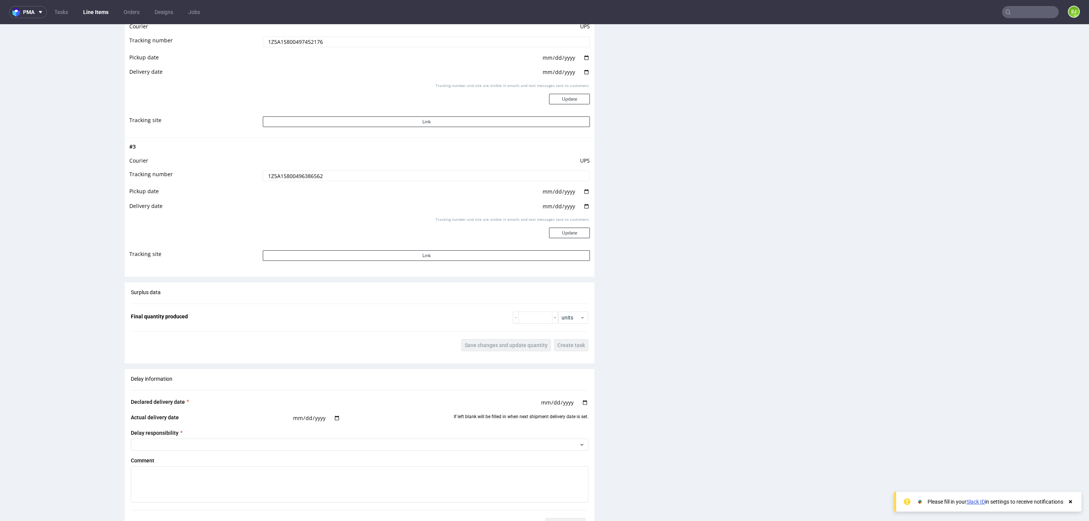
scroll to position [2, 0]
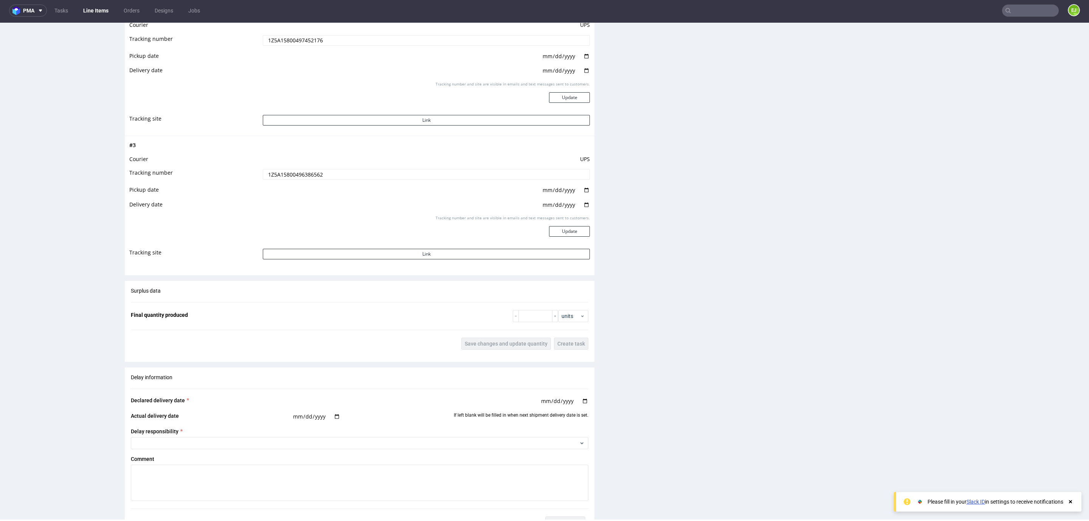
click at [301, 173] on input "1Z5A15800496386562" at bounding box center [426, 174] width 327 height 11
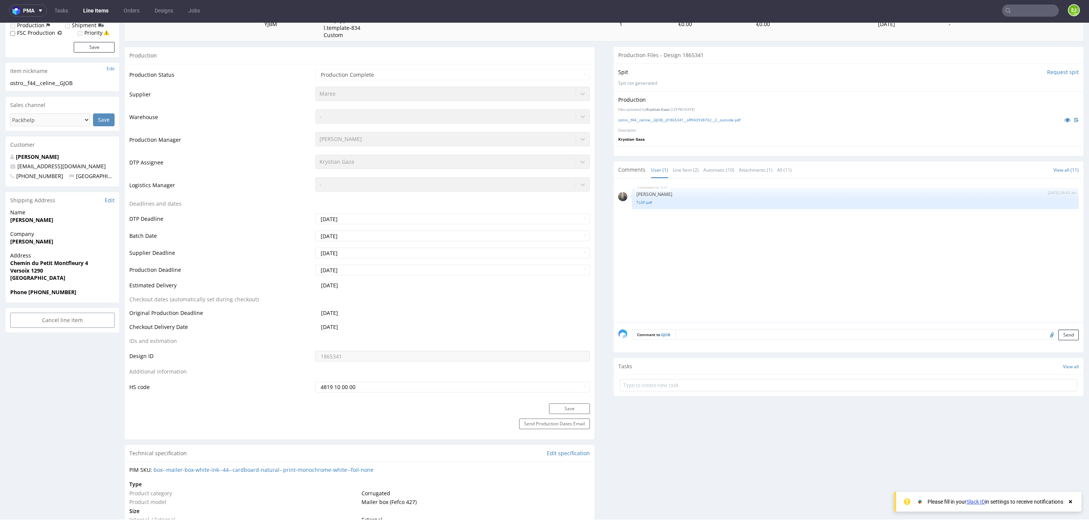
scroll to position [0, 0]
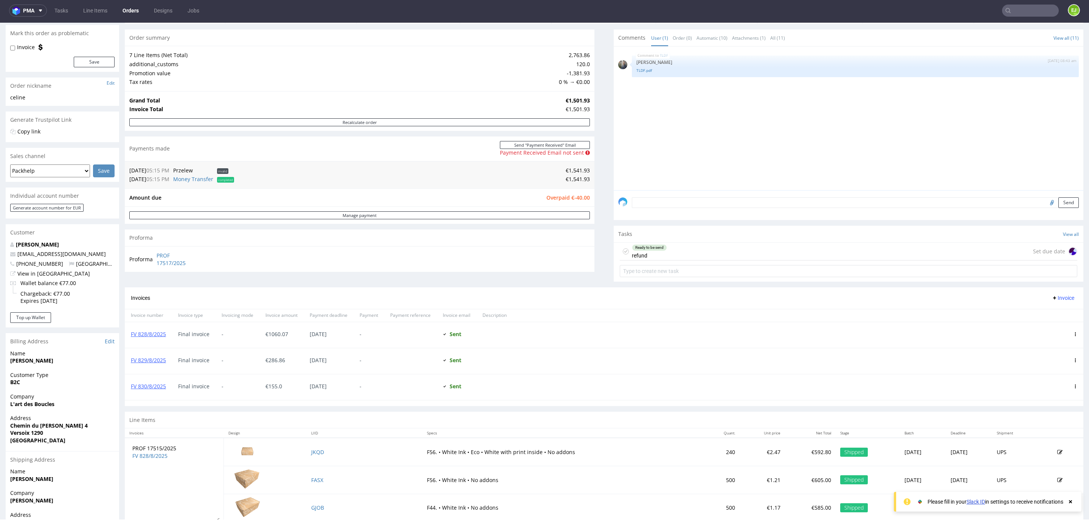
scroll to position [108, 0]
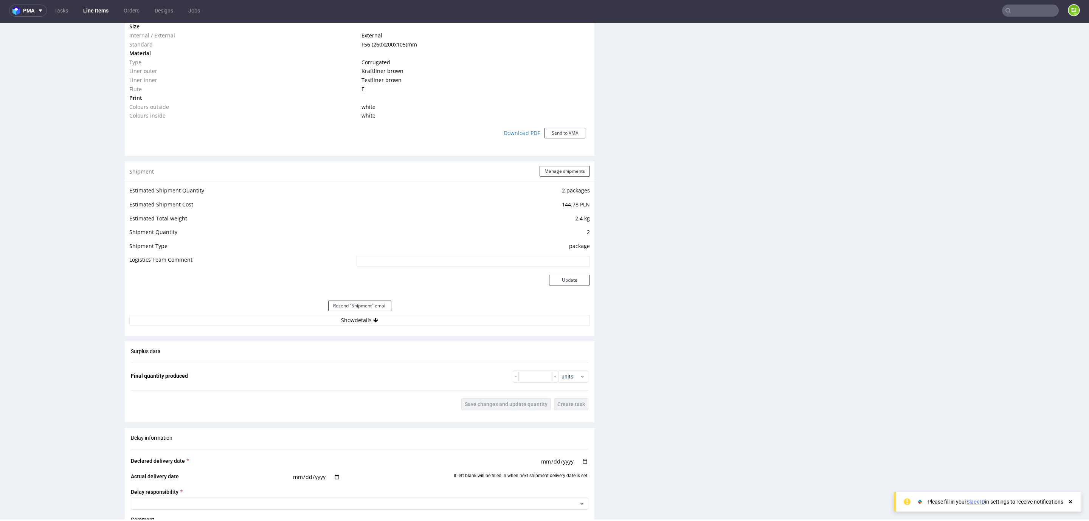
scroll to position [614, 0]
click at [315, 318] on button "Show details" at bounding box center [359, 320] width 461 height 11
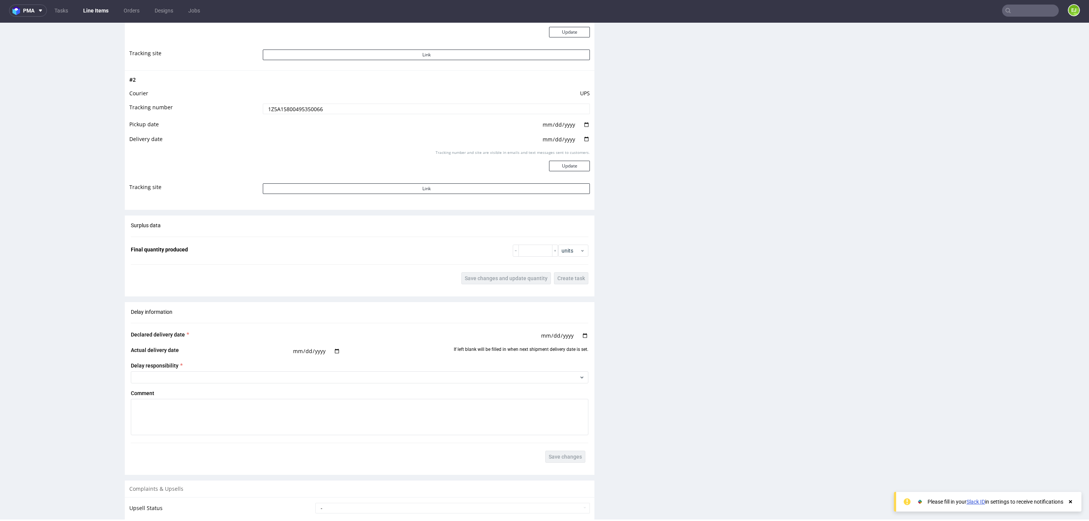
scroll to position [1010, 0]
click at [309, 110] on input "1Z5A15800495350066" at bounding box center [426, 107] width 327 height 11
click at [1022, 19] on nav "pma Tasks Line Items Orders Designs Jobs EJ" at bounding box center [544, 10] width 1089 height 24
click at [1020, 11] on input "text" at bounding box center [1030, 11] width 57 height 12
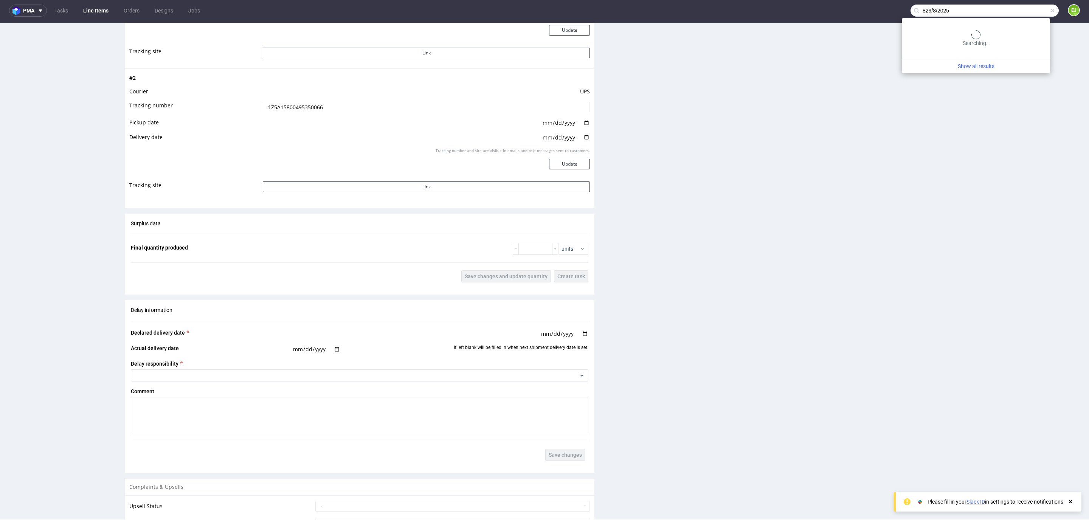
type input "829/8/2025"
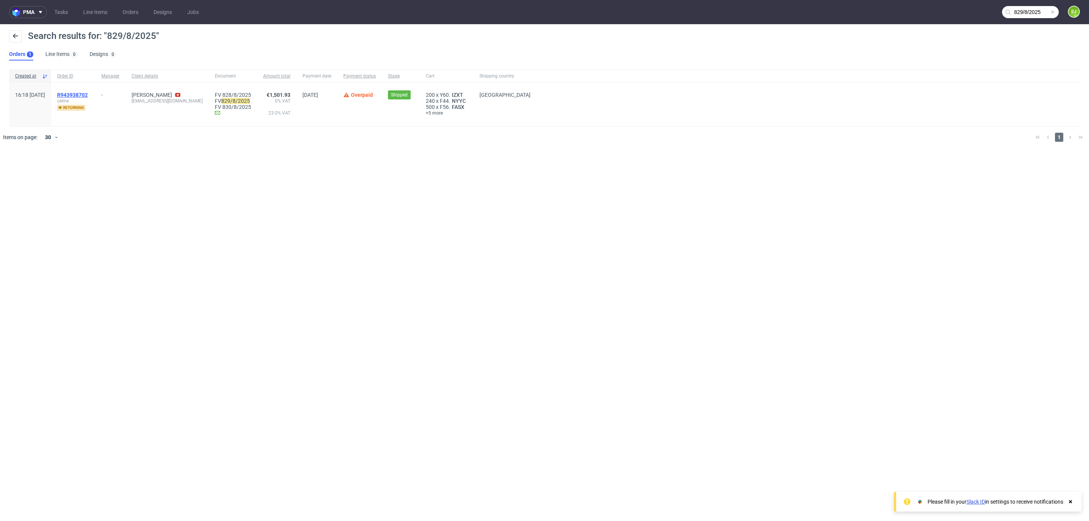
click at [88, 92] on span "R943938702" at bounding box center [72, 95] width 31 height 6
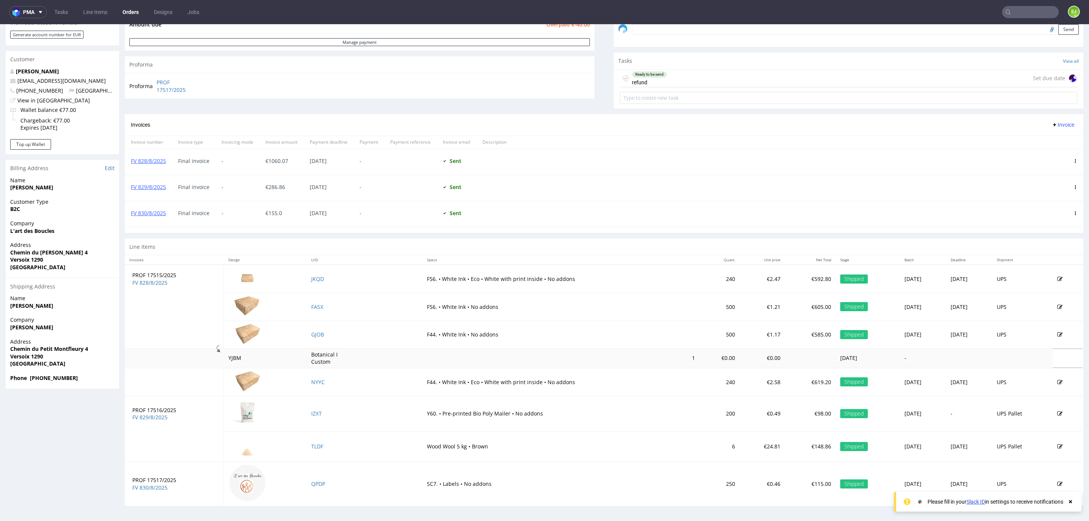
scroll to position [265, 0]
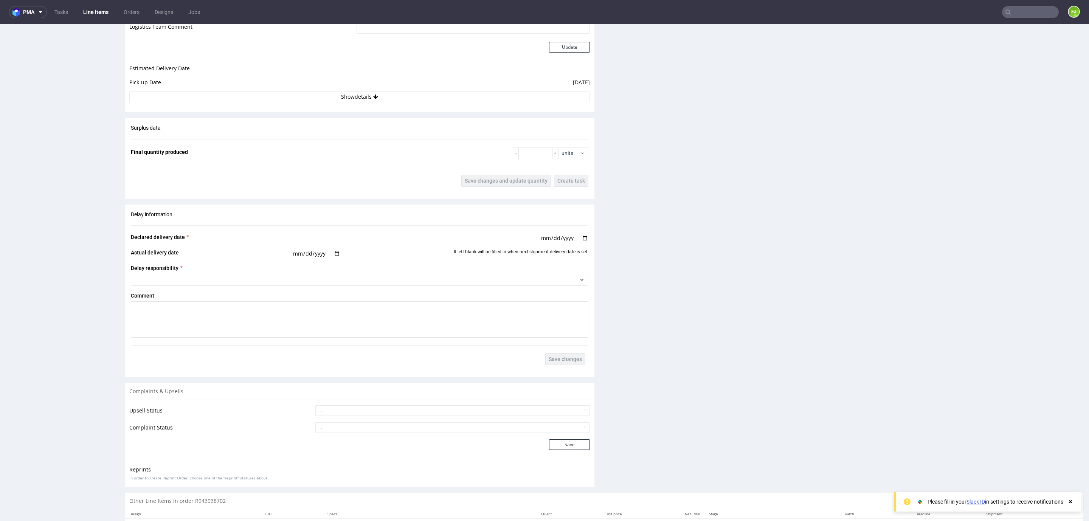
scroll to position [745, 0]
click at [399, 104] on div "Estimated Shipment Quantity 1 package Estimated Shipment Cost 42.71 PLN Estimat…" at bounding box center [360, 27] width 470 height 158
click at [396, 99] on button "Show details" at bounding box center [359, 96] width 461 height 11
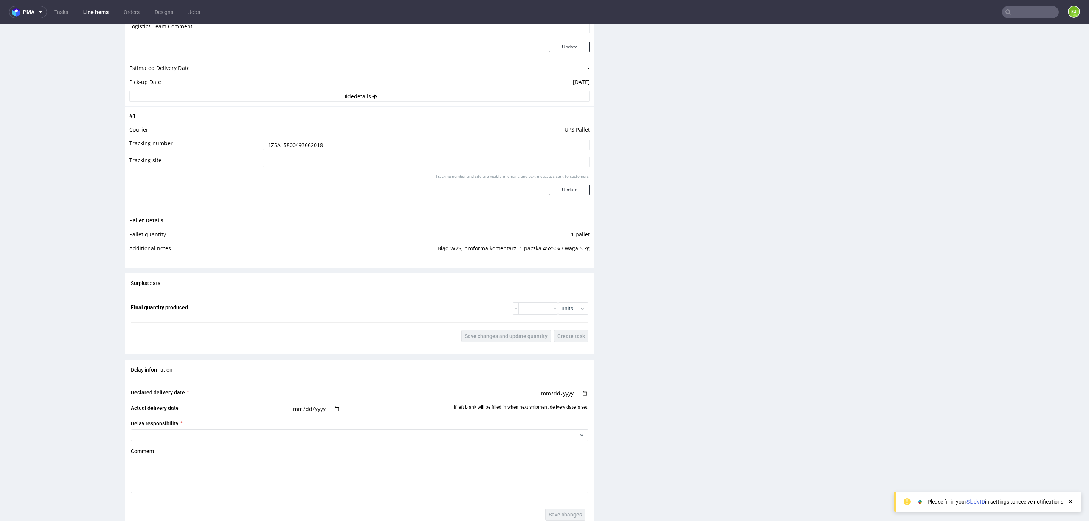
click at [316, 146] on input "1Z5A15800493662018" at bounding box center [426, 145] width 327 height 11
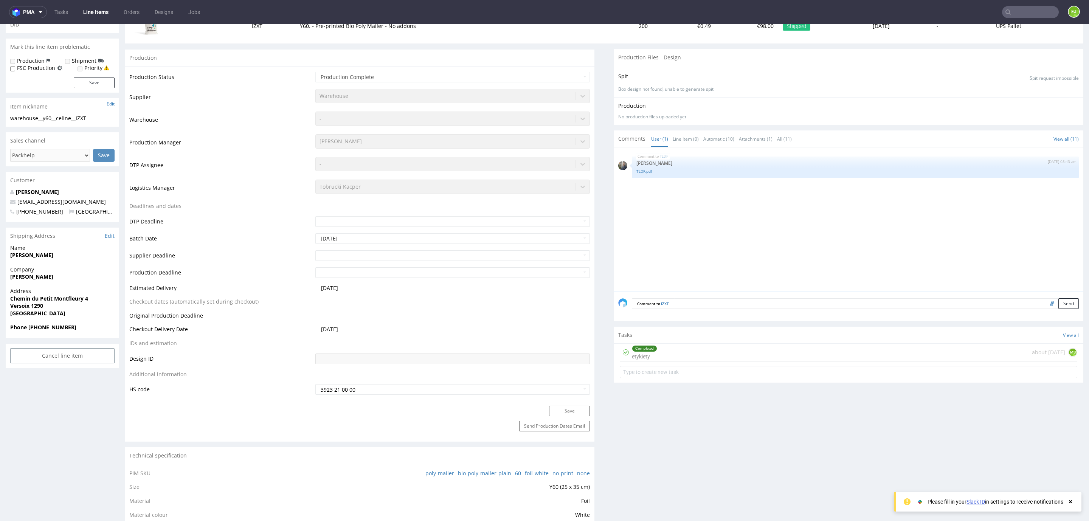
scroll to position [0, 0]
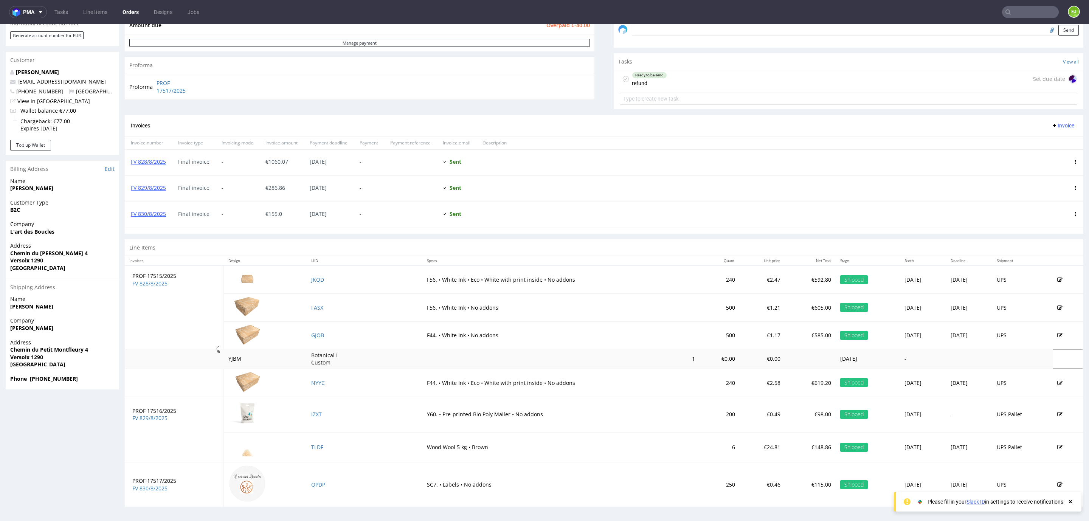
scroll to position [265, 0]
click at [310, 488] on td "QPDP" at bounding box center [365, 484] width 116 height 44
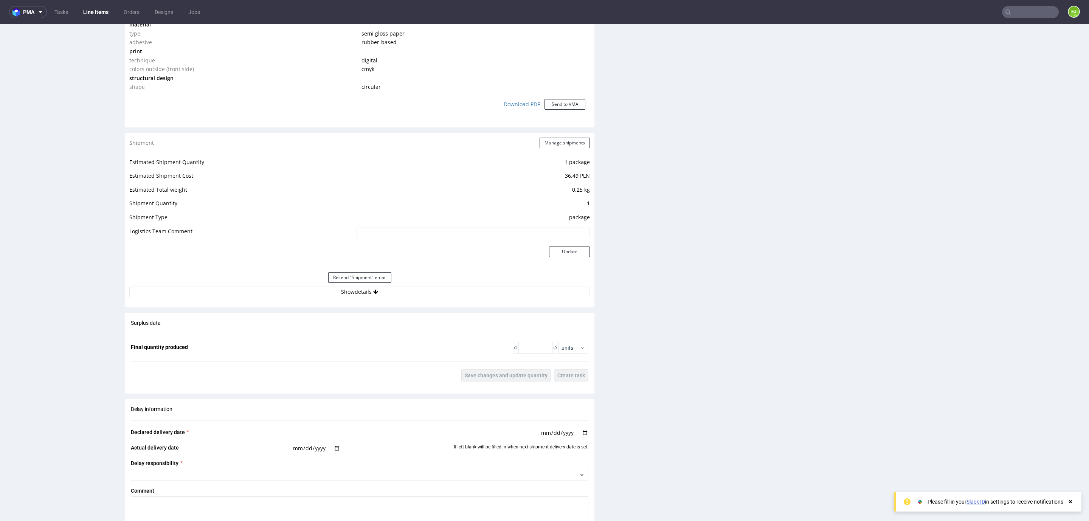
scroll to position [653, 0]
click at [312, 288] on button "Show details" at bounding box center [359, 290] width 461 height 11
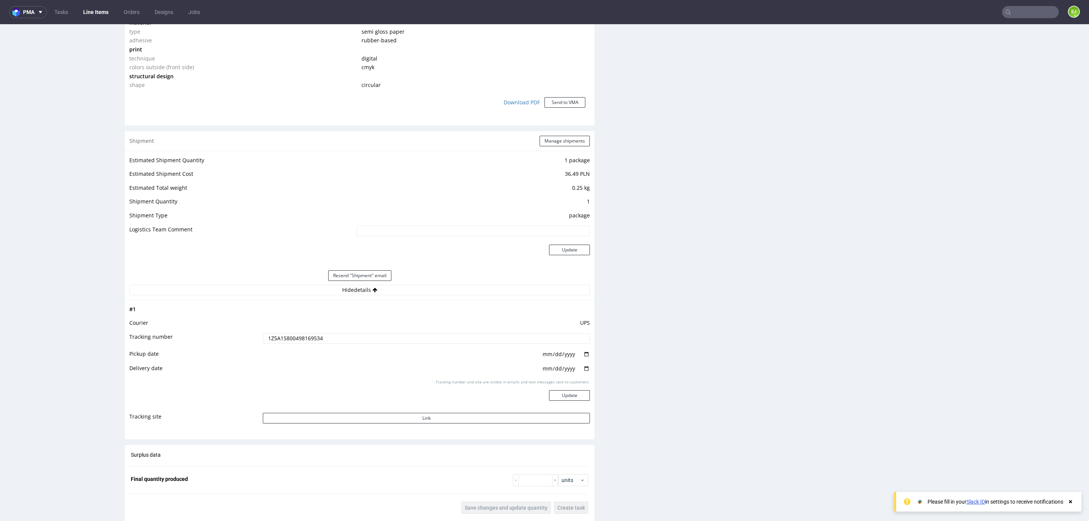
click at [291, 340] on input "1Z5A15800498169534" at bounding box center [426, 338] width 327 height 11
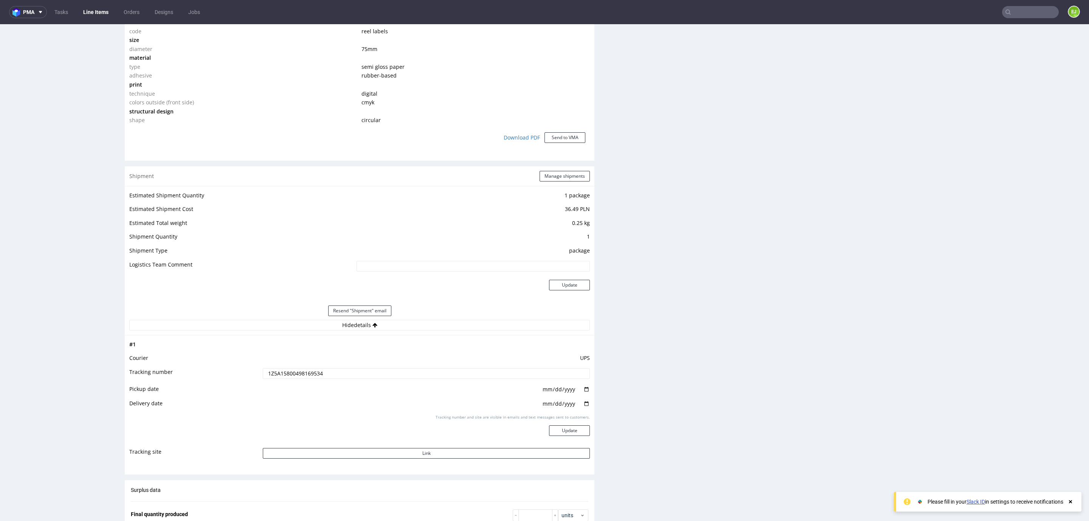
scroll to position [620, 0]
click at [1005, 12] on use at bounding box center [1007, 11] width 5 height 5
click at [1010, 11] on input "text" at bounding box center [1030, 12] width 57 height 12
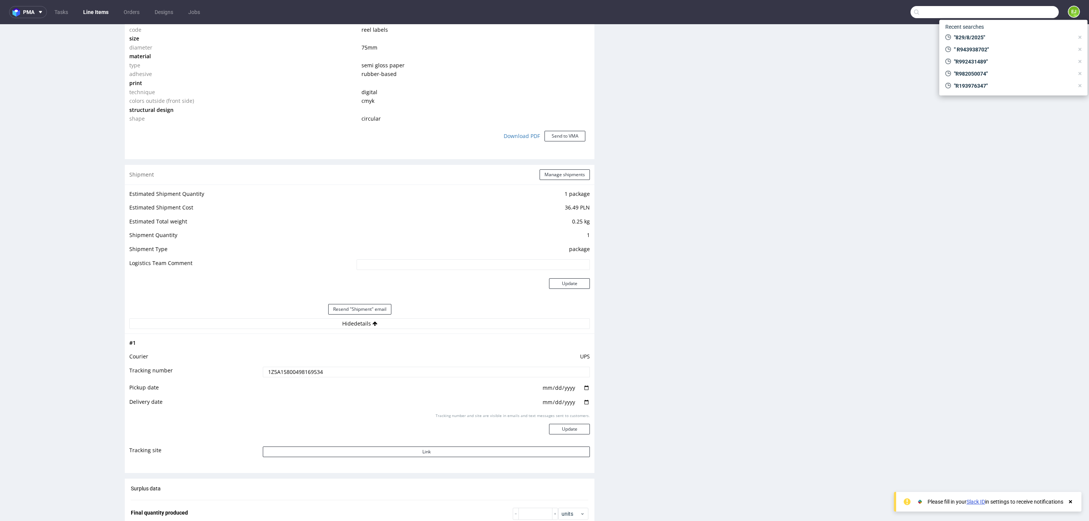
paste input "R847709869"
type input "R847709869"
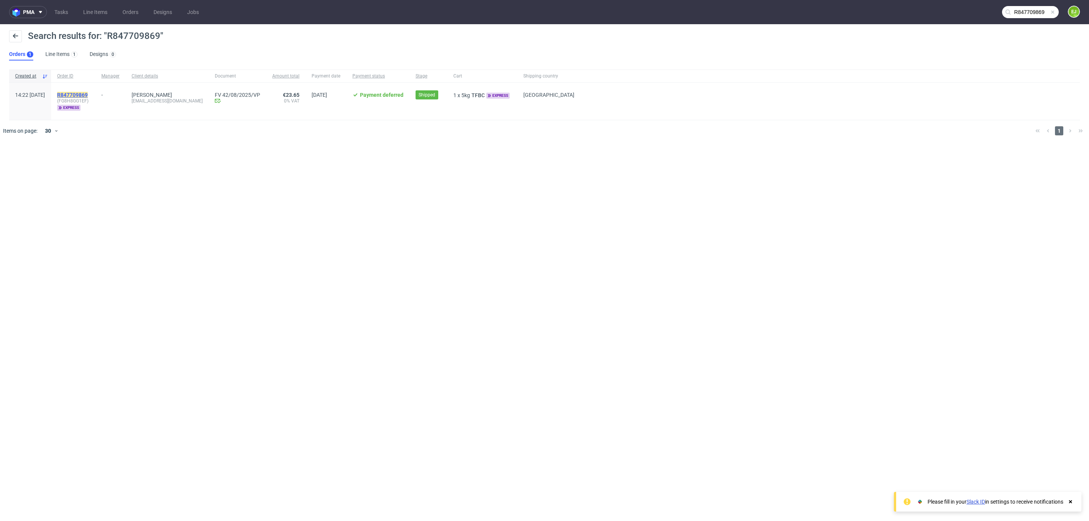
click at [88, 96] on mark "R847709869" at bounding box center [72, 95] width 31 height 6
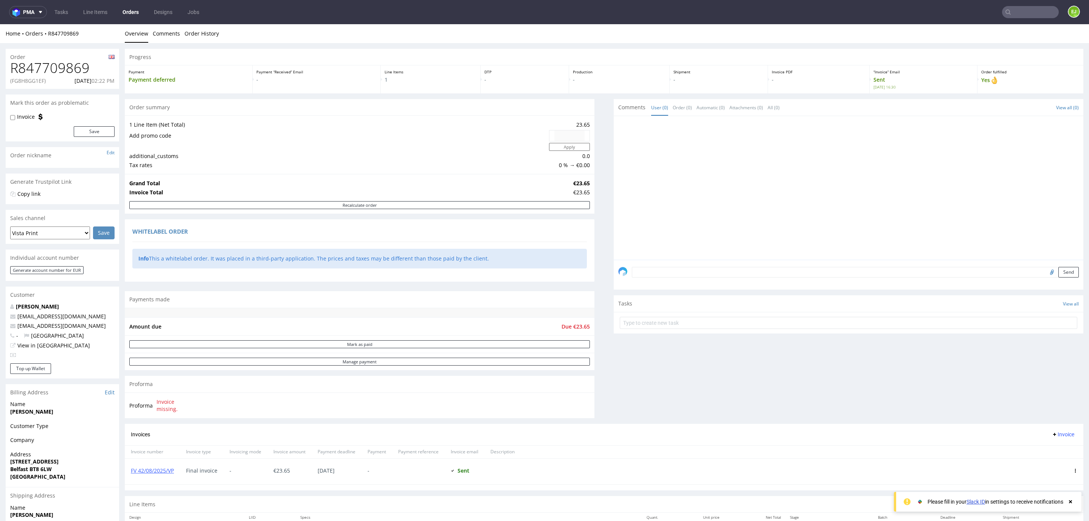
scroll to position [65, 0]
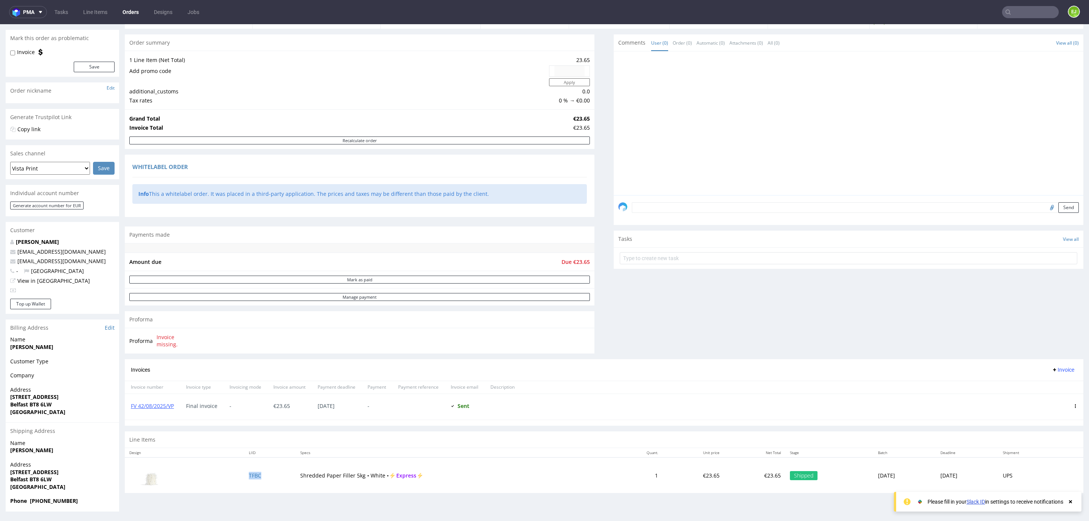
click at [244, 483] on td "TFBC" at bounding box center [269, 476] width 51 height 36
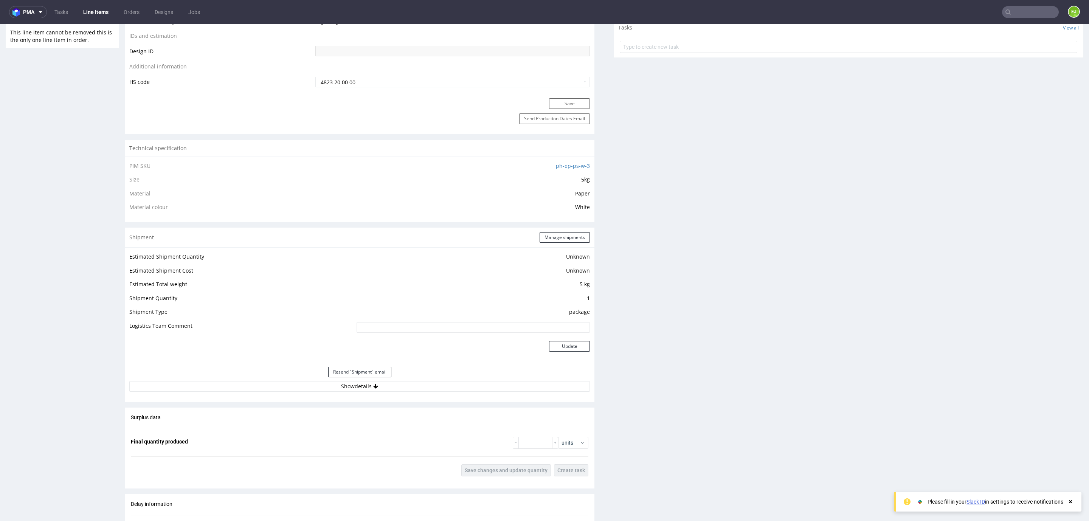
scroll to position [424, 0]
click at [312, 385] on button "Show details" at bounding box center [359, 387] width 461 height 11
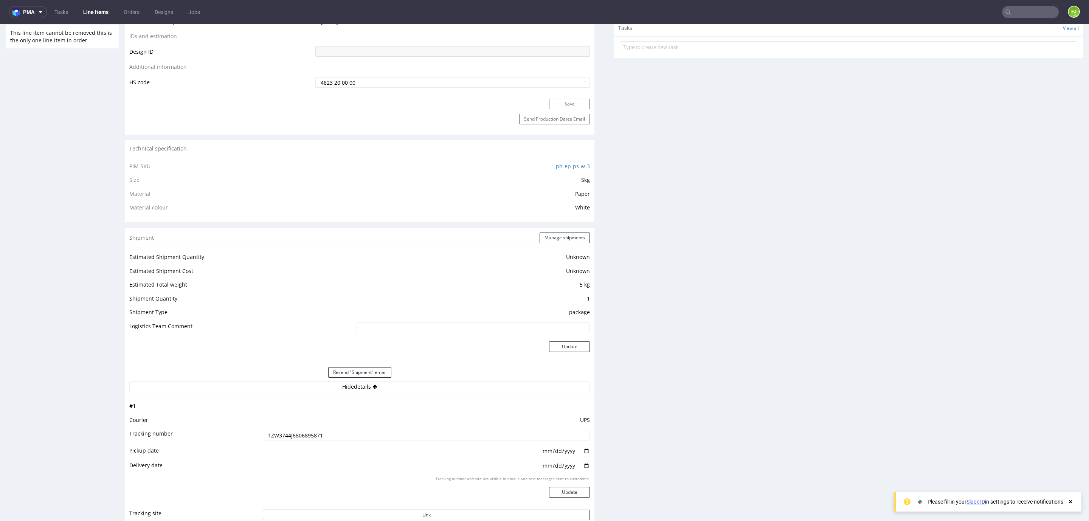
click at [304, 438] on input "1ZW3744J6806895871" at bounding box center [426, 435] width 327 height 11
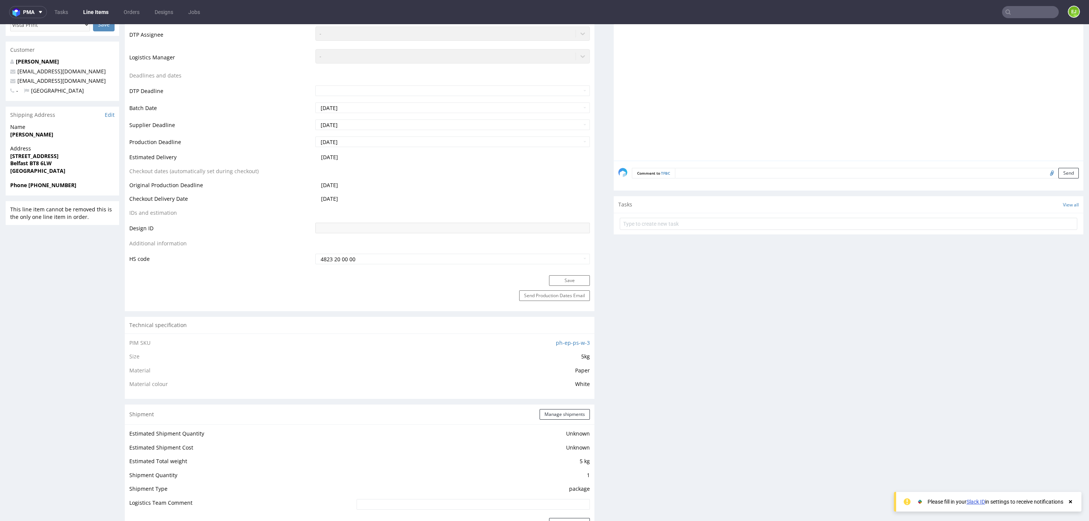
scroll to position [0, 0]
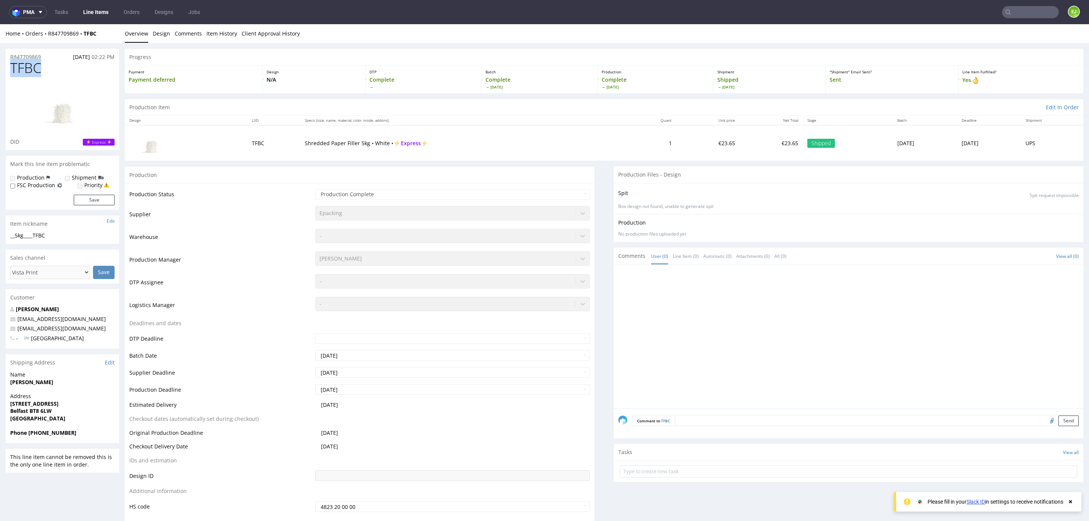
drag, startPoint x: 42, startPoint y: 72, endPoint x: 3, endPoint y: 73, distance: 39.7
copy span "TFBC"
drag, startPoint x: 30, startPoint y: 412, endPoint x: 60, endPoint y: 411, distance: 30.3
click at [60, 411] on span "Belfast BT8 6LW" at bounding box center [62, 411] width 104 height 8
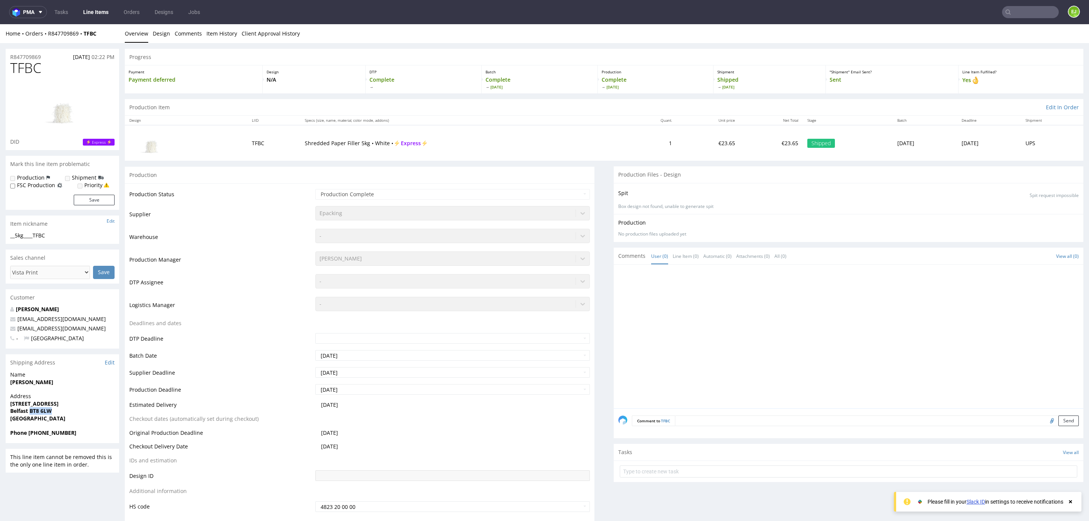
copy strong "BT8 6LW"
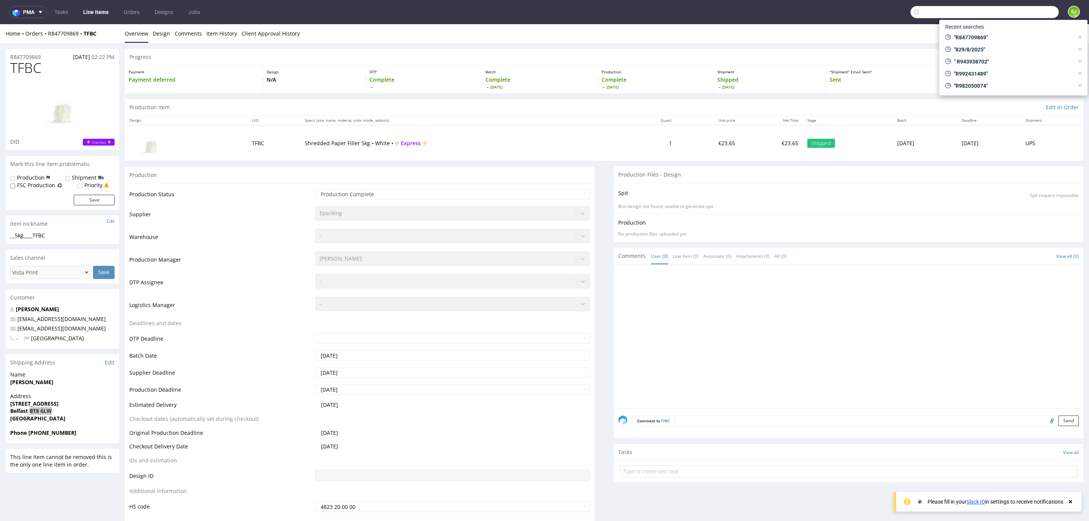
click at [1040, 8] on input "text" at bounding box center [985, 12] width 148 height 12
paste input "R770540670"
type input "R770540670"
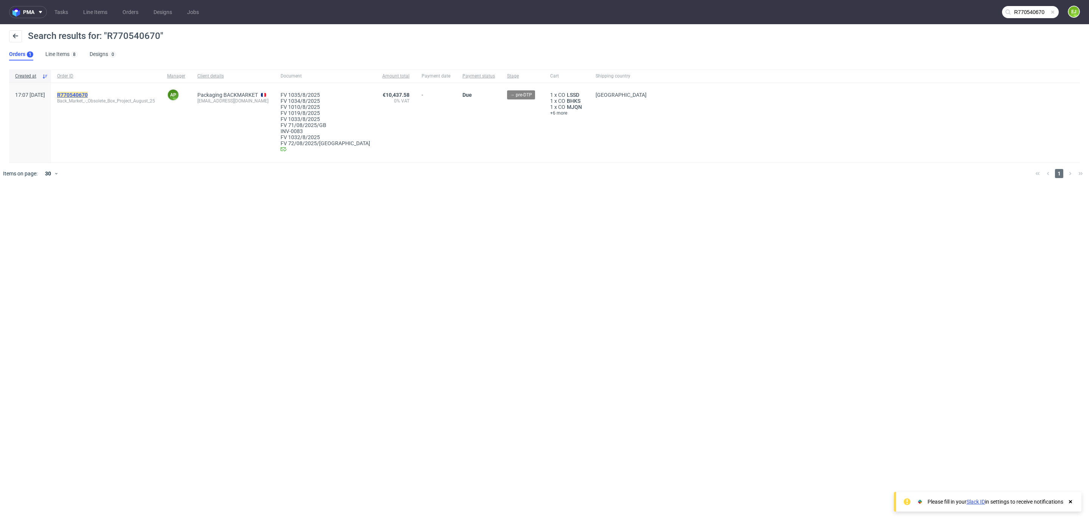
click at [88, 92] on mark "R770540670" at bounding box center [72, 95] width 31 height 6
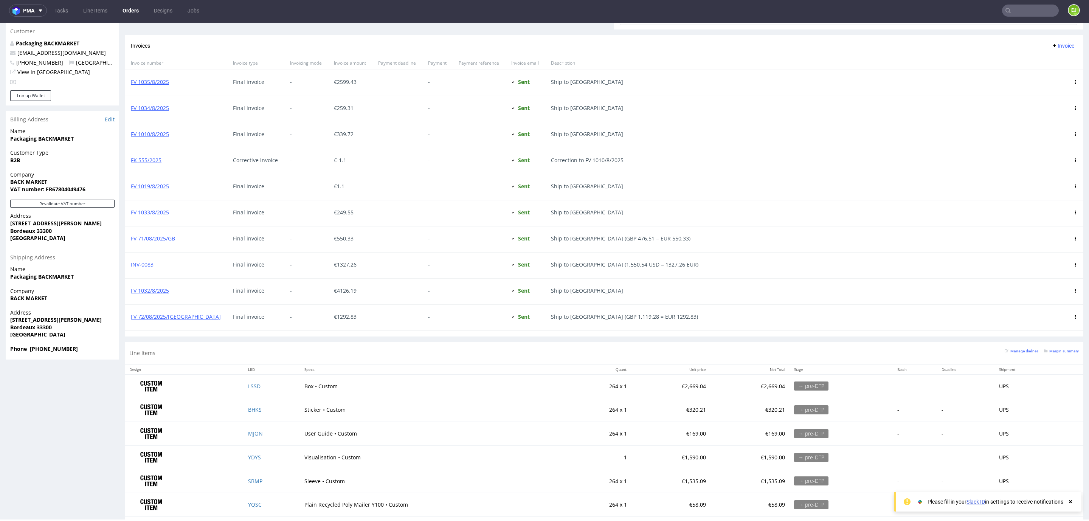
scroll to position [405, 0]
click at [49, 231] on strong "Bordeaux 33300" at bounding box center [31, 234] width 42 height 7
copy strong "33300"
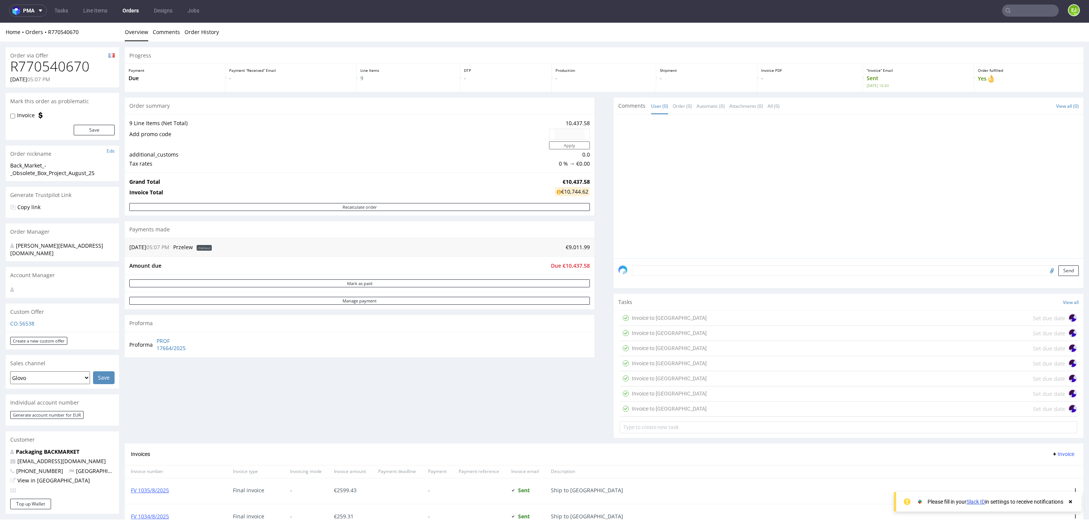
click at [669, 320] on div "Invoice to Japan Set due date" at bounding box center [849, 318] width 458 height 15
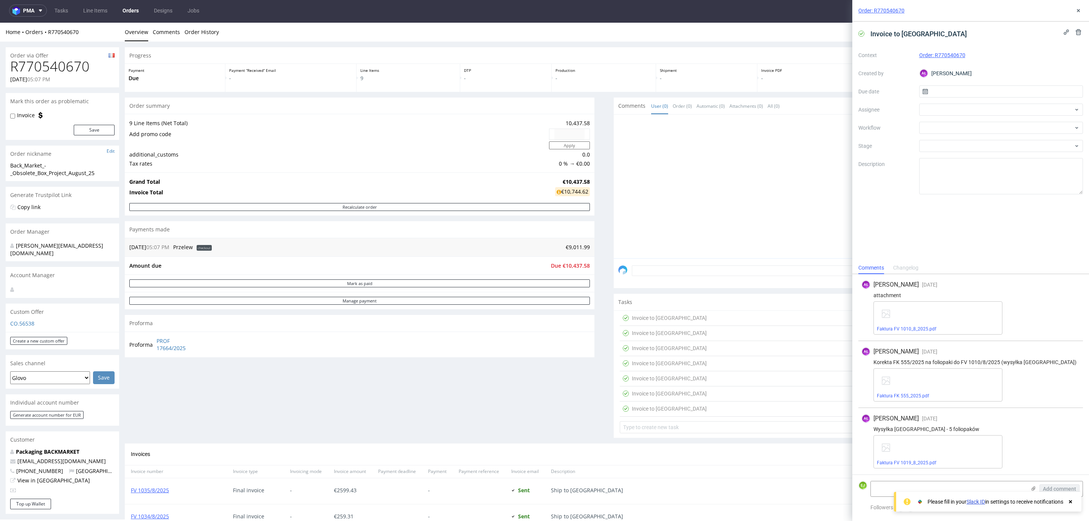
click at [661, 337] on div "Invoice to UK Set due date" at bounding box center [849, 333] width 458 height 15
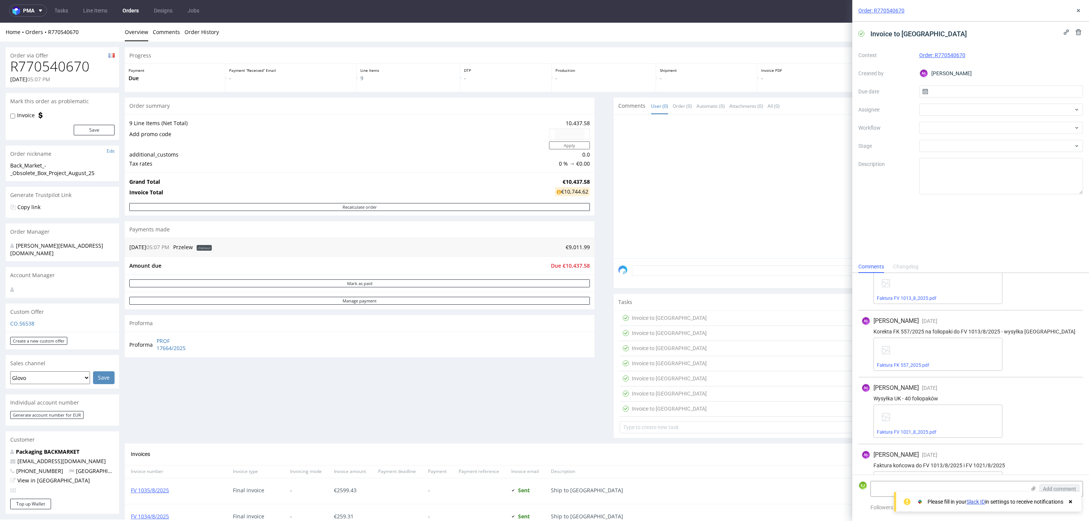
scroll to position [442, 0]
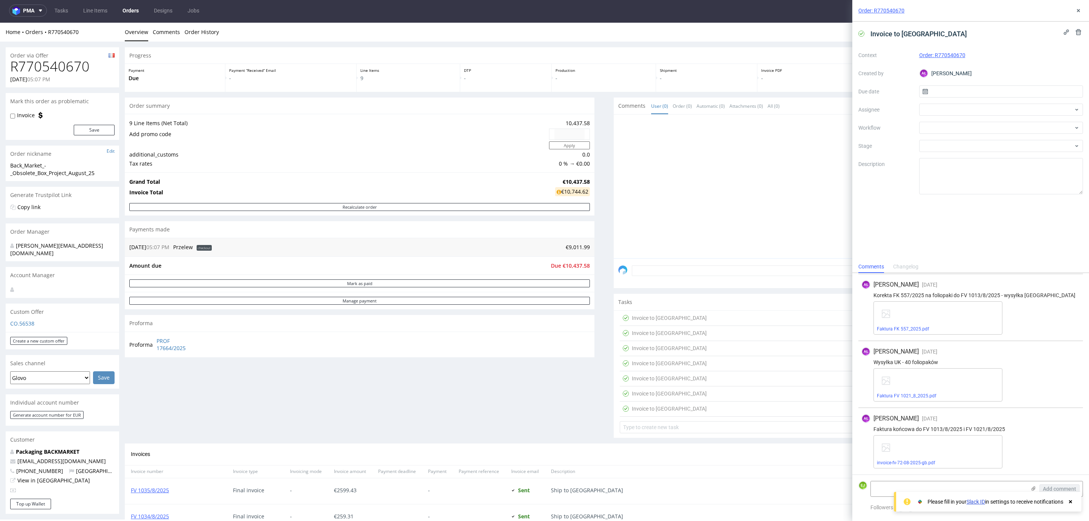
click at [685, 347] on div "Invoice to France Set due date" at bounding box center [849, 348] width 458 height 15
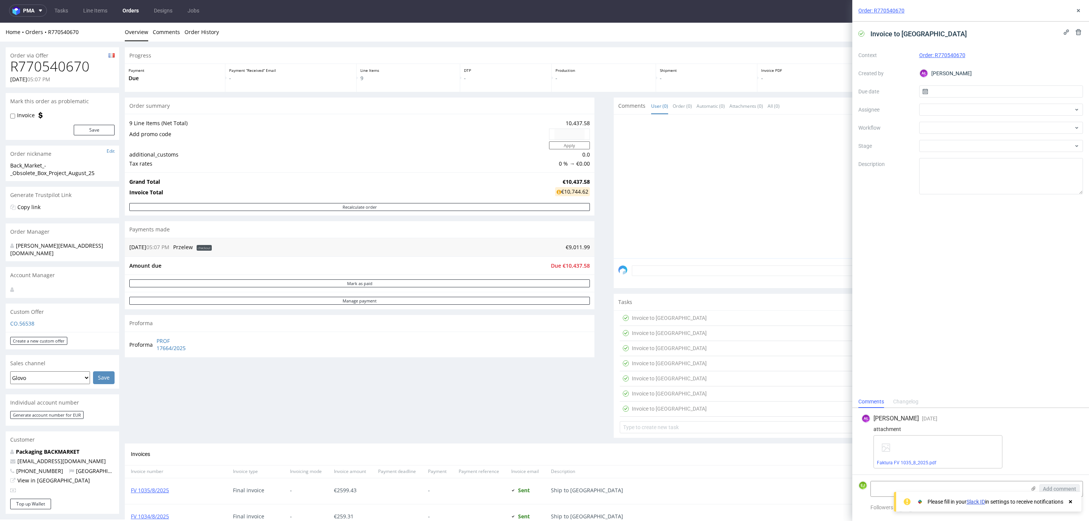
click at [669, 366] on div "Invoice to Germany Set due date" at bounding box center [849, 363] width 458 height 15
click at [673, 380] on div "Invoice to Spain Set due date" at bounding box center [849, 378] width 458 height 15
click at [677, 393] on div "Invoice to Slovakia Set due date" at bounding box center [849, 393] width 458 height 15
click at [682, 404] on div "Invoice to USA Set due date" at bounding box center [849, 409] width 458 height 15
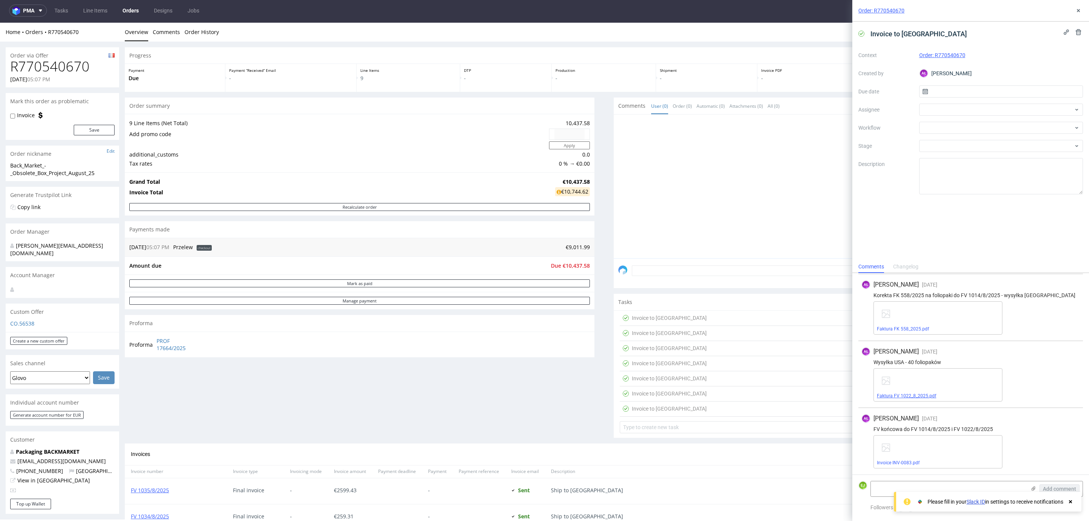
click at [923, 397] on link "Faktura FV 1022_8_2025.pdf" at bounding box center [906, 395] width 59 height 5
click at [1079, 12] on icon at bounding box center [1078, 11] width 6 height 6
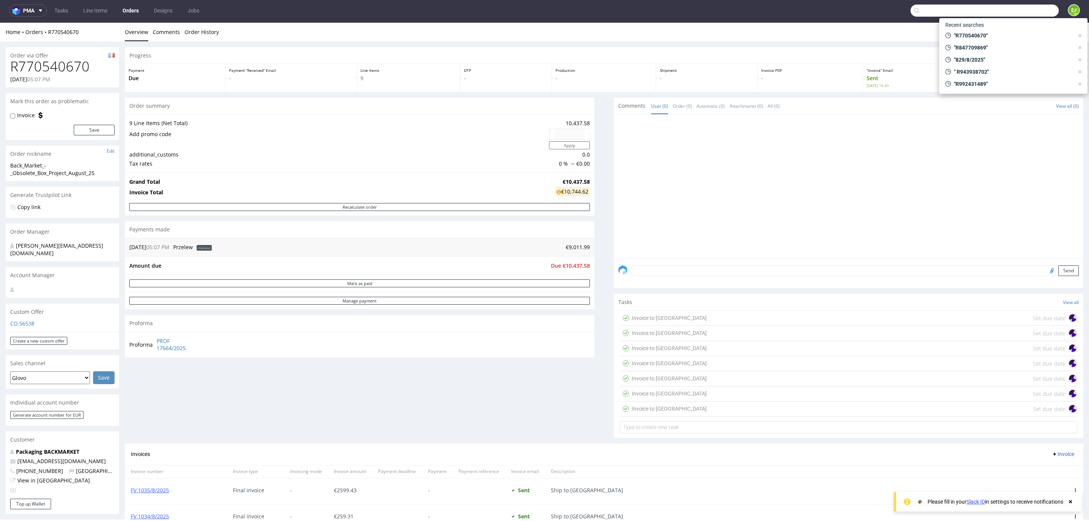
click at [1027, 9] on input "text" at bounding box center [985, 11] width 148 height 12
paste input "R643809160"
type input "R643809160"
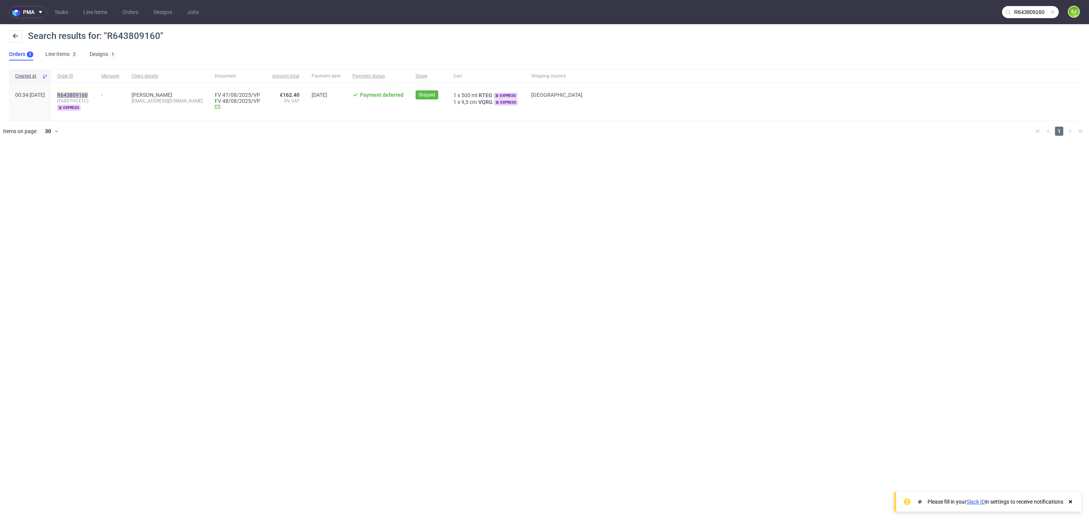
click at [82, 95] on mark "R643809160" at bounding box center [72, 95] width 31 height 6
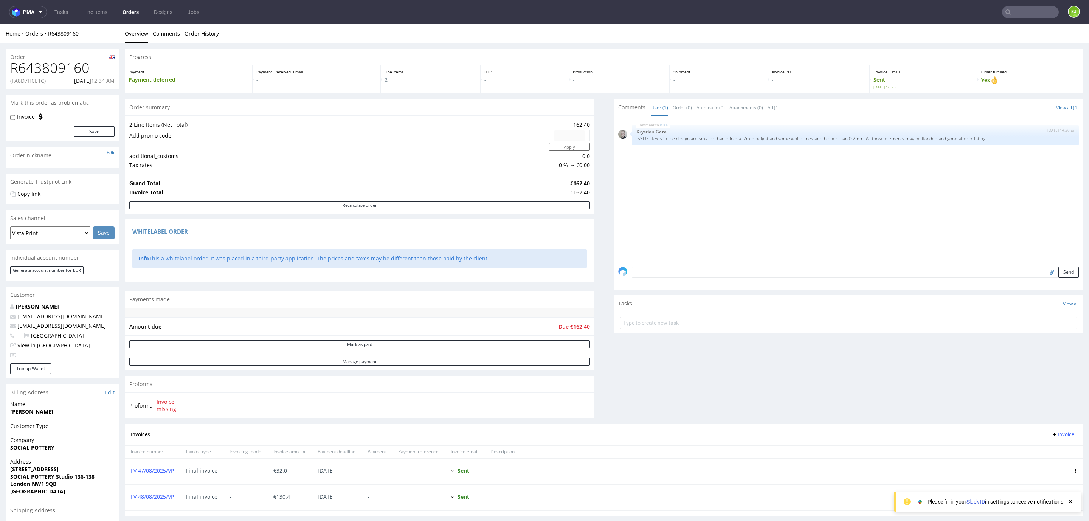
scroll to position [109, 0]
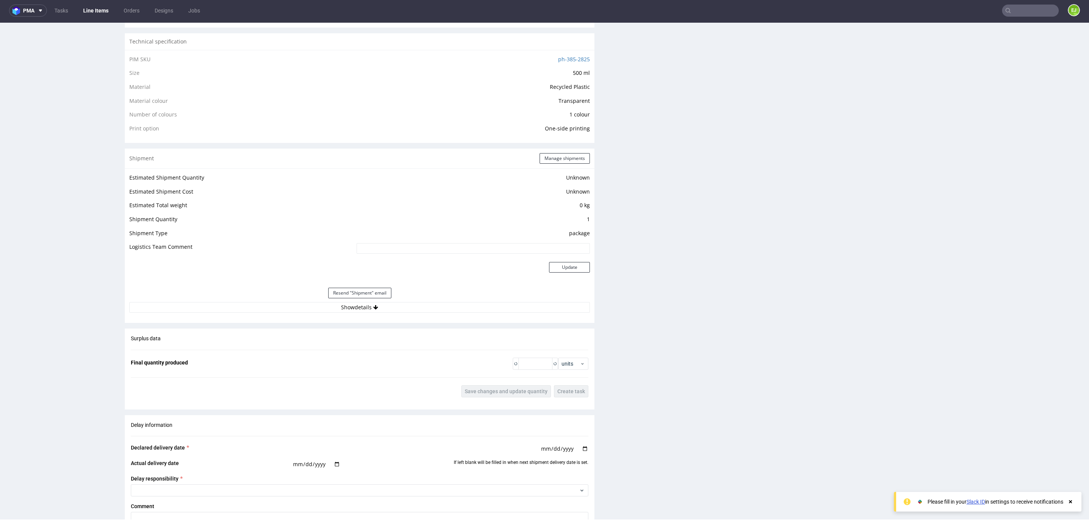
scroll to position [538, 0]
click at [320, 306] on button "Show details" at bounding box center [359, 306] width 461 height 11
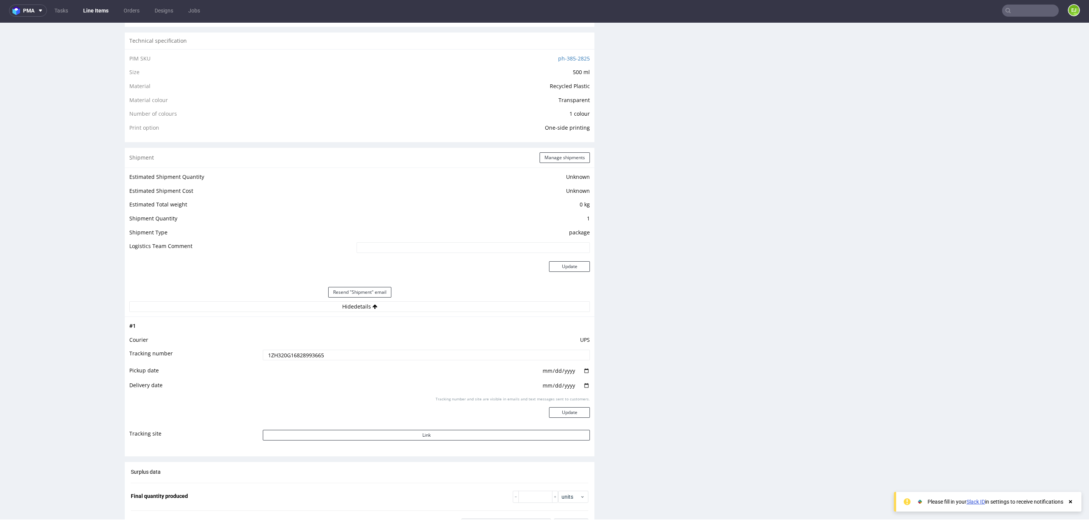
click at [296, 354] on input "1ZH320G16828993665" at bounding box center [426, 355] width 327 height 11
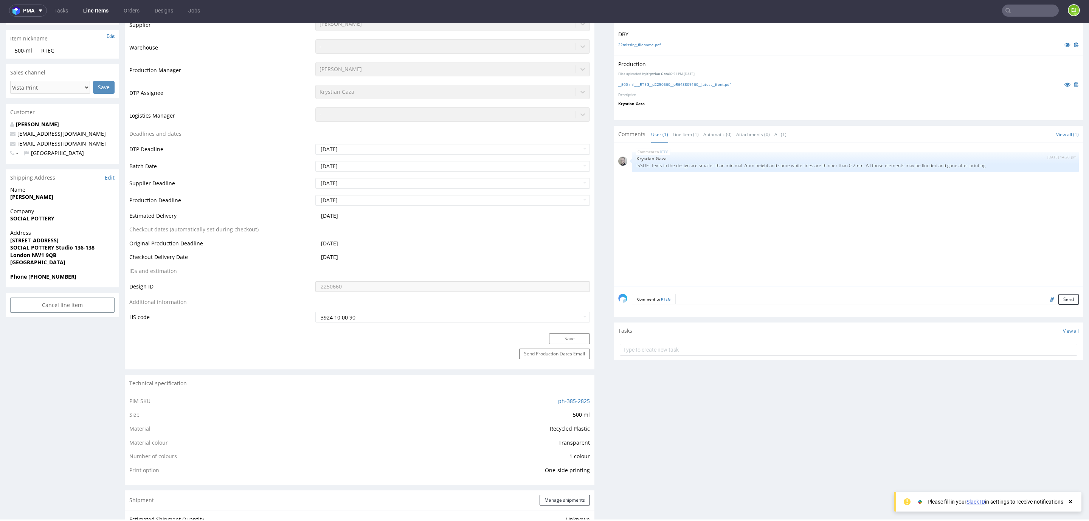
scroll to position [0, 0]
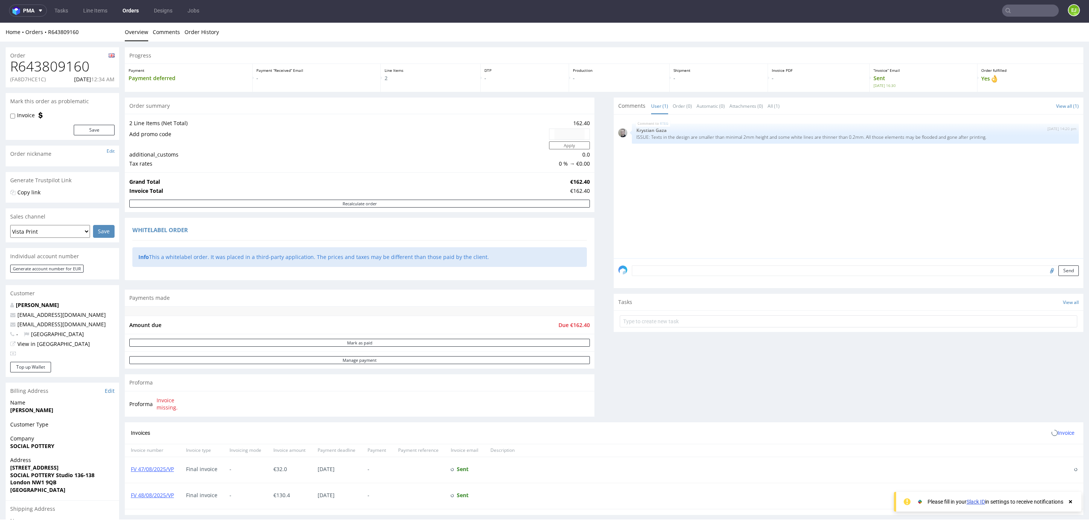
scroll to position [109, 0]
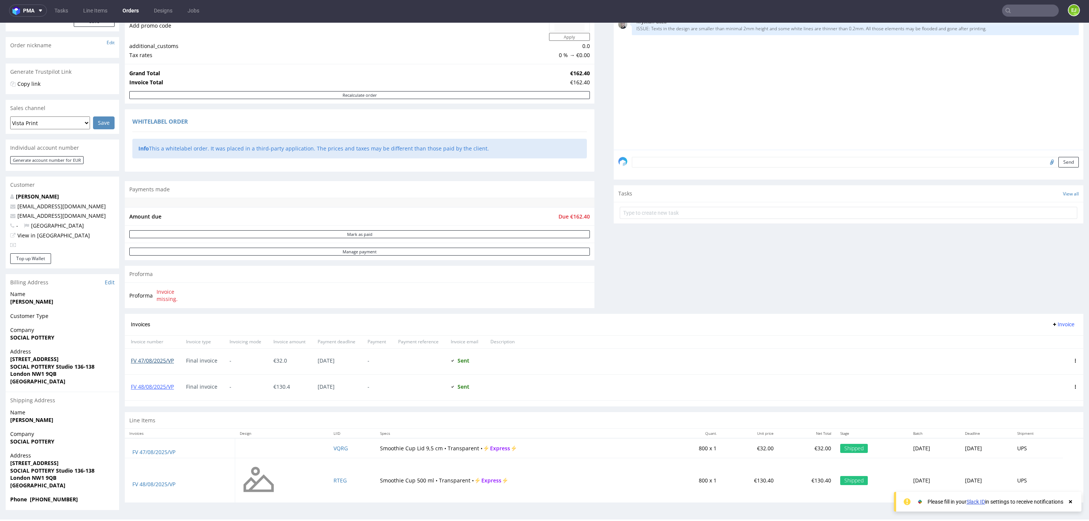
click at [161, 363] on link "FV 47/08/2025/VP" at bounding box center [152, 360] width 43 height 7
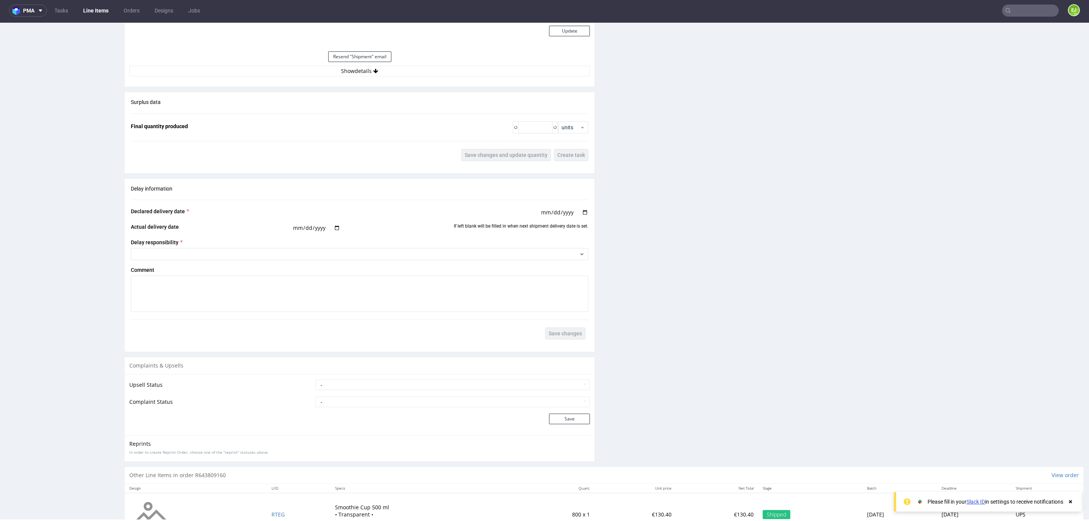
scroll to position [777, 0]
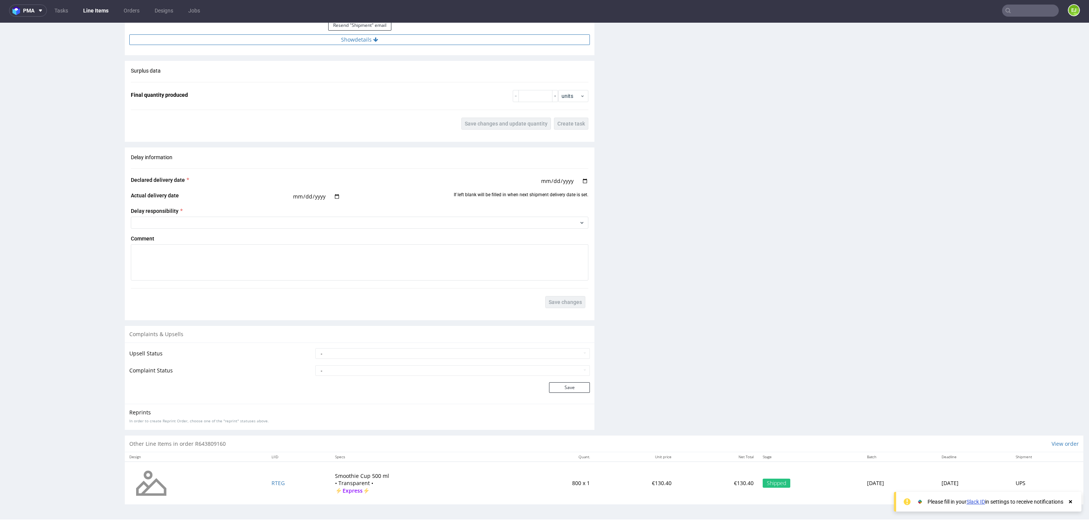
click at [355, 36] on button "Show details" at bounding box center [359, 39] width 461 height 11
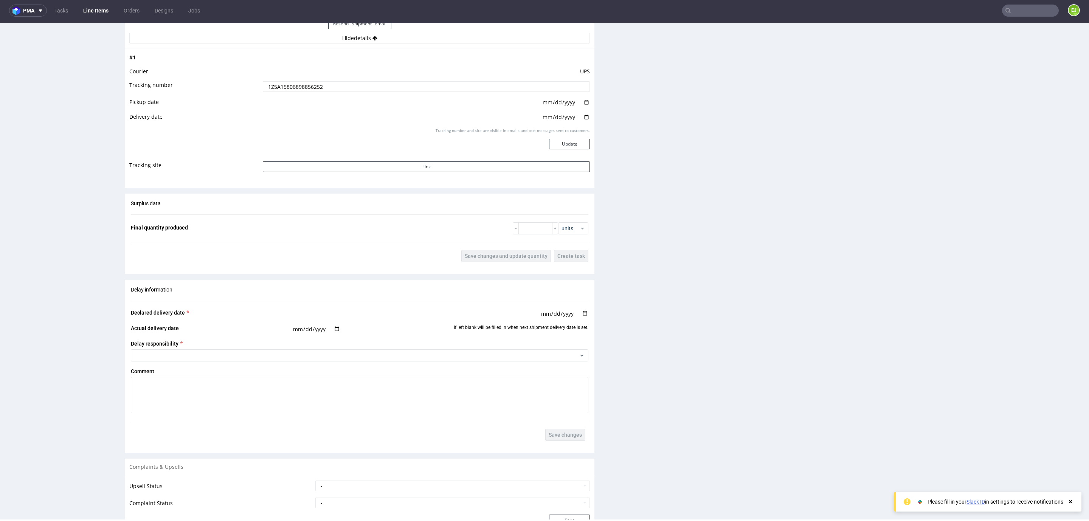
click at [310, 84] on input "1Z5A15806898856252" at bounding box center [426, 86] width 327 height 11
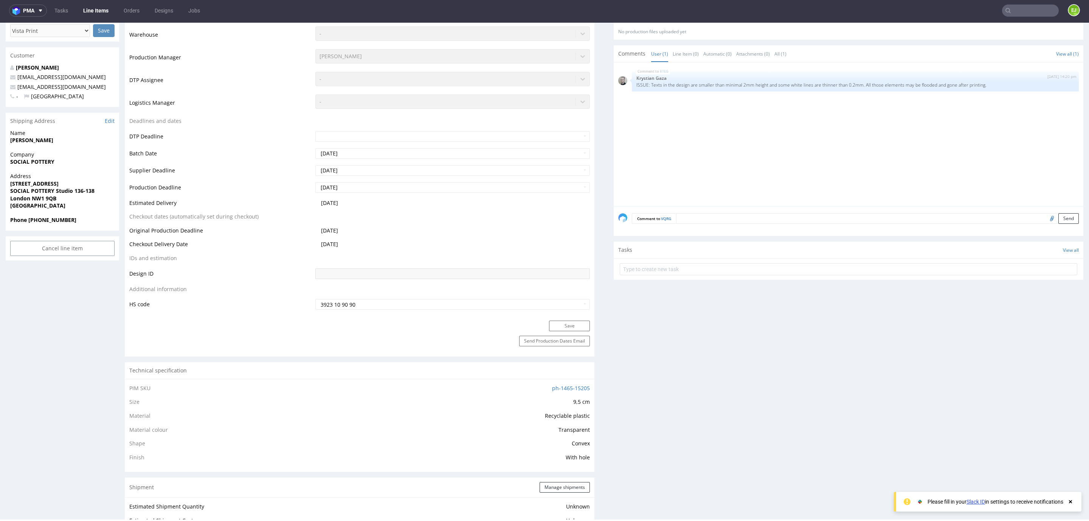
scroll to position [0, 0]
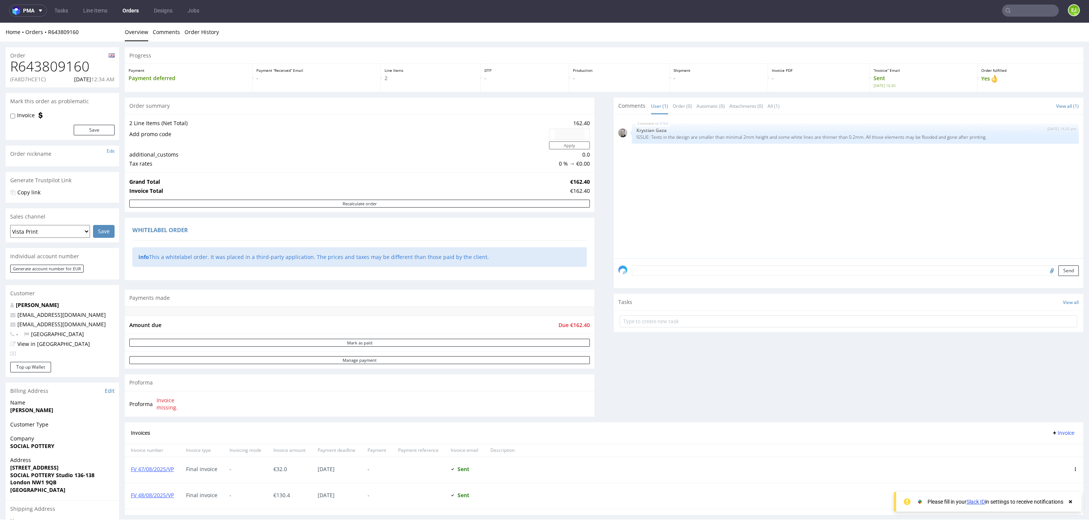
scroll to position [109, 0]
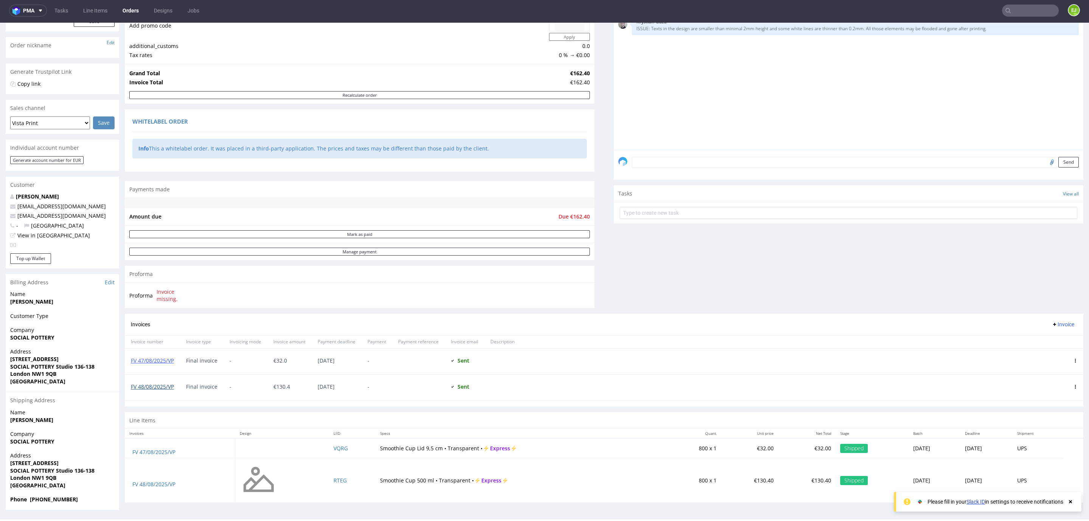
click at [174, 386] on link "FV 48/08/2025/VP" at bounding box center [152, 386] width 43 height 7
click at [329, 481] on td "RTEG" at bounding box center [352, 480] width 47 height 44
drag, startPoint x: 321, startPoint y: 481, endPoint x: 327, endPoint y: 482, distance: 5.8
click at [329, 482] on td "RTEG" at bounding box center [352, 480] width 47 height 44
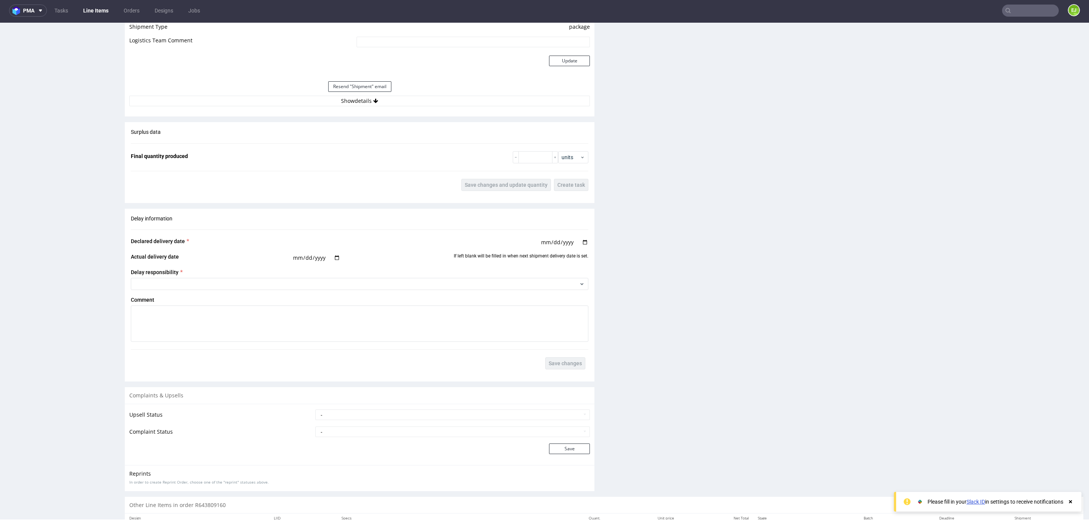
scroll to position [745, 0]
click at [389, 97] on button "Show details" at bounding box center [359, 100] width 461 height 11
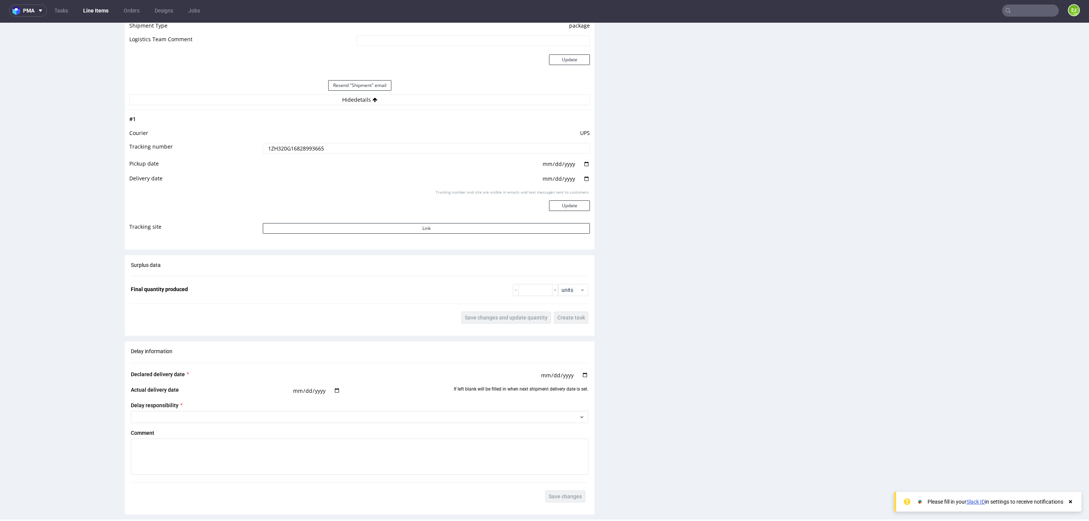
click at [365, 146] on input "1ZH320G16828993665" at bounding box center [426, 148] width 327 height 11
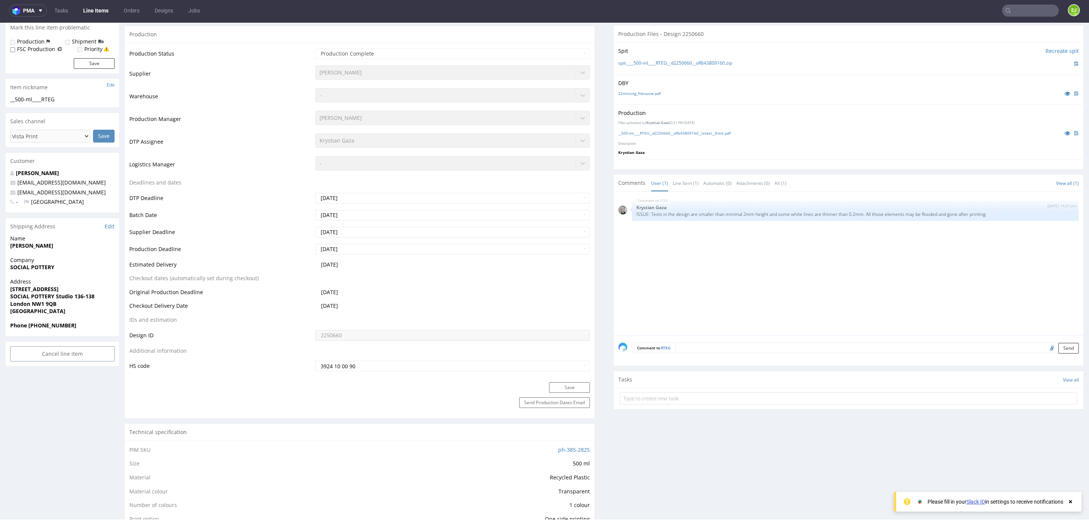
scroll to position [0, 0]
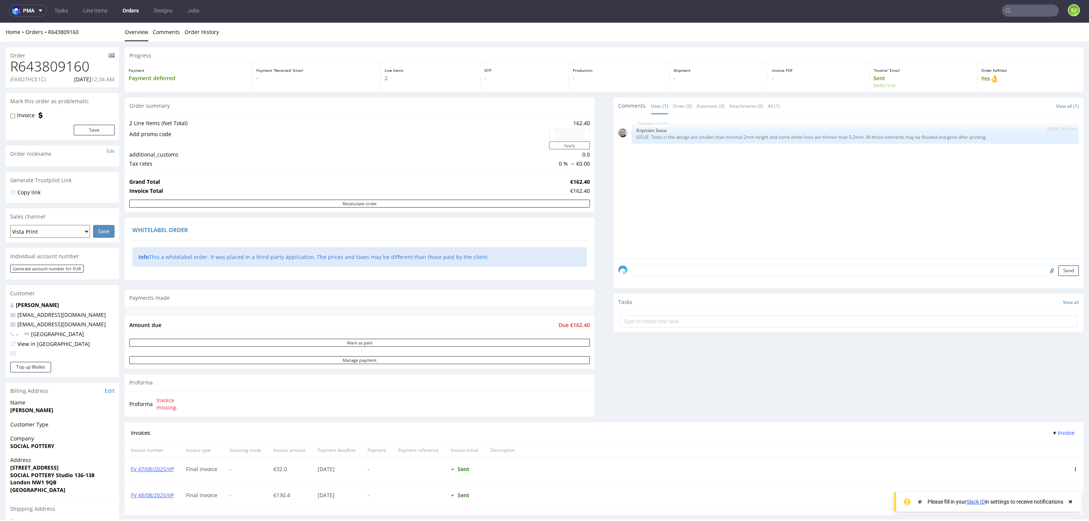
scroll to position [109, 0]
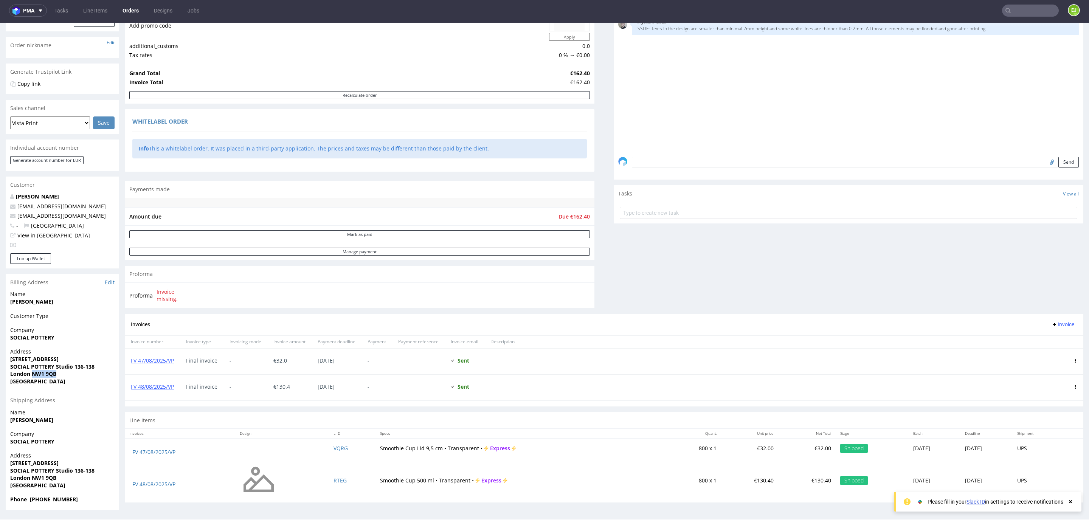
drag, startPoint x: 31, startPoint y: 370, endPoint x: 58, endPoint y: 375, distance: 27.7
click at [58, 375] on span "London NW1 9QB" at bounding box center [62, 374] width 104 height 8
copy strong "NW1 9QB"
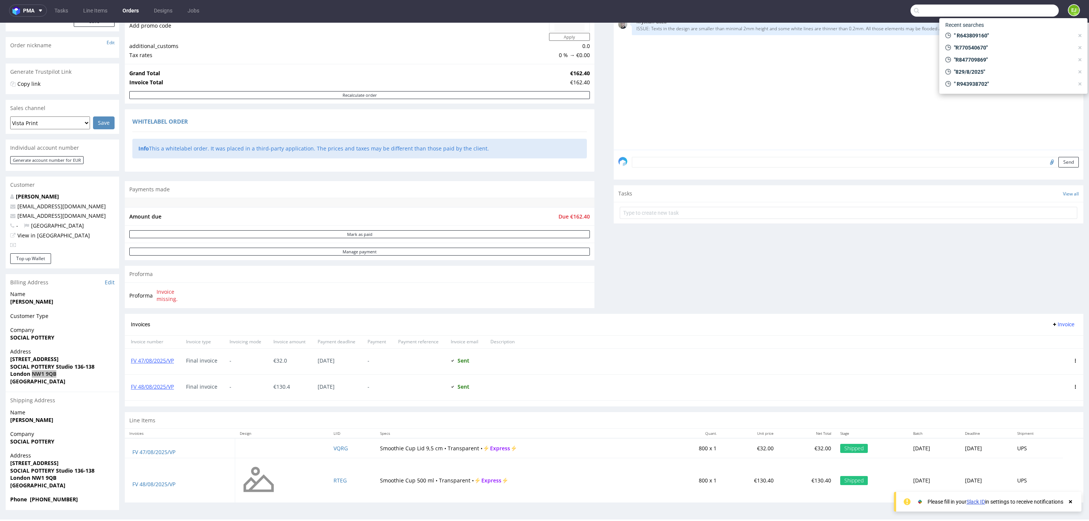
click at [1008, 12] on input "text" at bounding box center [985, 11] width 148 height 12
paste input "R028609249"
type input "R028609249"
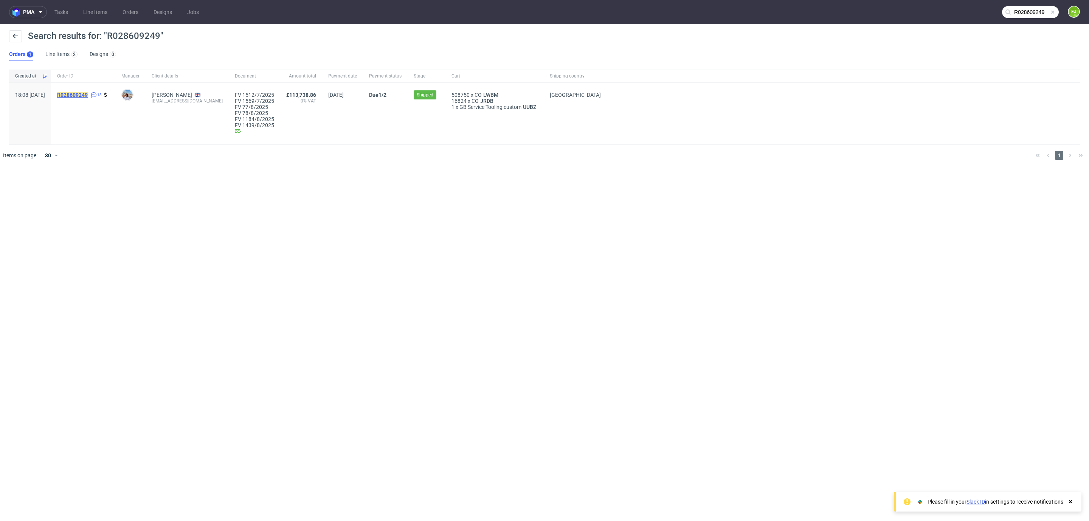
click at [88, 93] on mark "R028609249" at bounding box center [72, 95] width 31 height 6
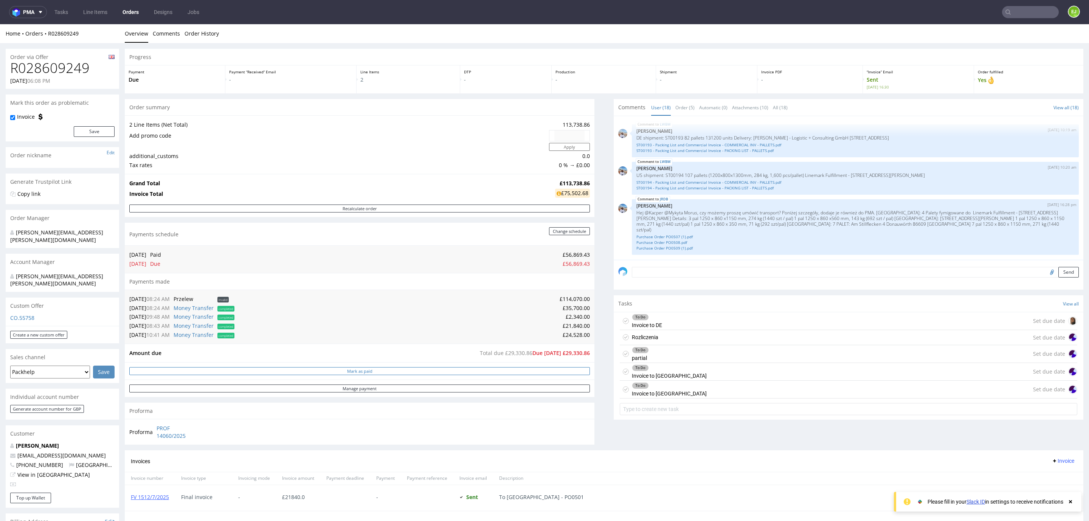
scroll to position [276, 0]
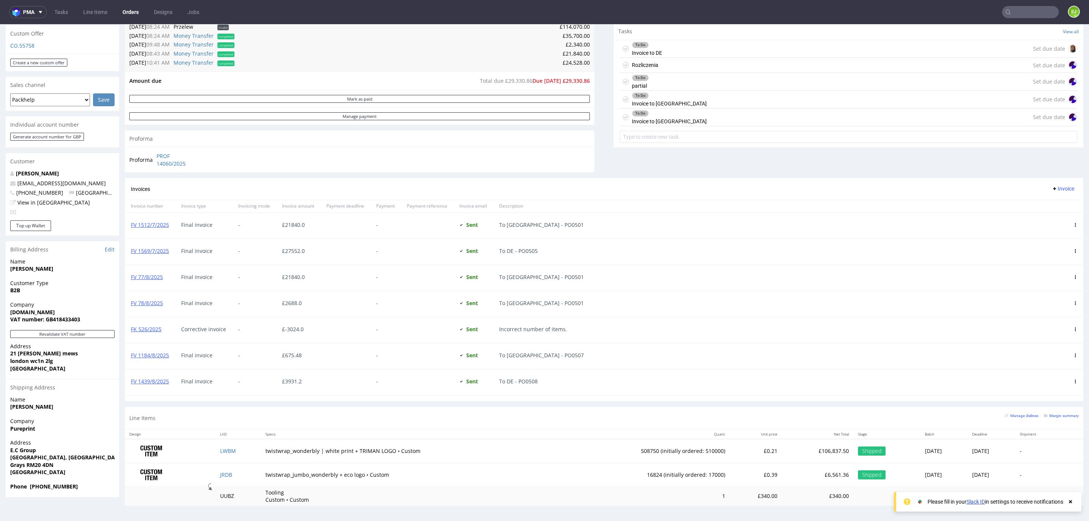
click at [764, 110] on div "To Do Invoice to UK Set due date" at bounding box center [849, 118] width 458 height 18
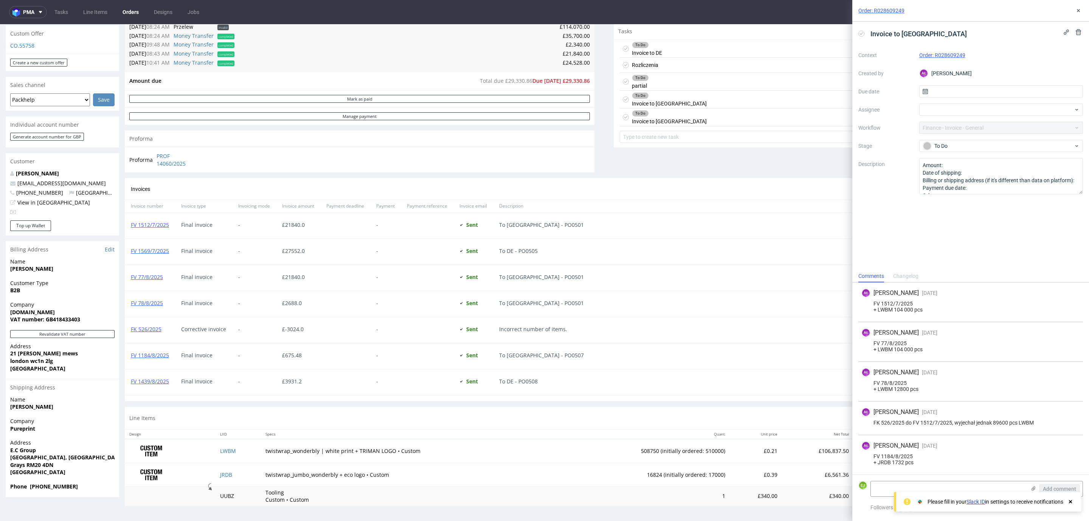
click at [739, 95] on div "To Do Invoice to USA Set due date" at bounding box center [849, 100] width 458 height 18
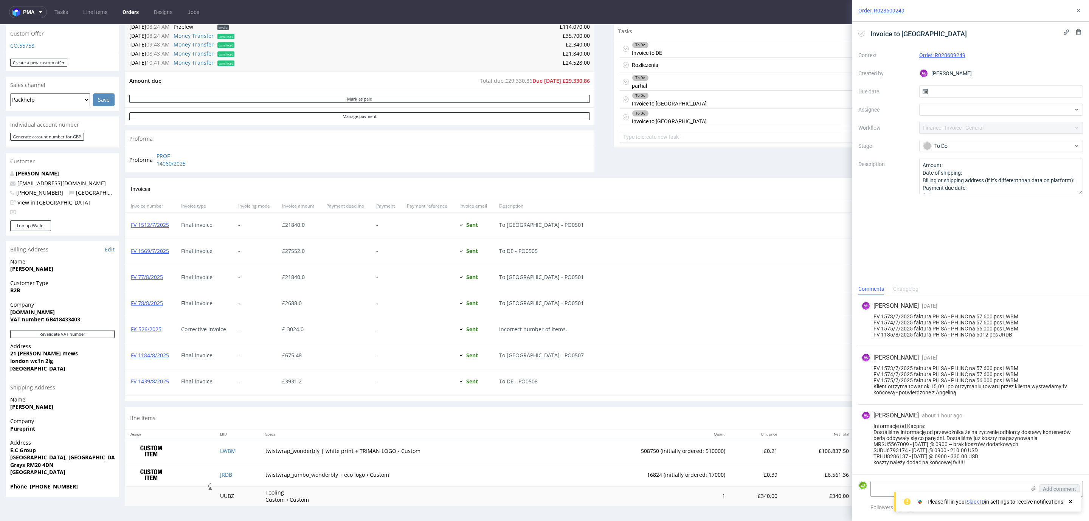
click at [739, 78] on div "To Do partial Set due date" at bounding box center [849, 82] width 458 height 18
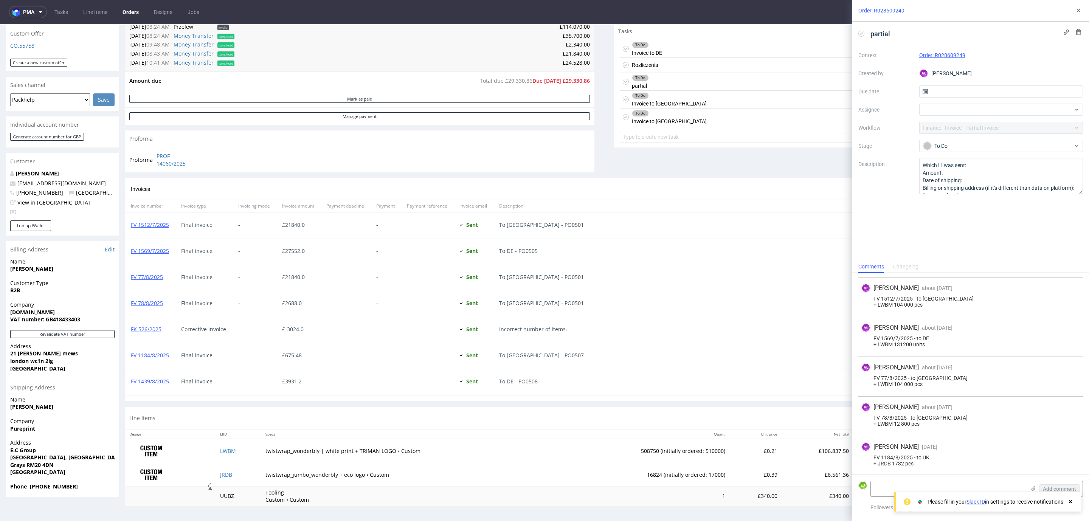
scroll to position [62, 0]
click at [734, 60] on div "Rozliczenia Set due date" at bounding box center [849, 65] width 458 height 15
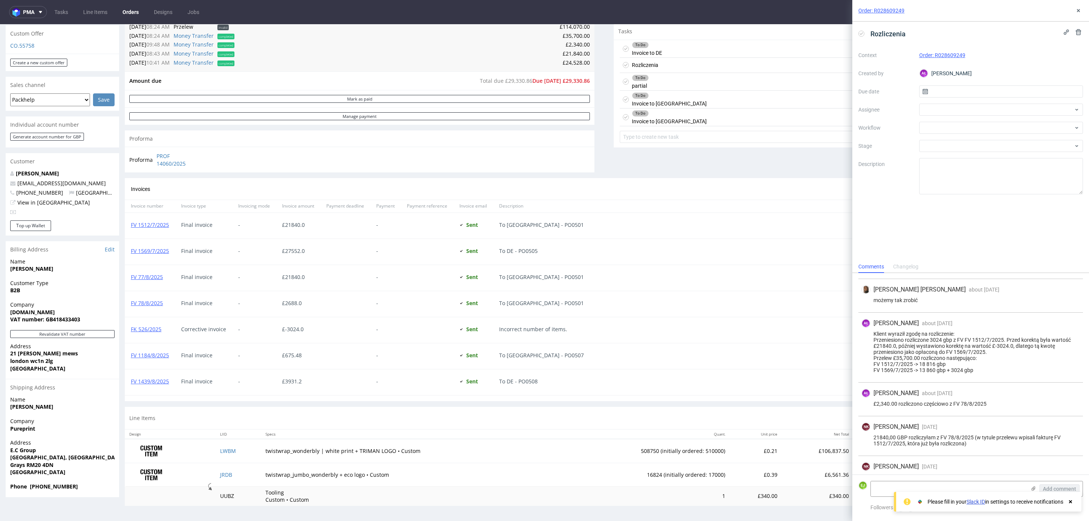
scroll to position [114, 0]
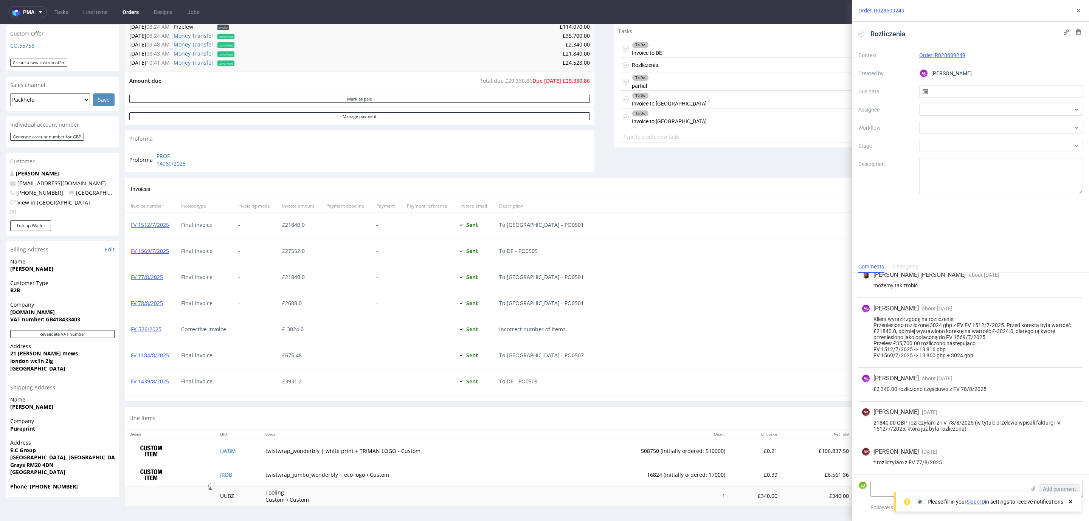
click at [724, 45] on div "To Do Invoice to DE Set due date" at bounding box center [849, 49] width 458 height 18
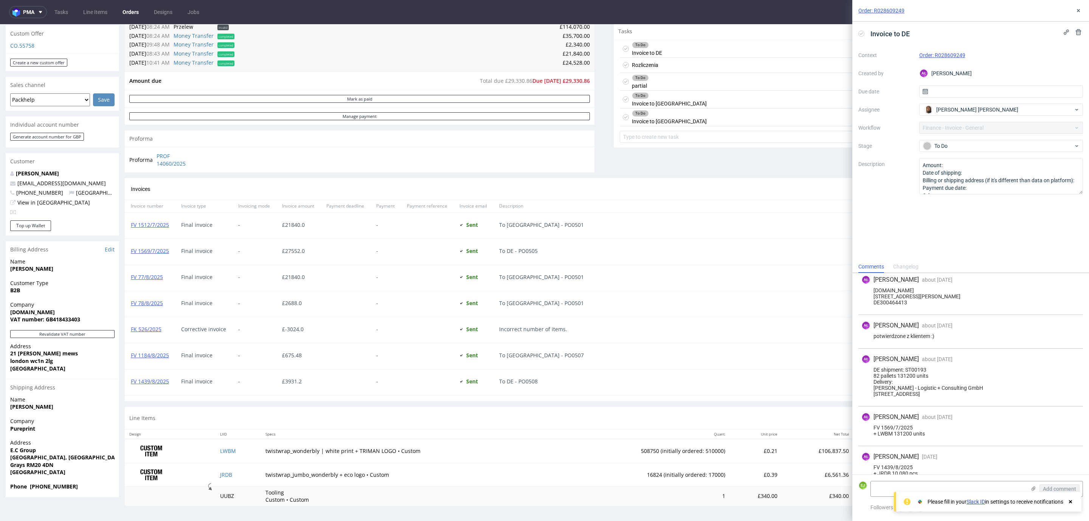
scroll to position [135, 0]
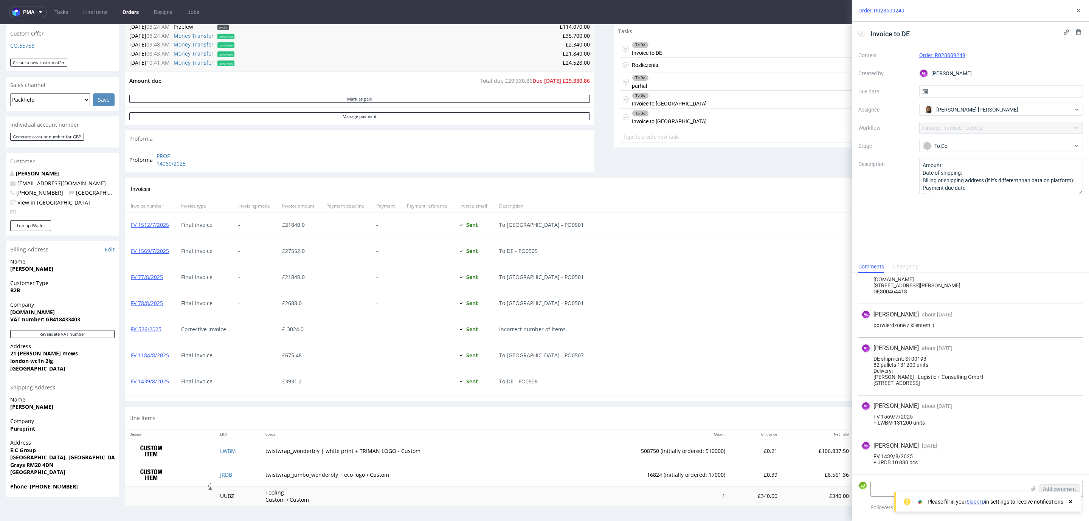
click at [667, 58] on div "Rozliczenia Set due date" at bounding box center [849, 65] width 458 height 15
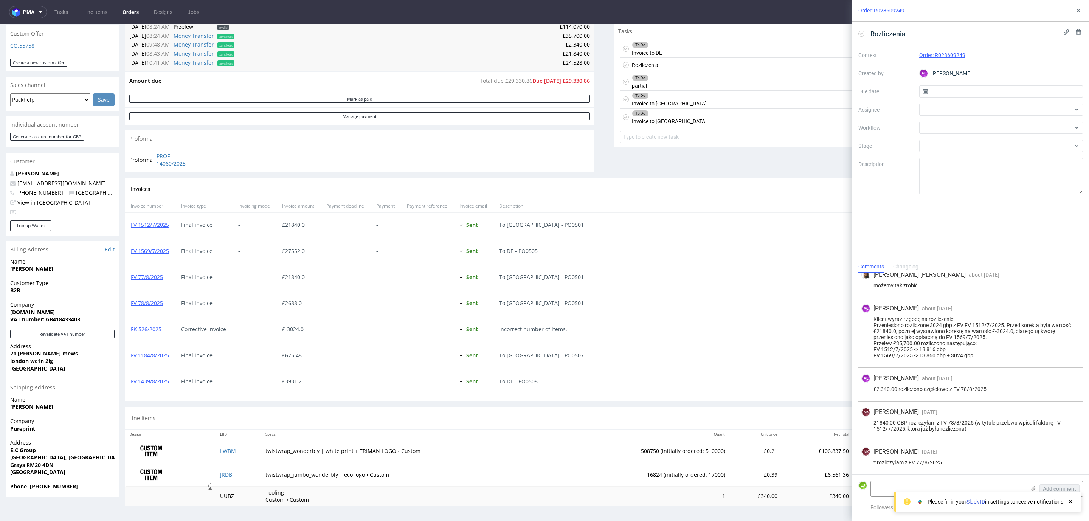
scroll to position [114, 0]
click at [681, 74] on div "To Do partial Set due date" at bounding box center [849, 82] width 458 height 18
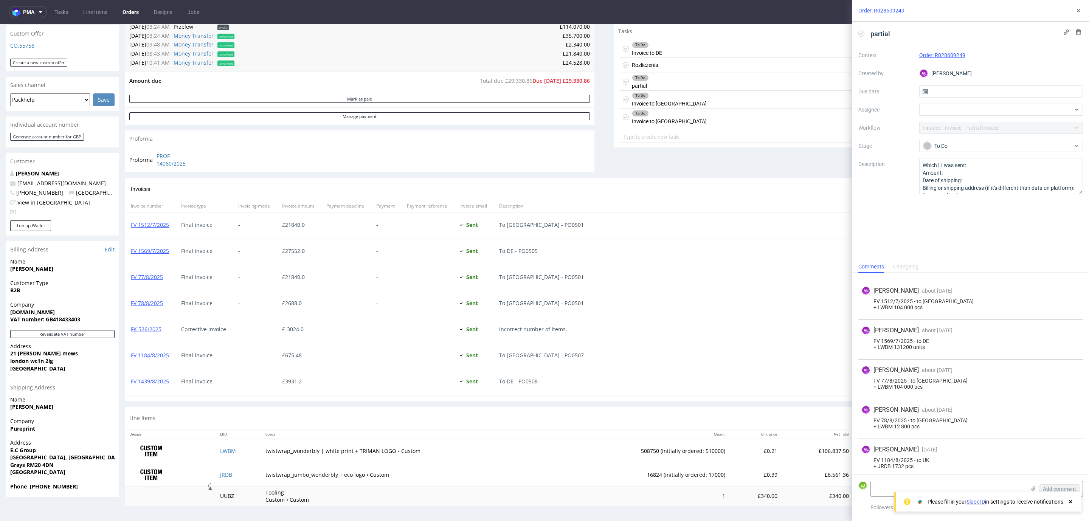
scroll to position [62, 0]
click at [669, 95] on div "To Do Invoice to USA Set due date" at bounding box center [849, 100] width 458 height 18
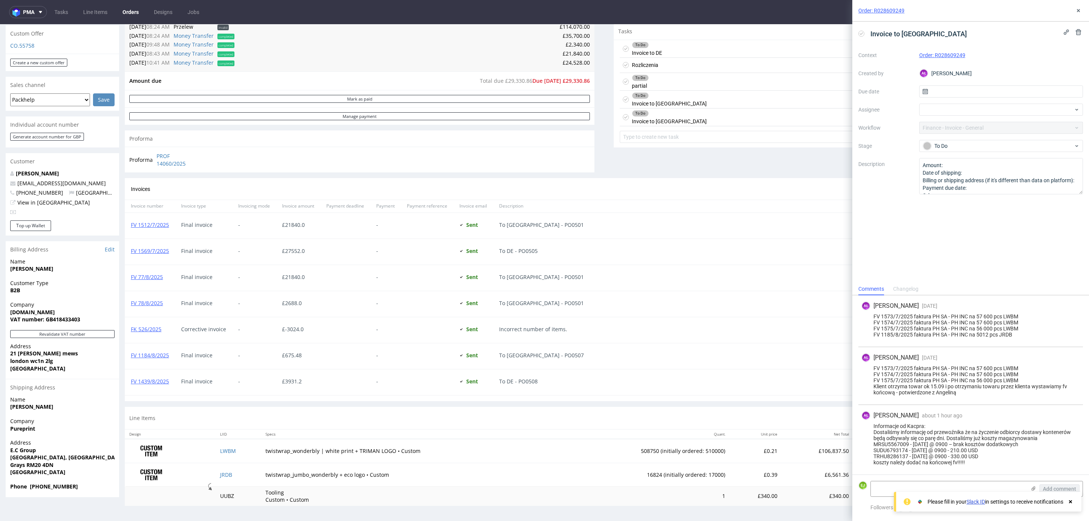
click at [668, 112] on div "To Do Invoice to UK Set due date" at bounding box center [849, 118] width 458 height 18
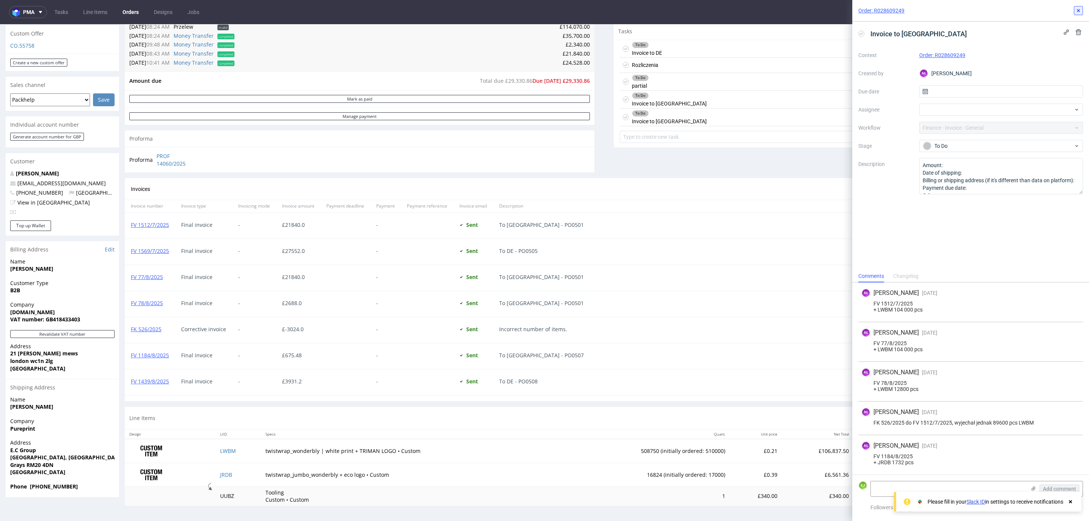
click at [1077, 9] on icon at bounding box center [1078, 11] width 6 height 6
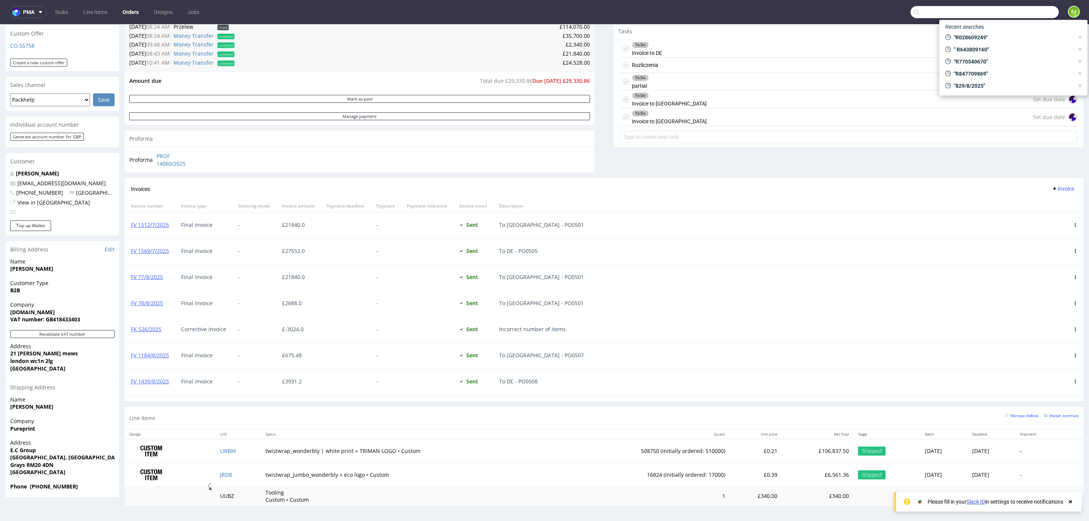
paste input "R028609249"
type input "R028609249"
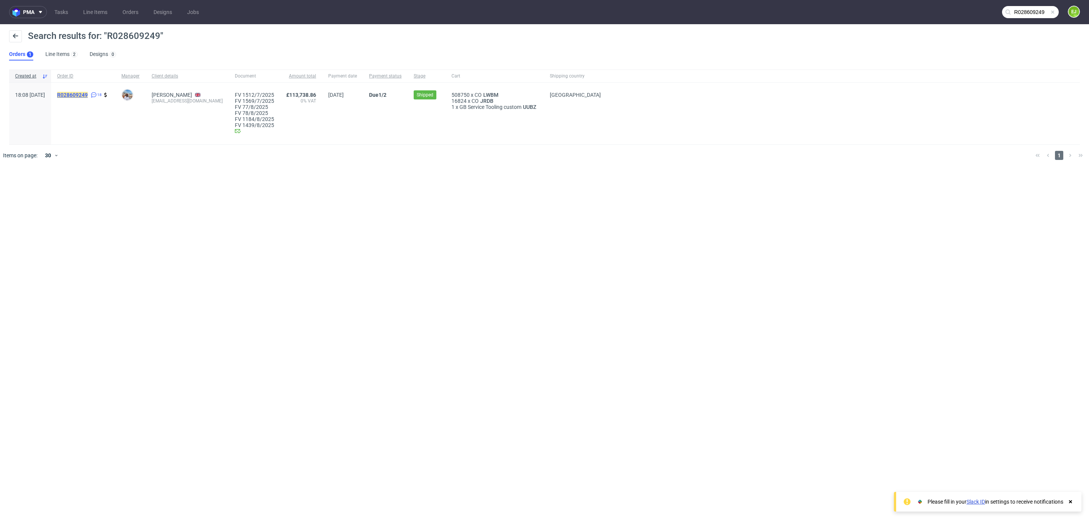
click at [88, 96] on mark "R028609249" at bounding box center [72, 95] width 31 height 6
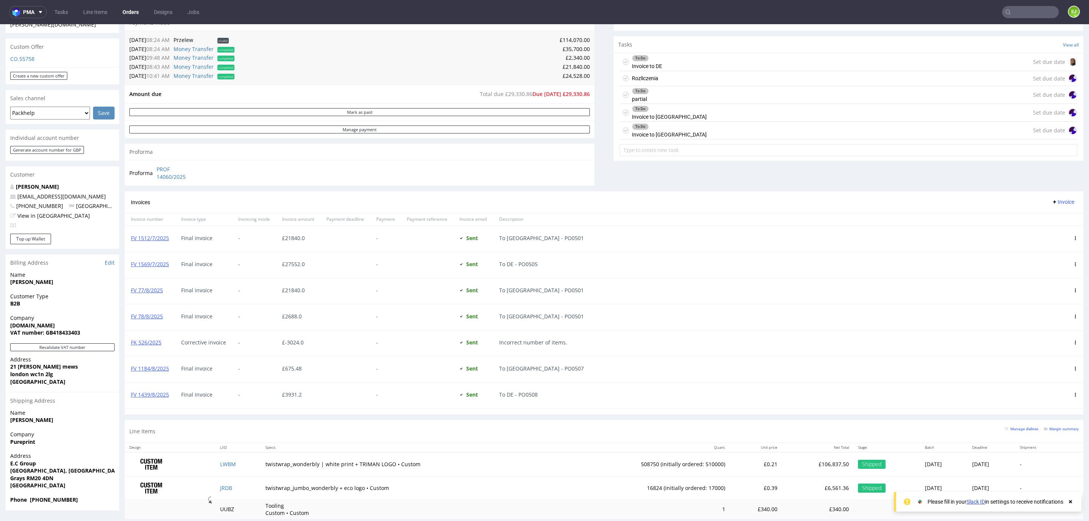
scroll to position [276, 0]
